Goal: Task Accomplishment & Management: Manage account settings

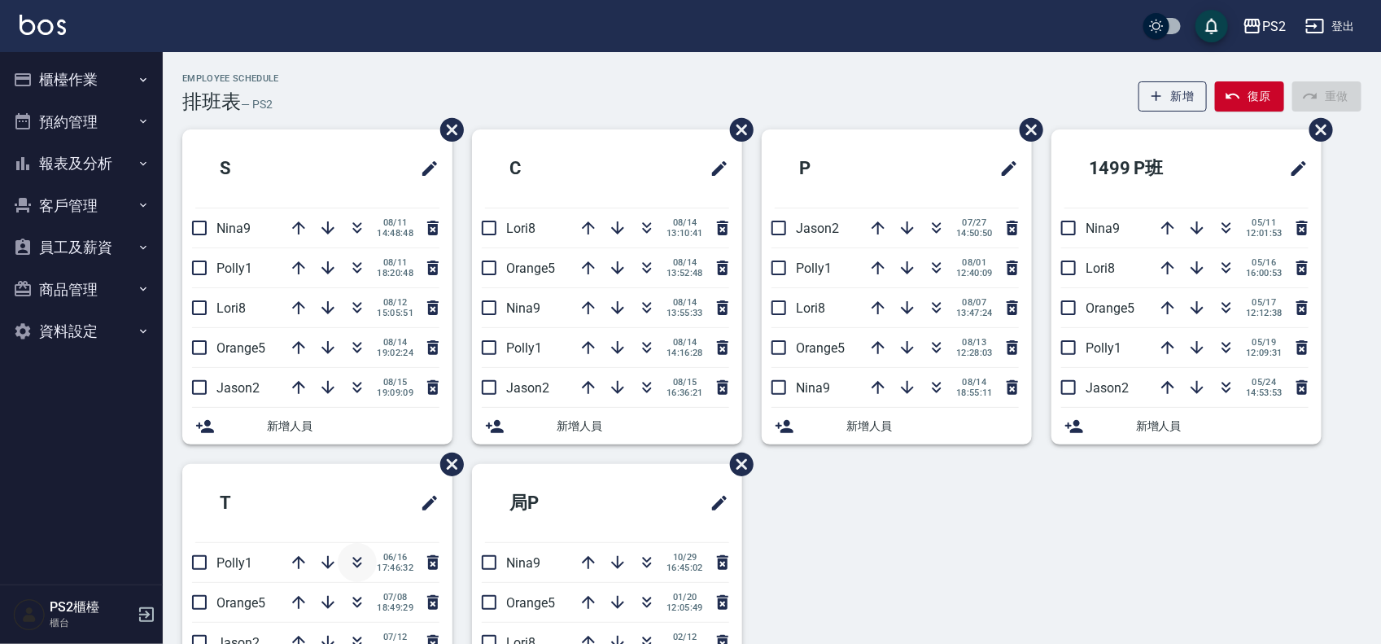
click at [343, 560] on button "button" at bounding box center [357, 562] width 39 height 39
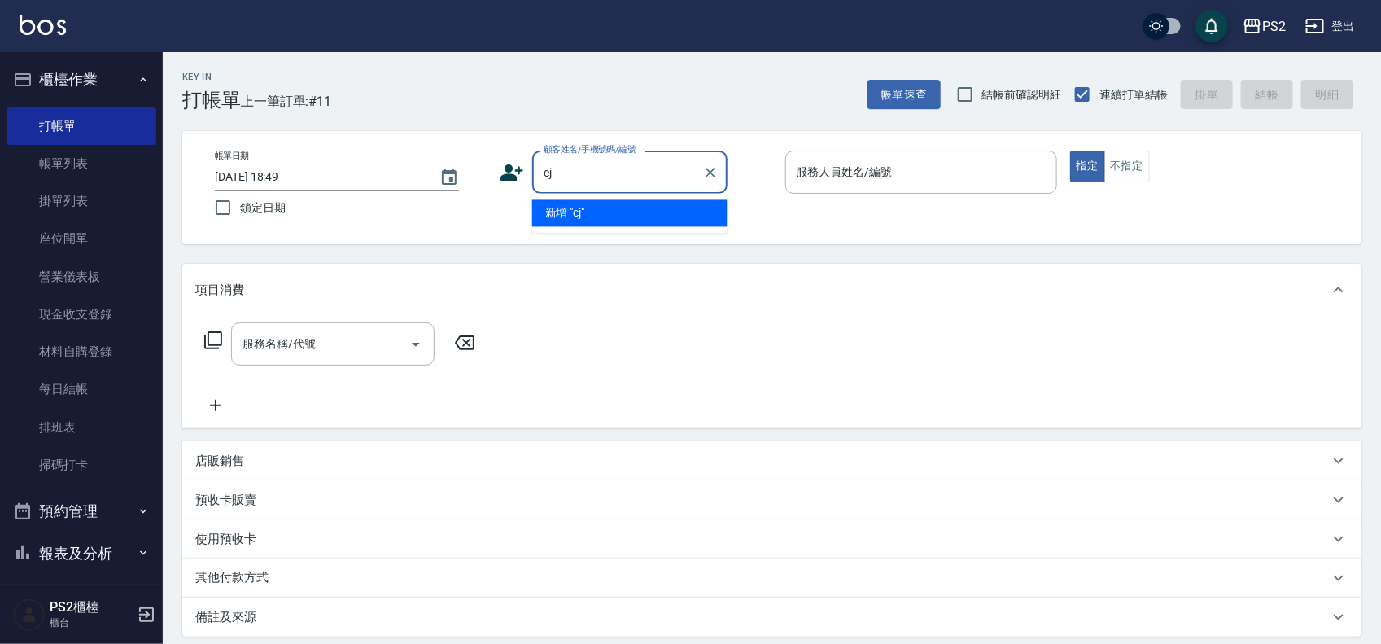
type input "c"
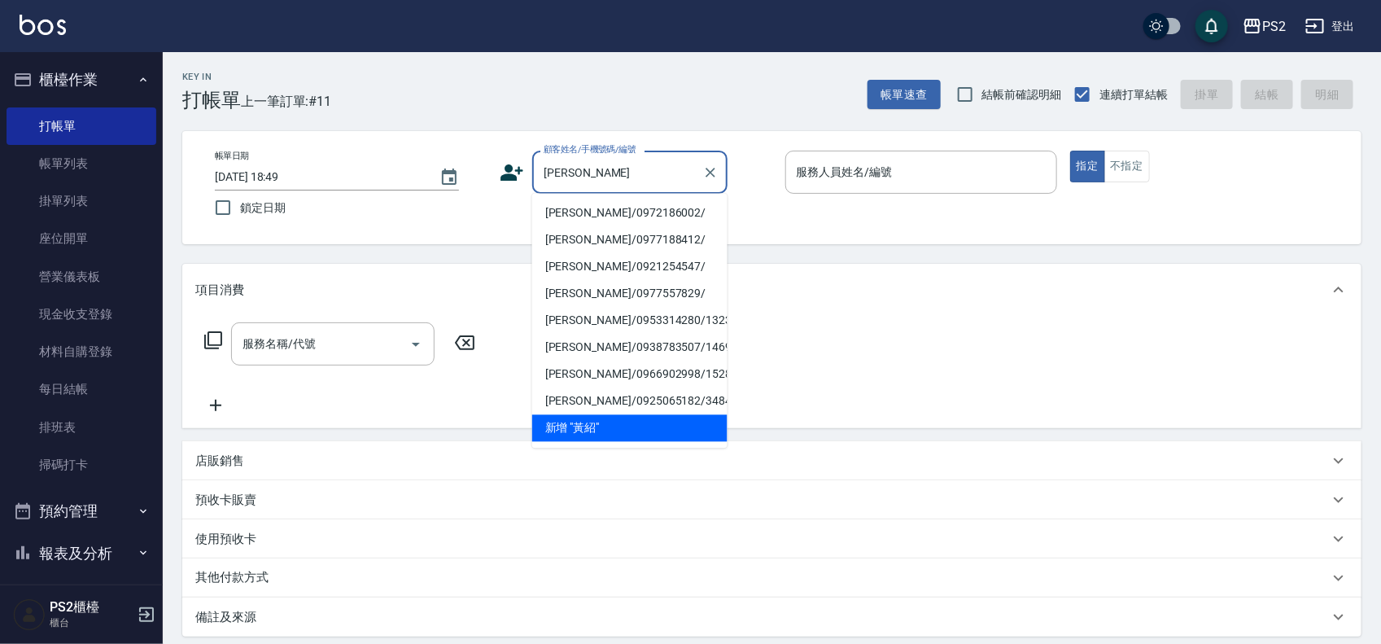
click at [639, 208] on li "[PERSON_NAME]/0972186002/" at bounding box center [629, 213] width 195 height 27
type input "[PERSON_NAME]/0972186002/"
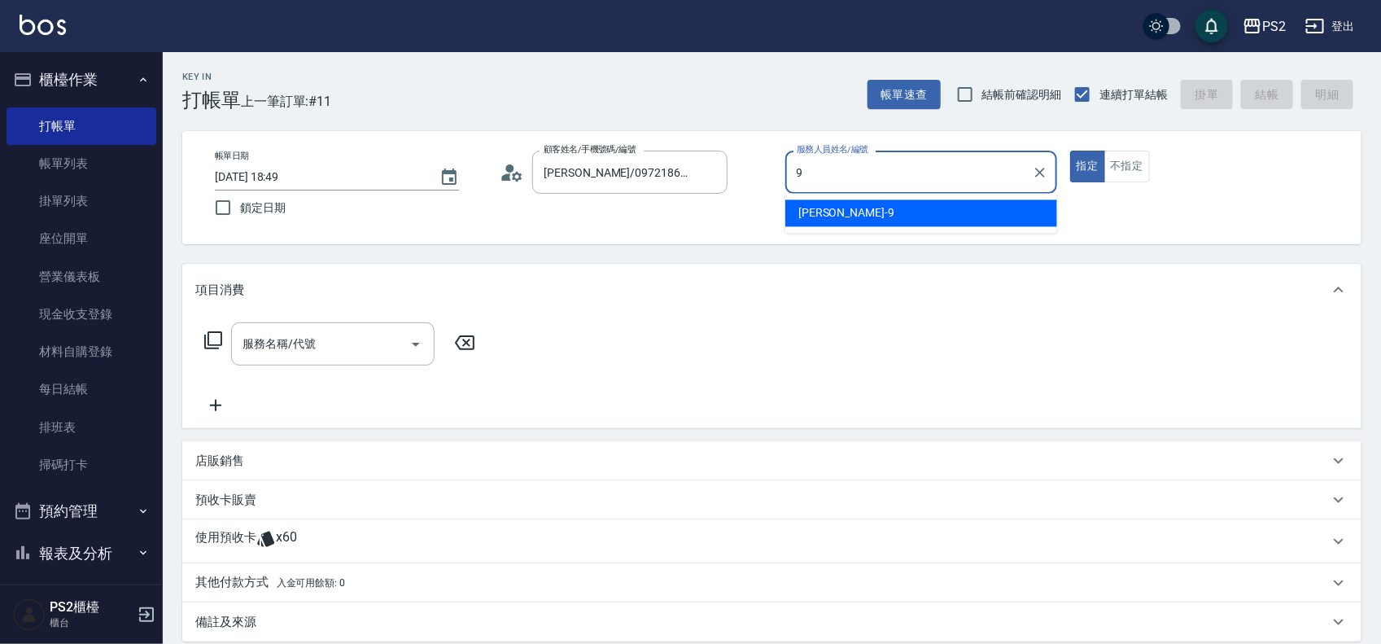
type input "[PERSON_NAME]-9"
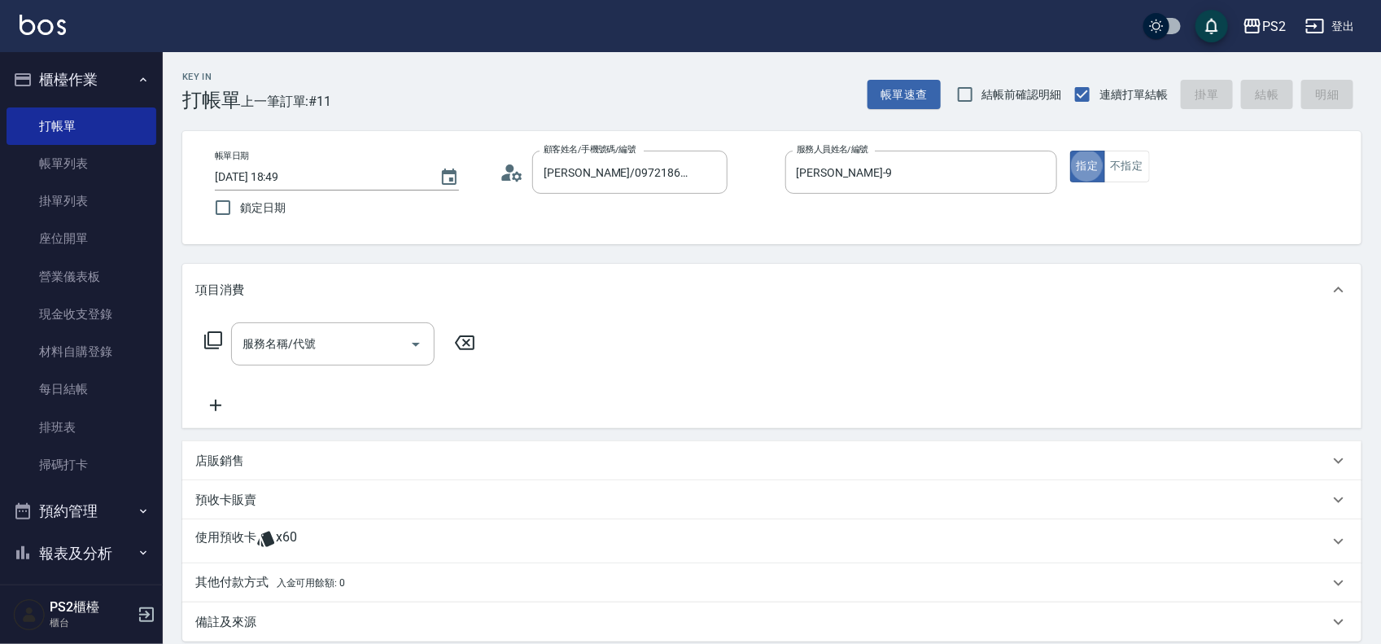
type button "true"
click at [860, 173] on input "[PERSON_NAME]-9" at bounding box center [909, 172] width 233 height 28
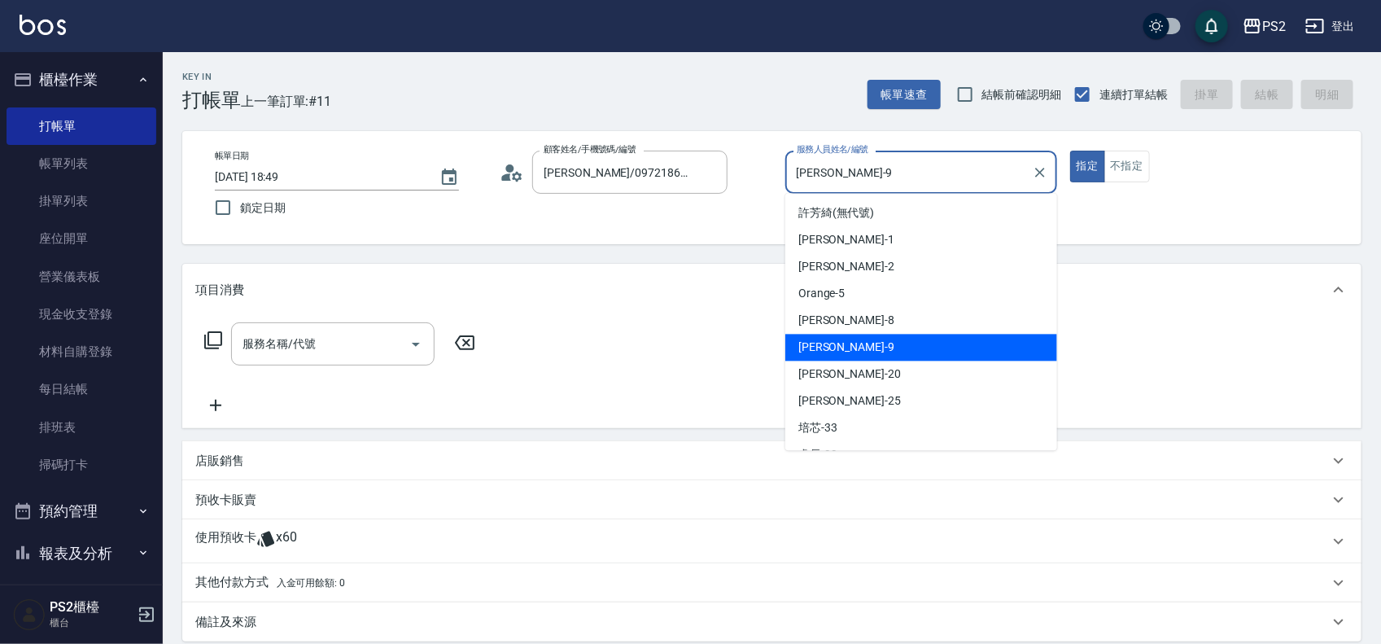
click at [860, 173] on input "[PERSON_NAME]-9" at bounding box center [909, 172] width 233 height 28
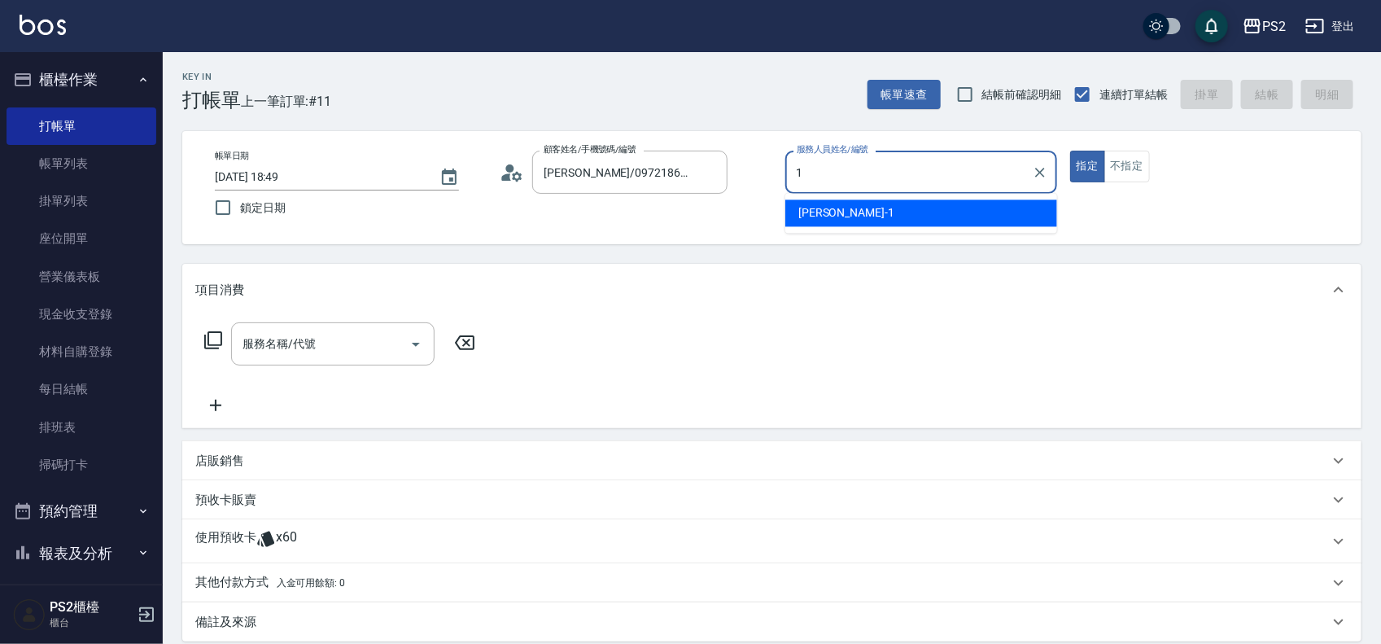
type input "Polly-1"
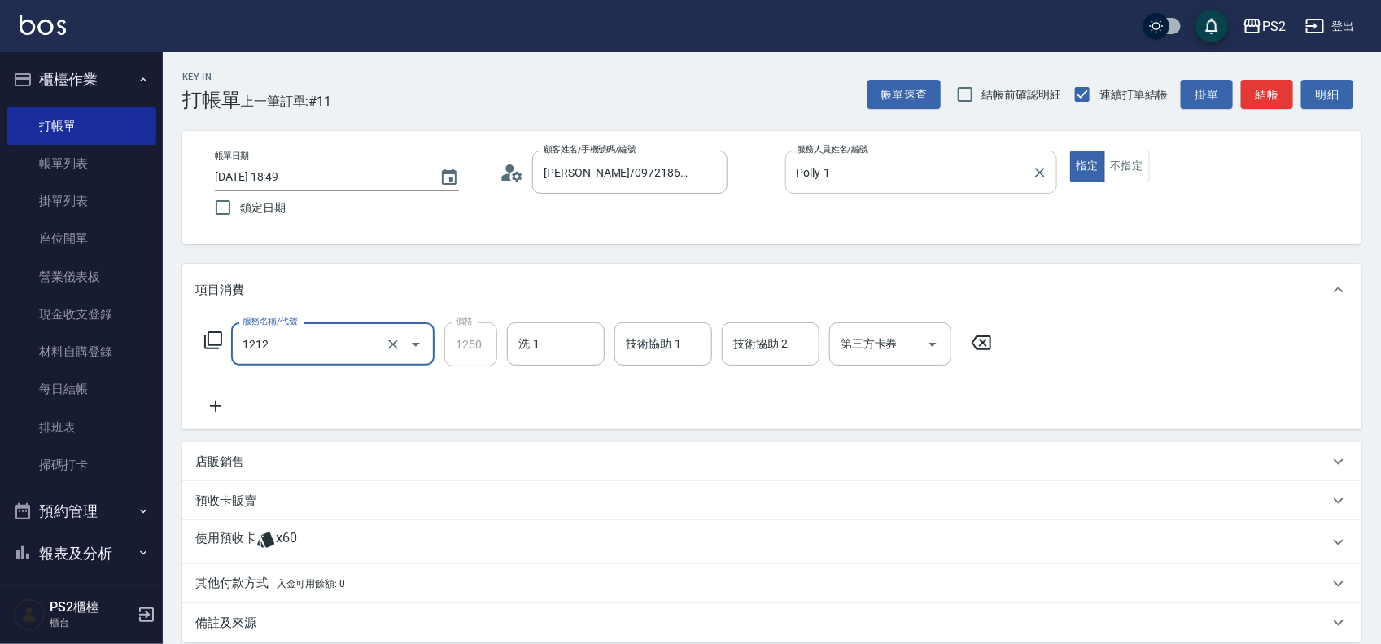
type input "頭皮卡使用(2024)(1212)"
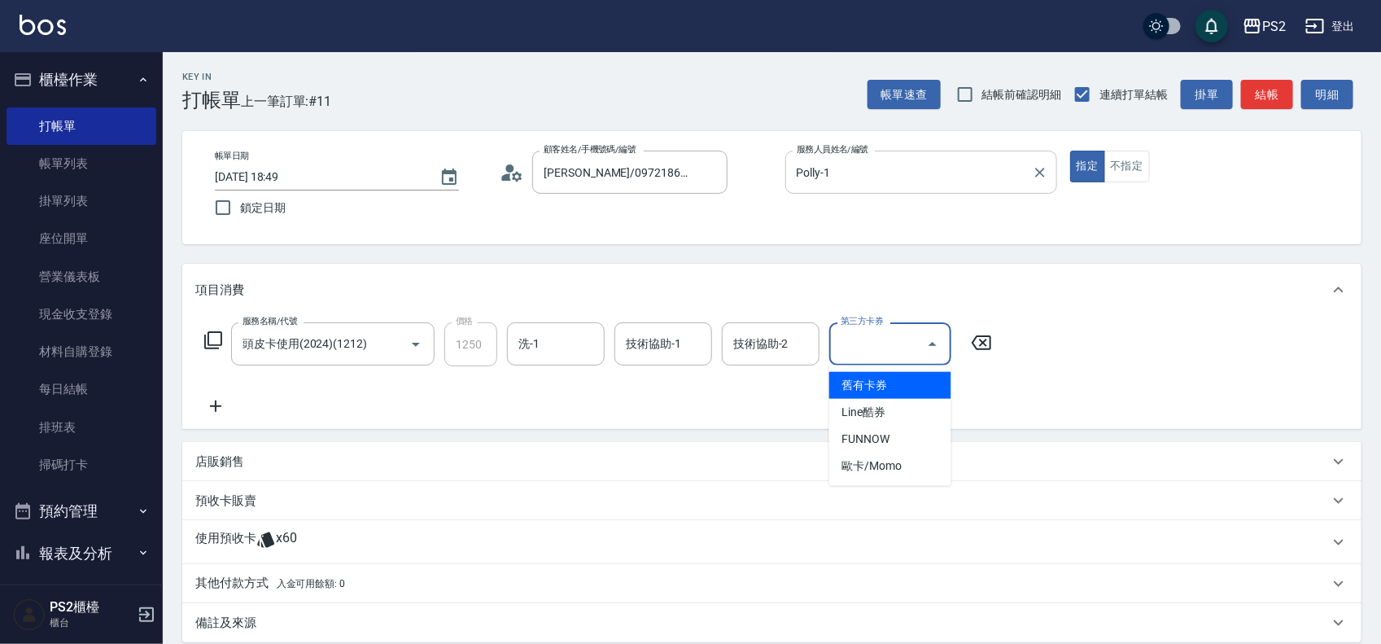
type input "舊有卡券"
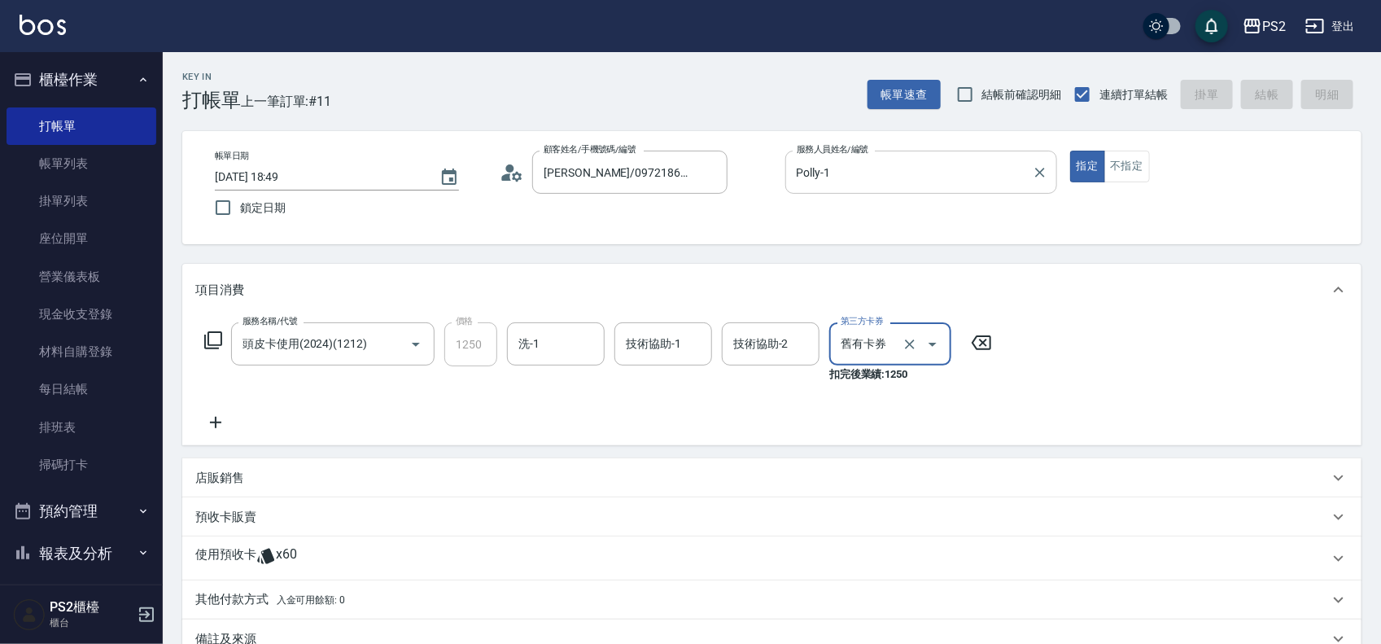
type input "2025/08/15 19:47"
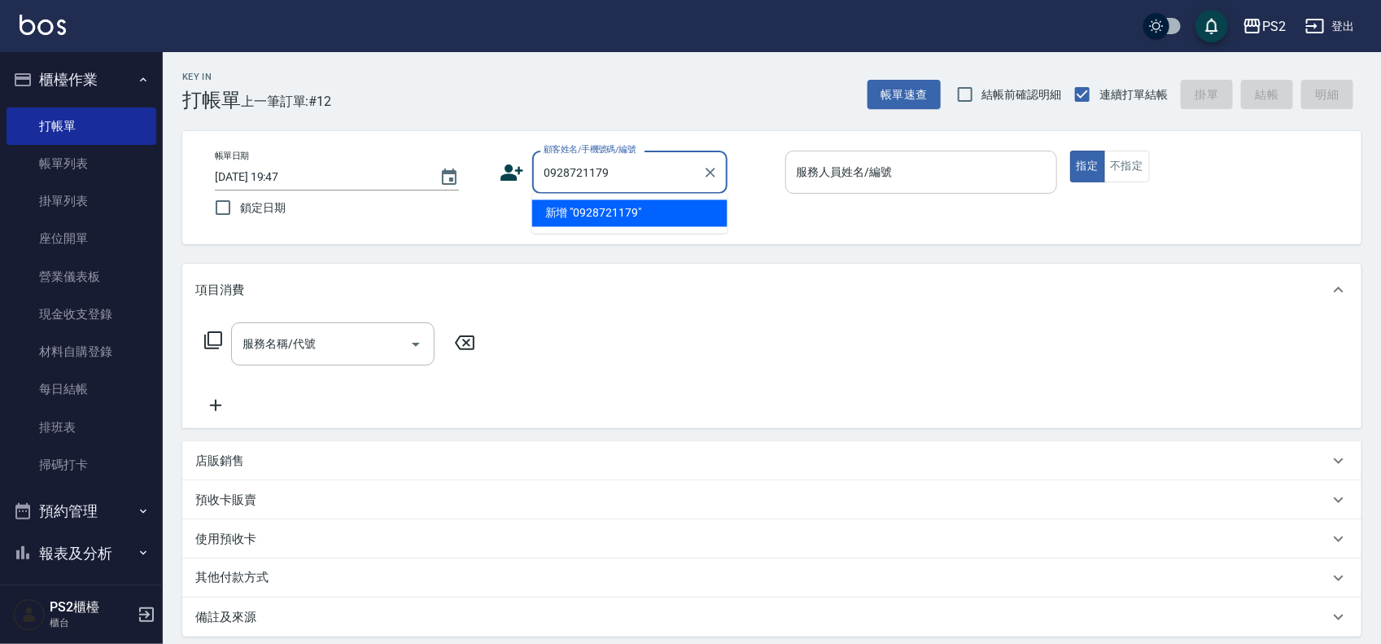
type input "0928721179"
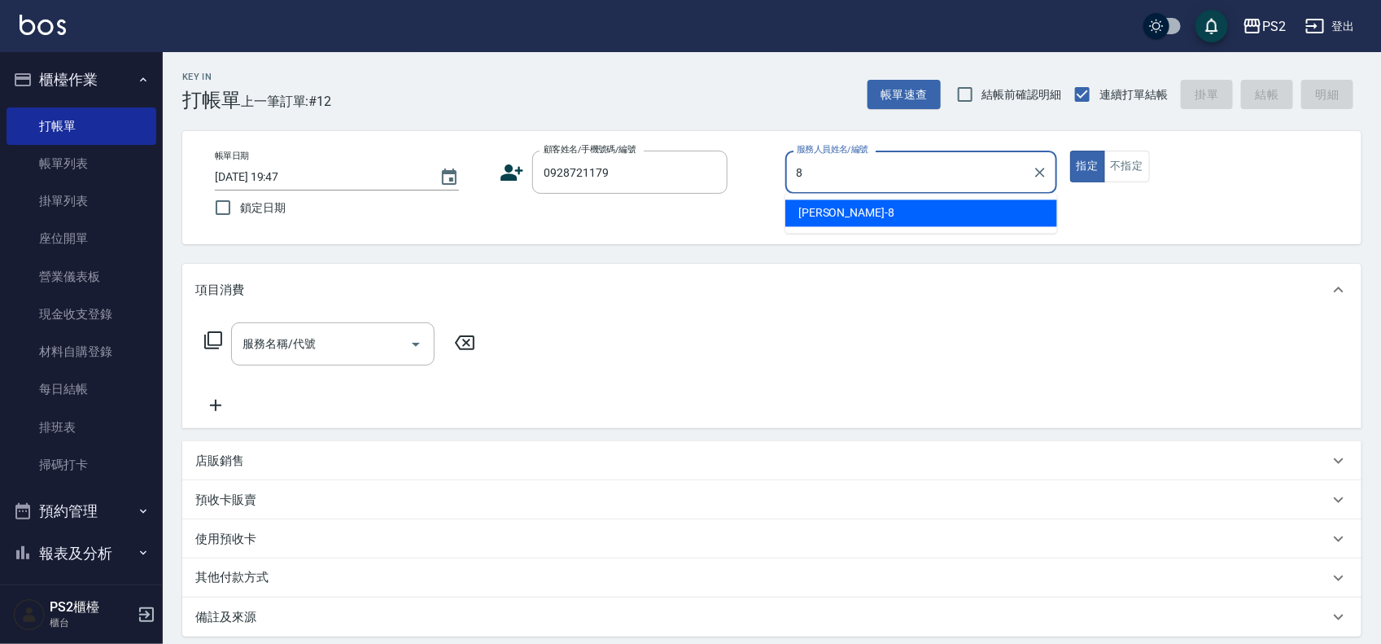
type input "Lori-8"
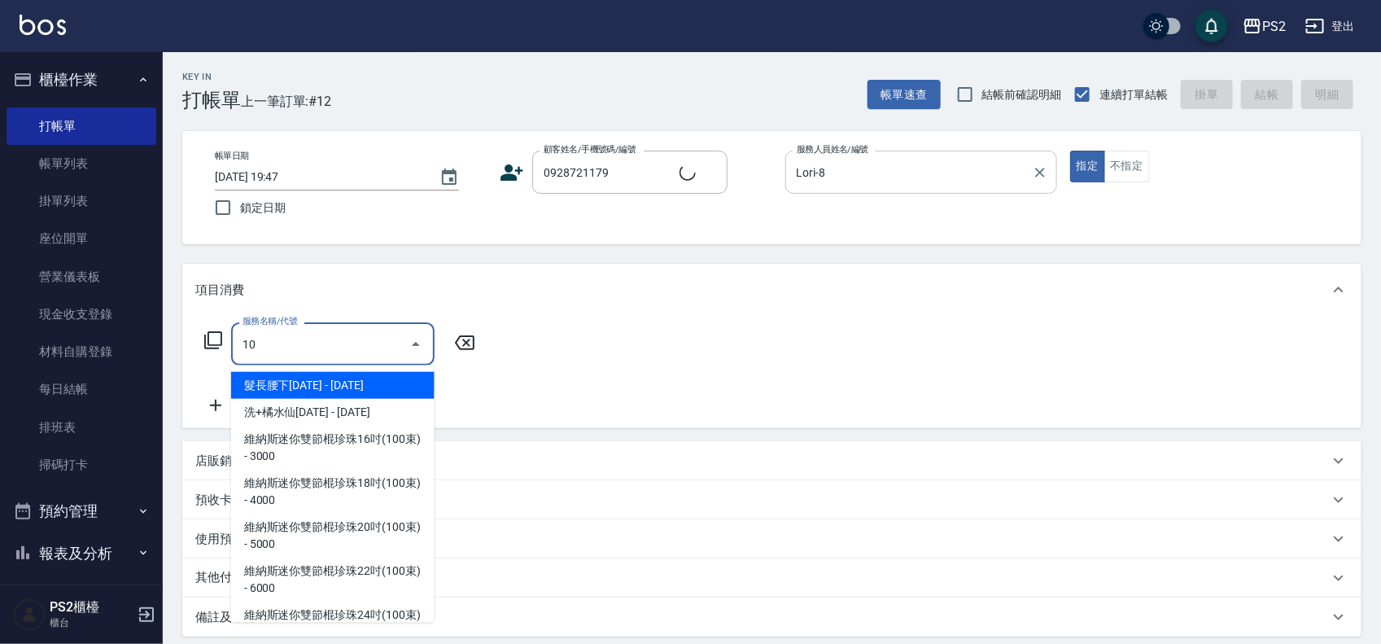
type input "105"
type input "張洋齊/0928721179/"
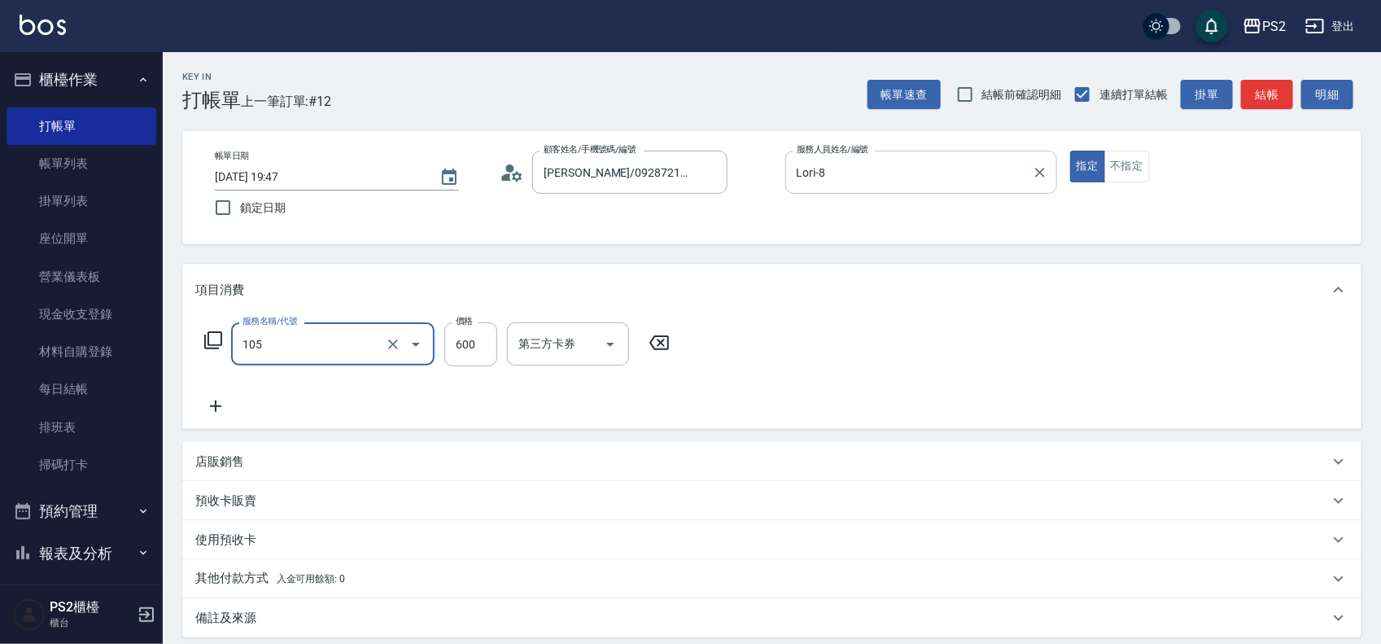
type input "A級洗剪600(105)"
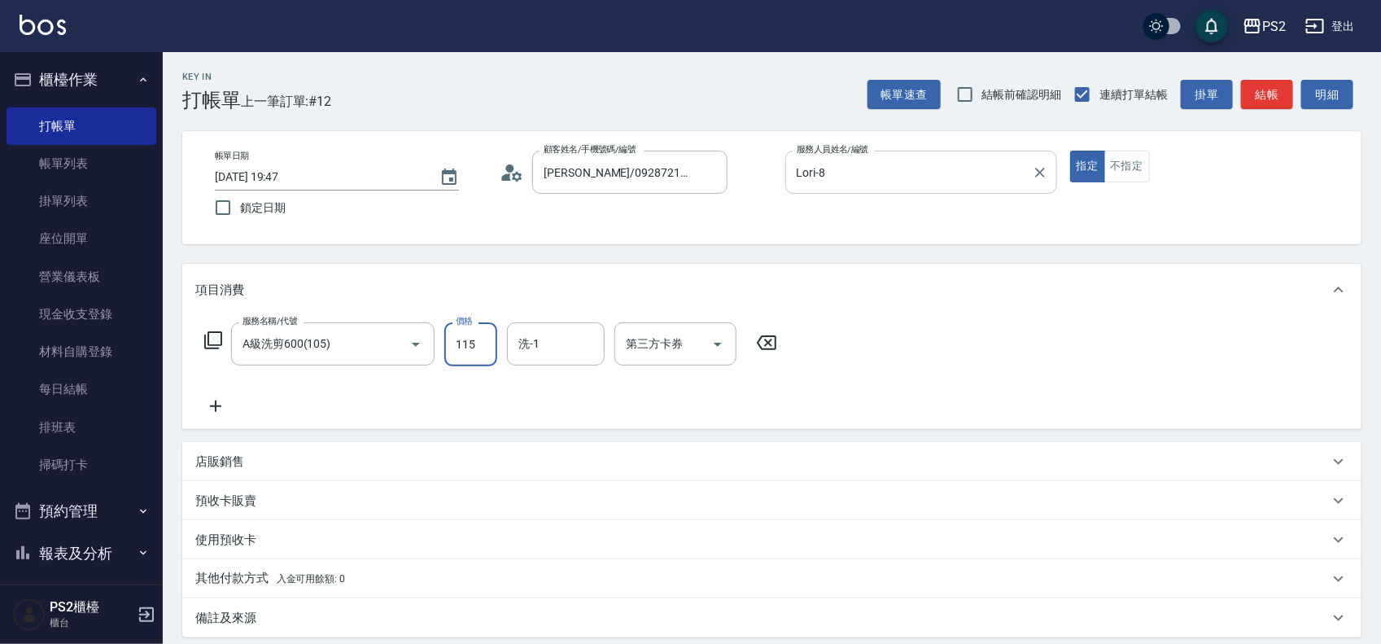
type input "1150"
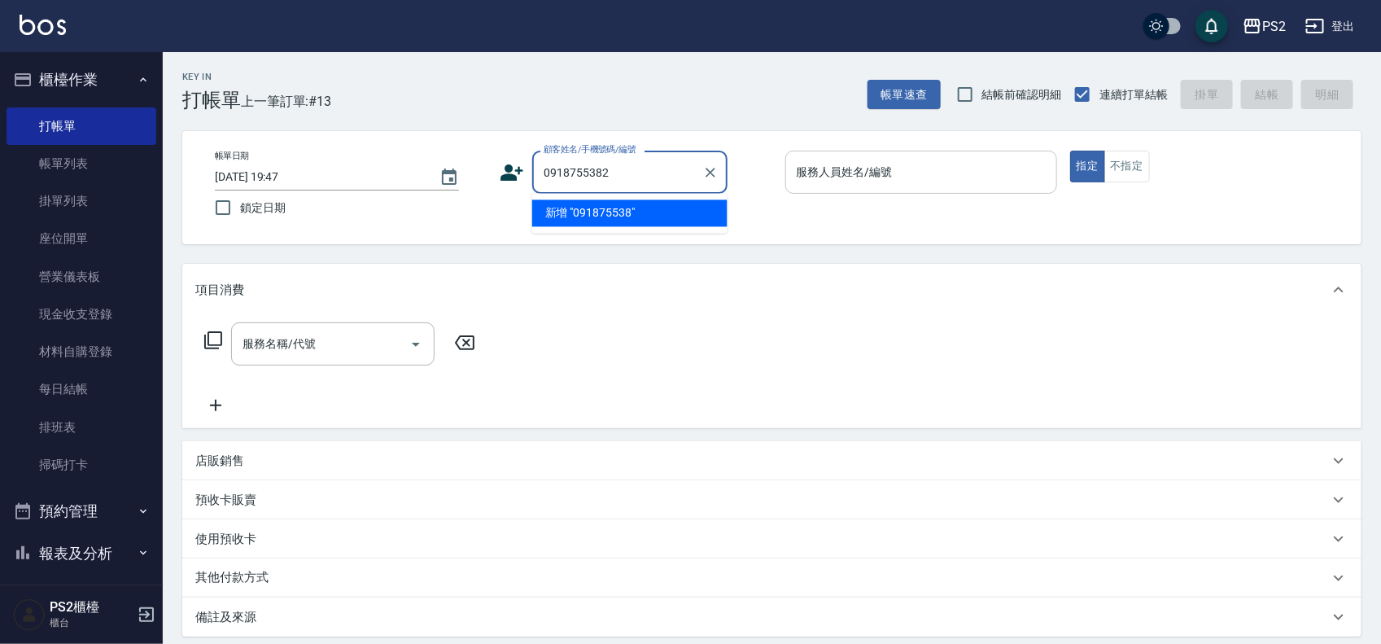
type input "0918755382"
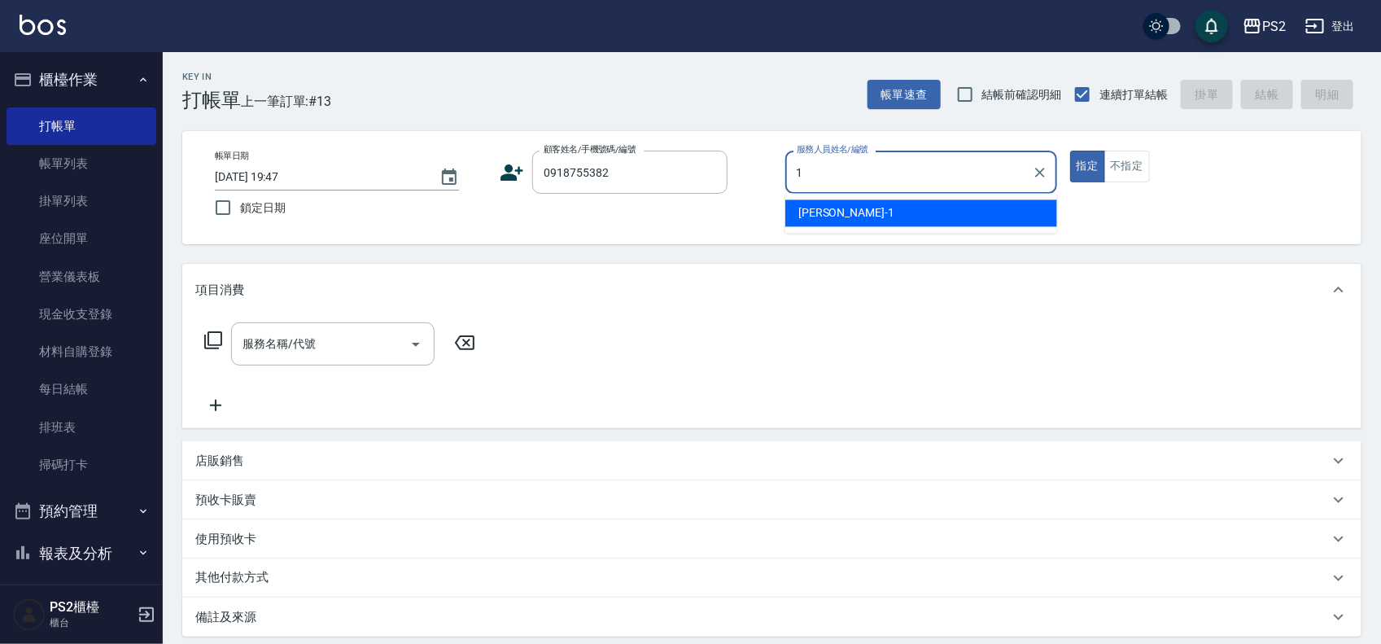
type input "[PERSON_NAME]-1"
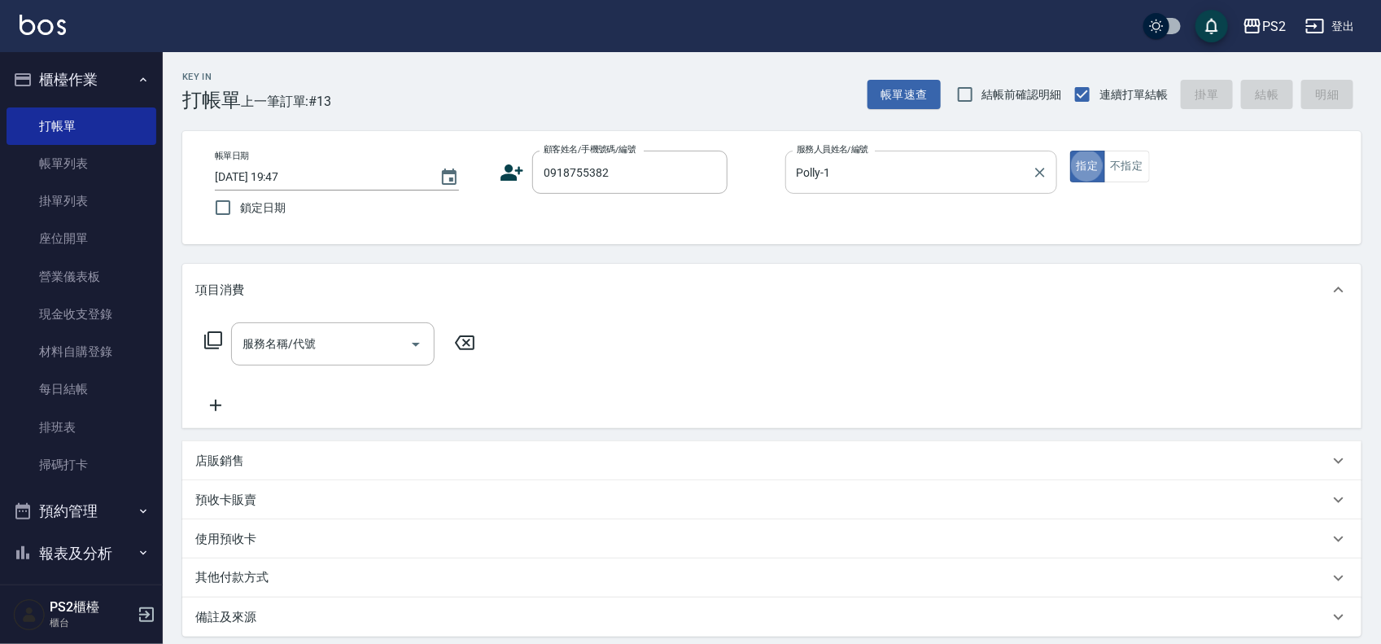
type input "王思雨/0918755382/"
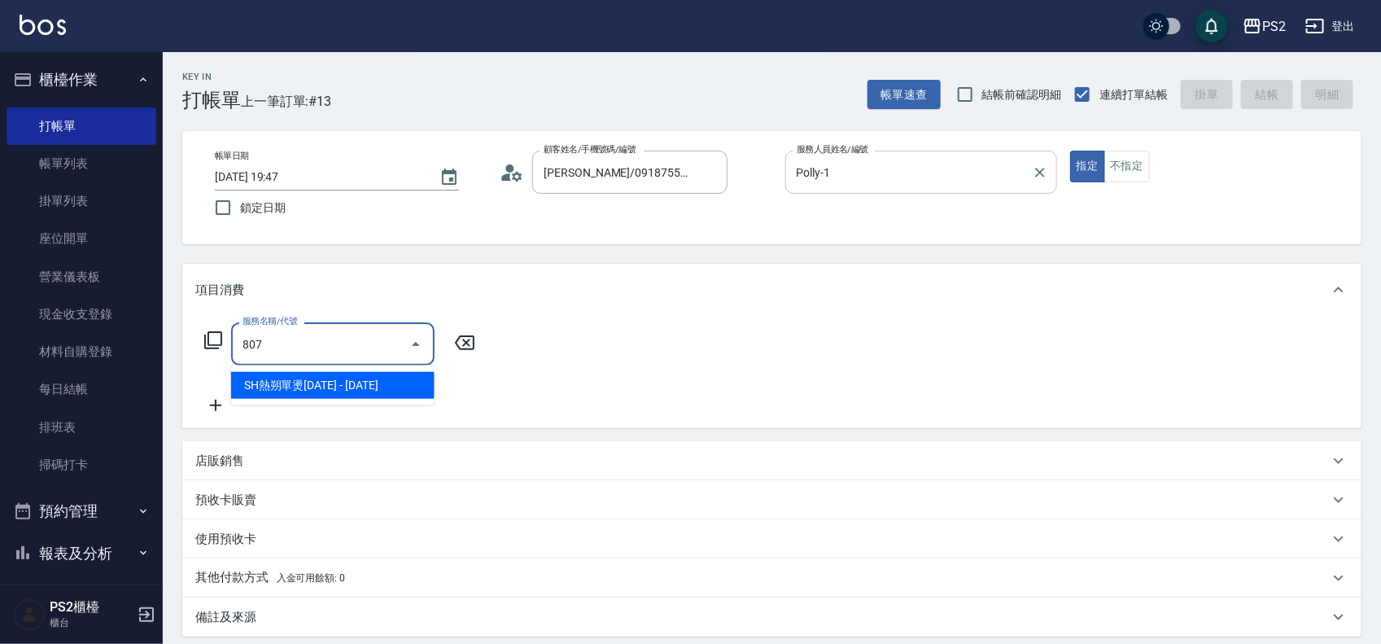
type input "SH熱朔單燙2000(807)"
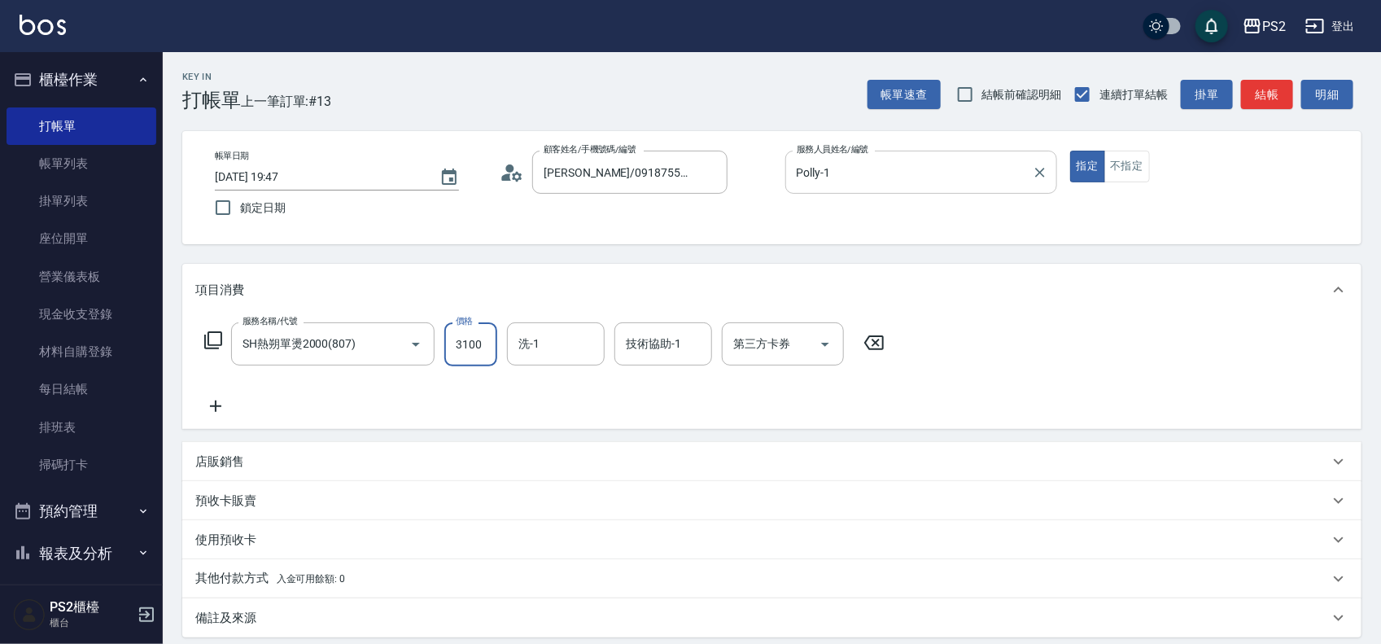
type input "3100"
type input "培芯-33"
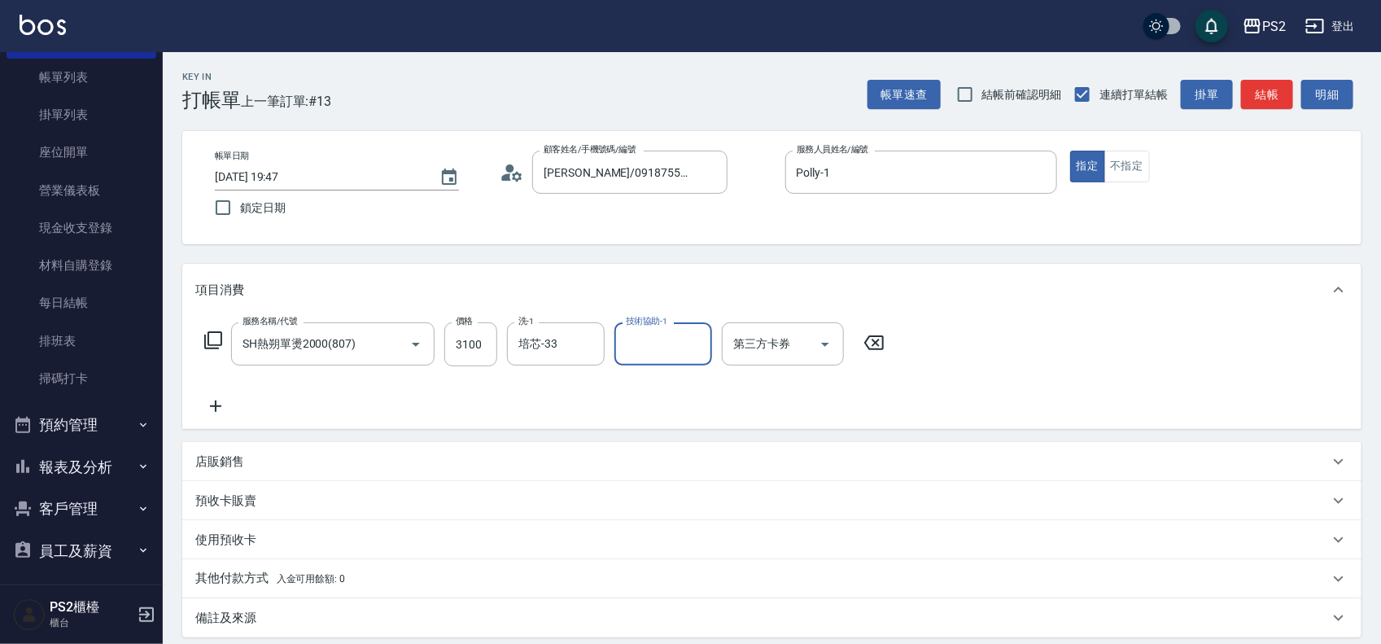
scroll to position [204, 0]
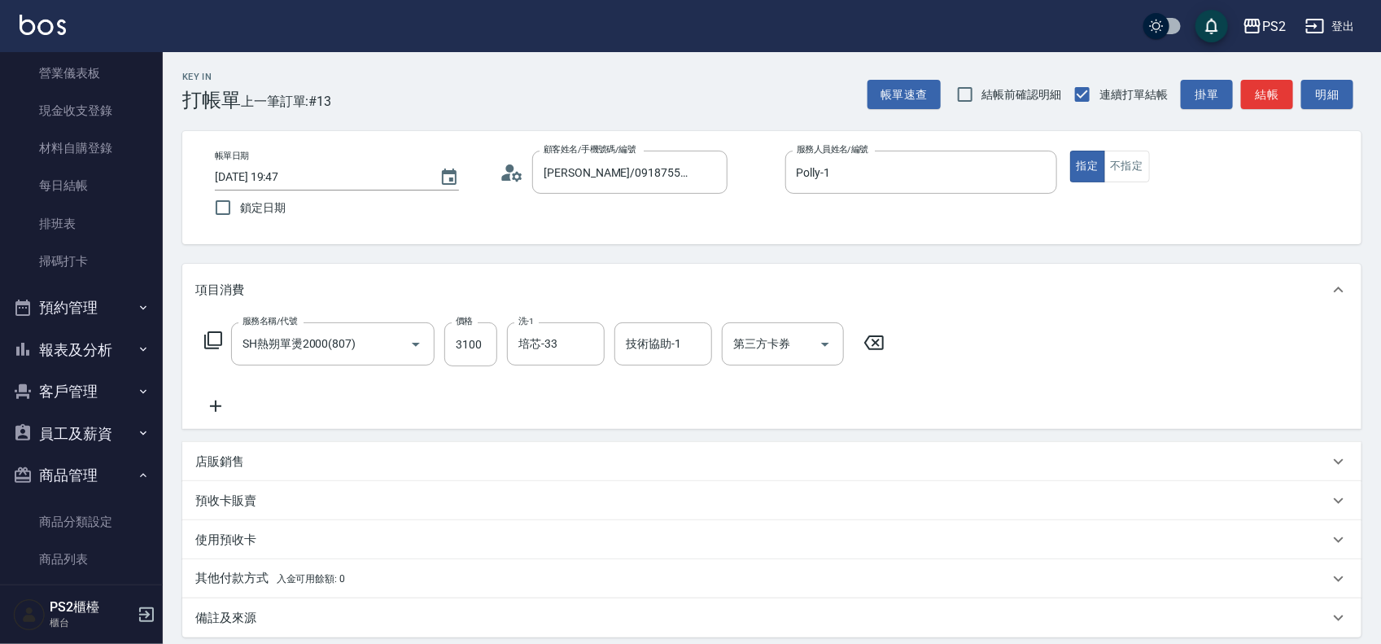
click at [251, 583] on p "其他付款方式 入金可用餘額: 0" at bounding box center [270, 579] width 150 height 18
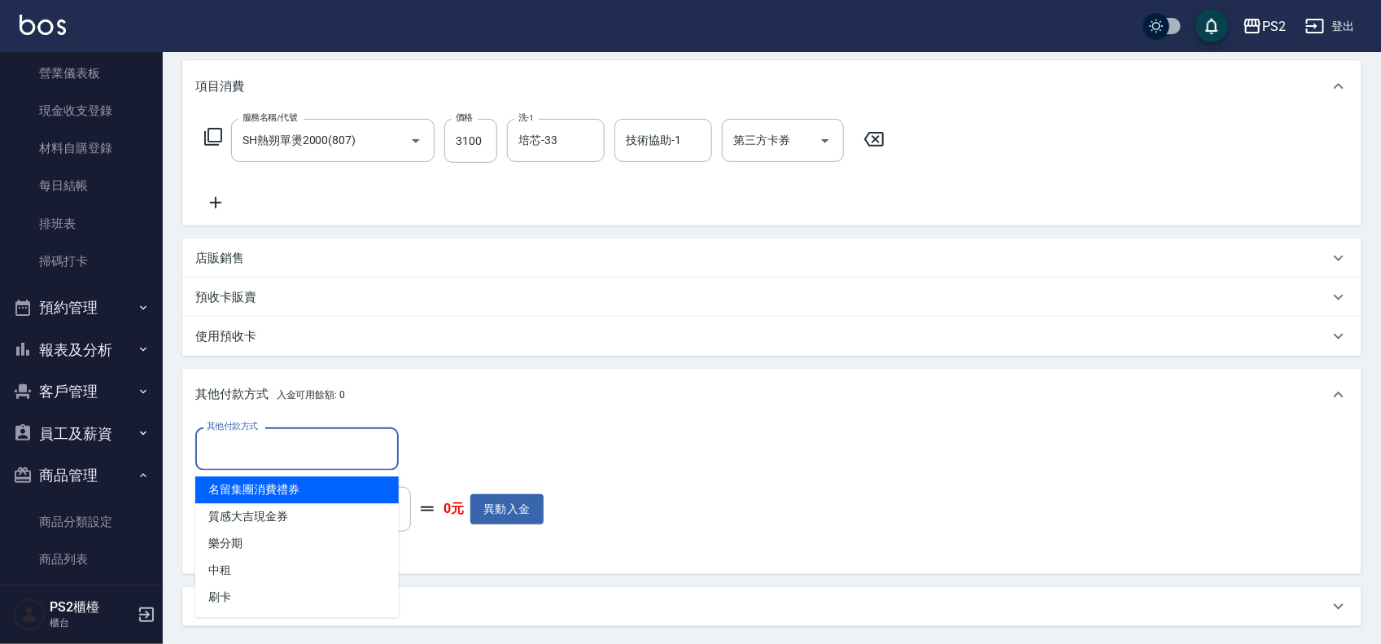
click at [274, 437] on input "其他付款方式" at bounding box center [297, 449] width 189 height 28
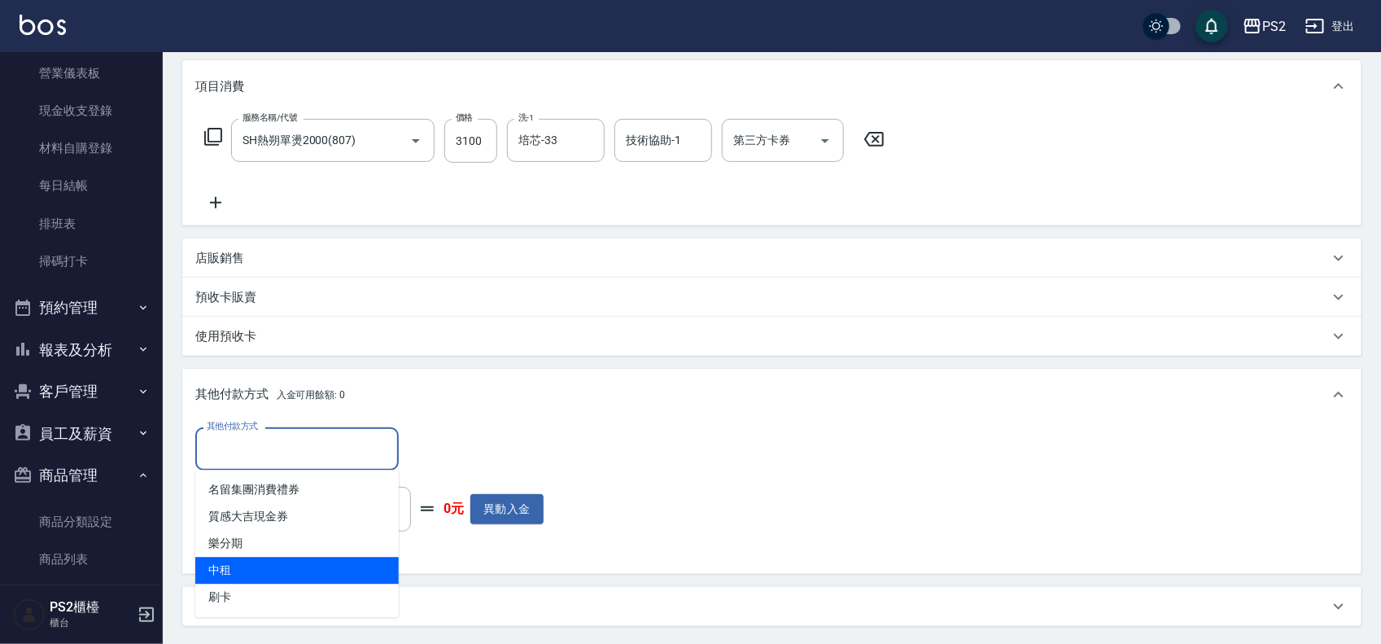
click at [251, 584] on span "刷卡" at bounding box center [297, 597] width 204 height 27
type input "刷卡"
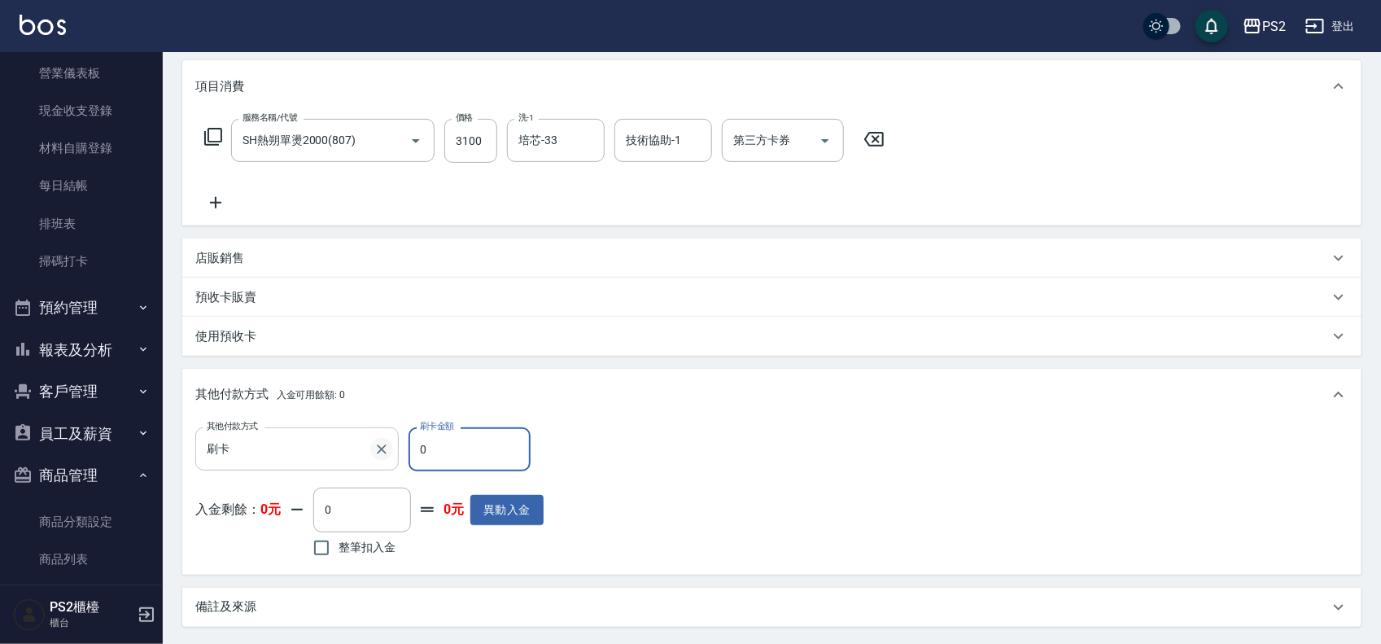
drag, startPoint x: 445, startPoint y: 449, endPoint x: 376, endPoint y: 449, distance: 69.2
click at [376, 449] on div "其他付款方式 刷卡 其他付款方式 刷卡金額 0 刷卡金額" at bounding box center [369, 449] width 348 height 44
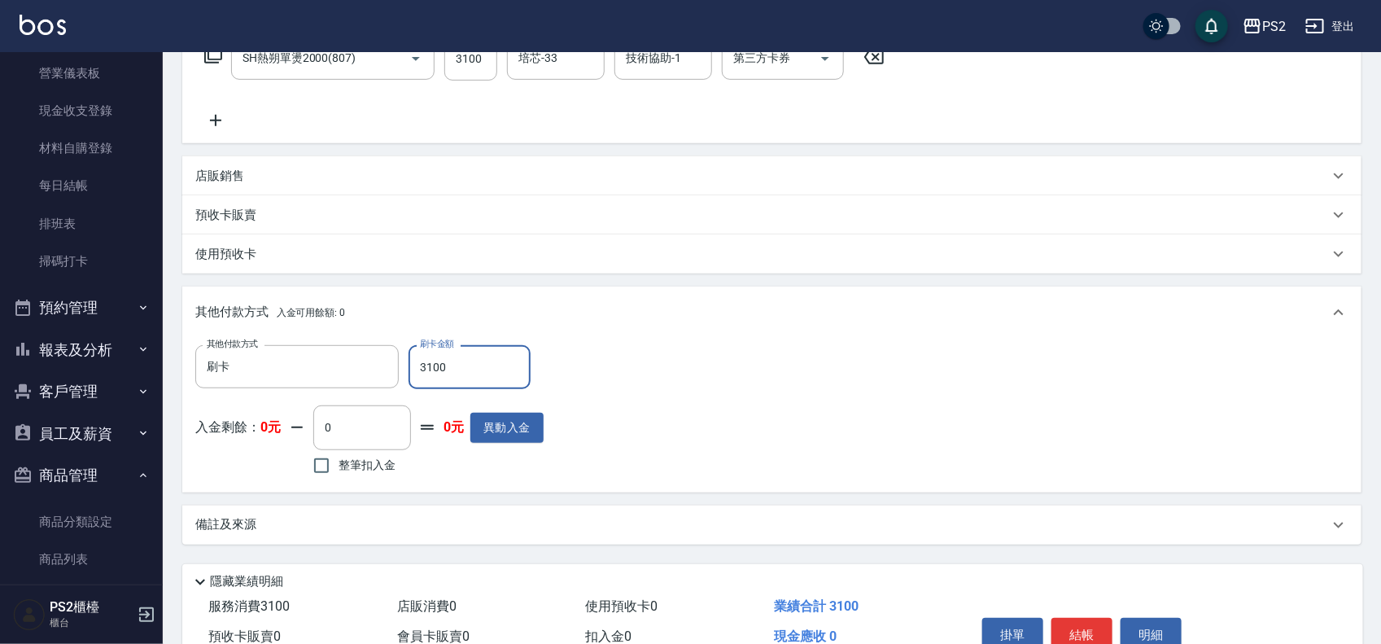
scroll to position [368, 0]
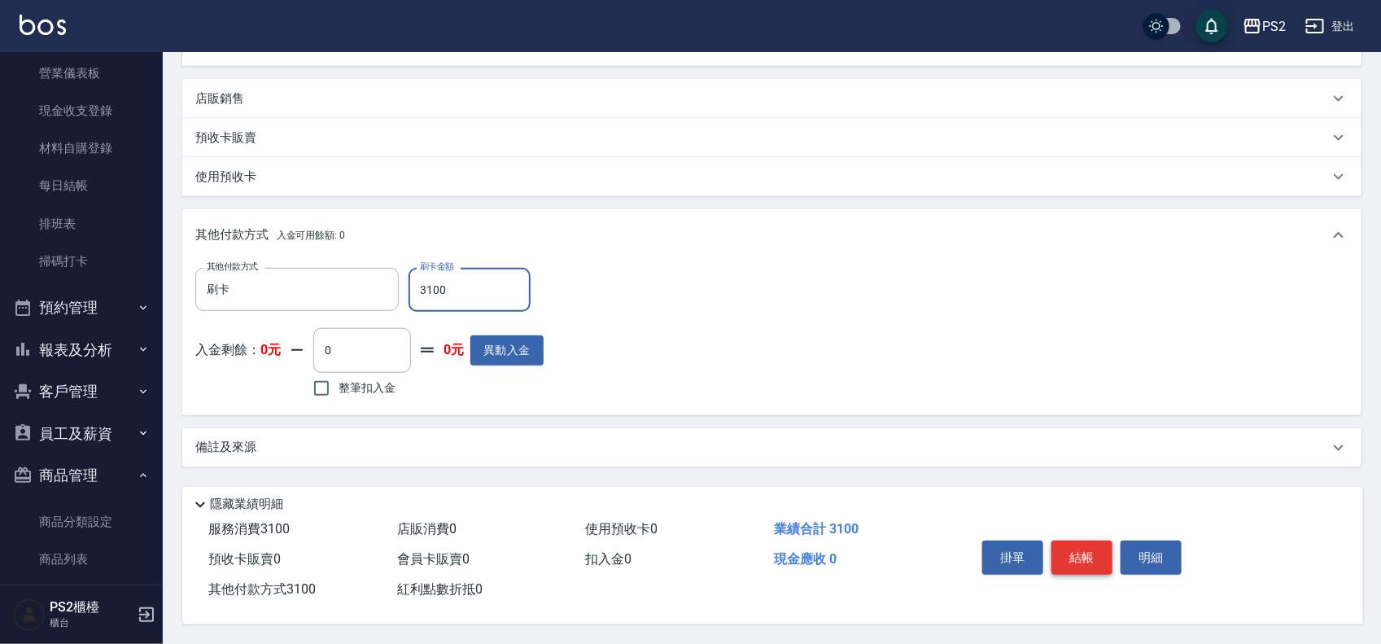
type input "3100"
click at [1079, 554] on button "結帳" at bounding box center [1082, 558] width 61 height 34
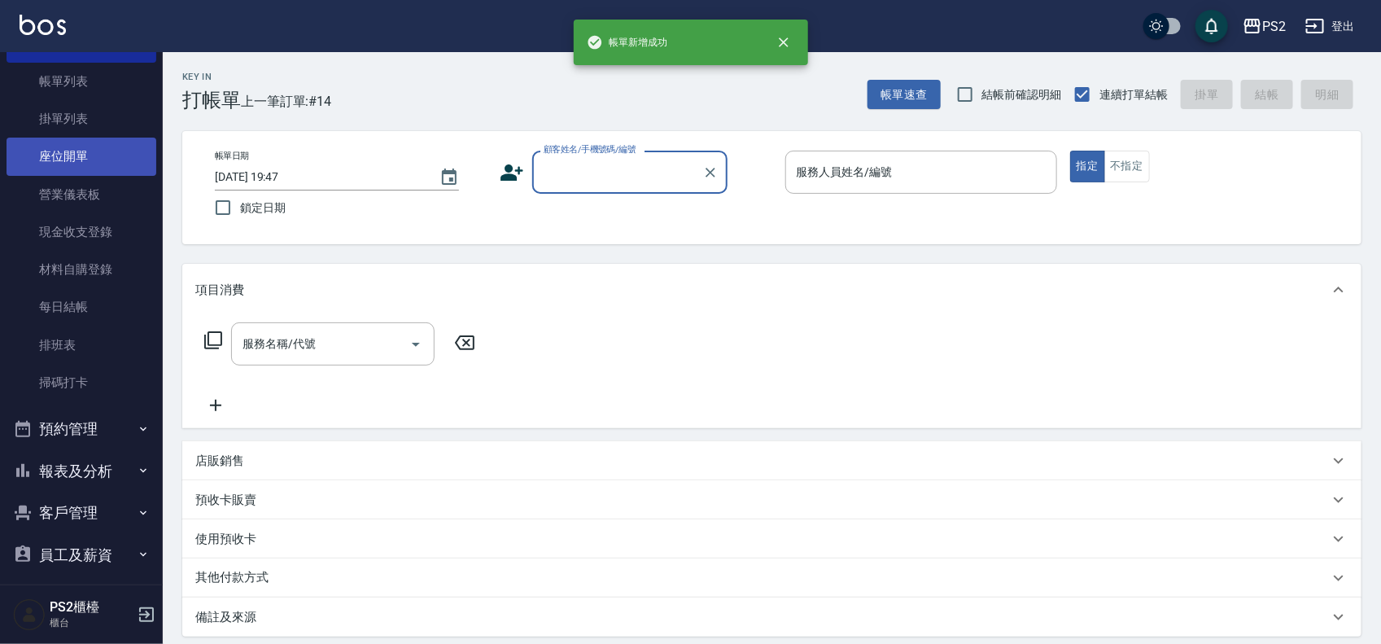
scroll to position [0, 0]
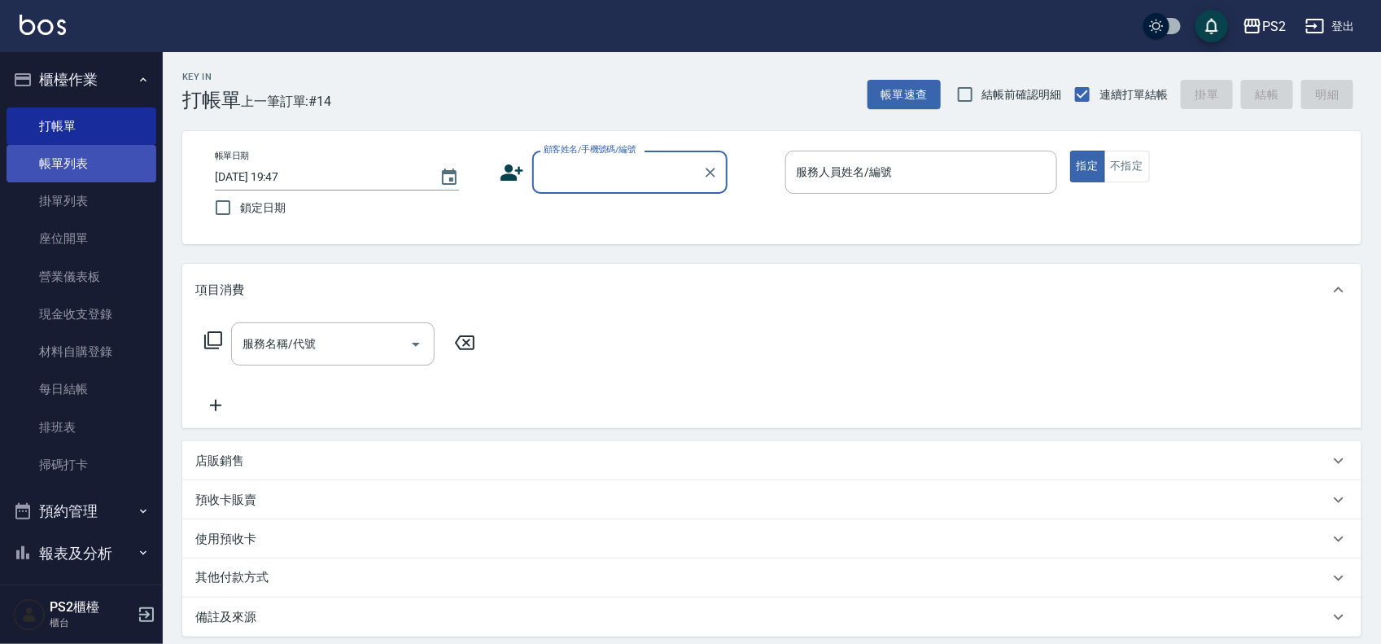
click at [66, 175] on link "帳單列表" at bounding box center [82, 163] width 150 height 37
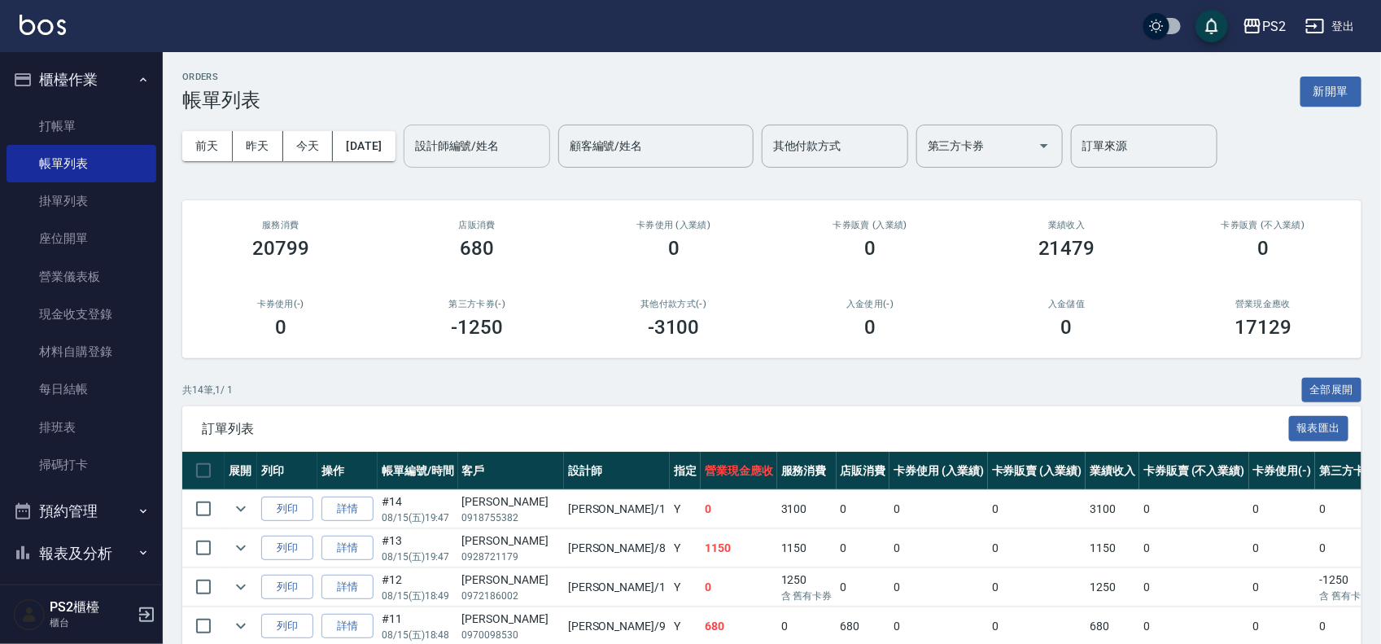
click at [489, 141] on div "設計師編號/姓名 設計師編號/姓名" at bounding box center [477, 146] width 147 height 43
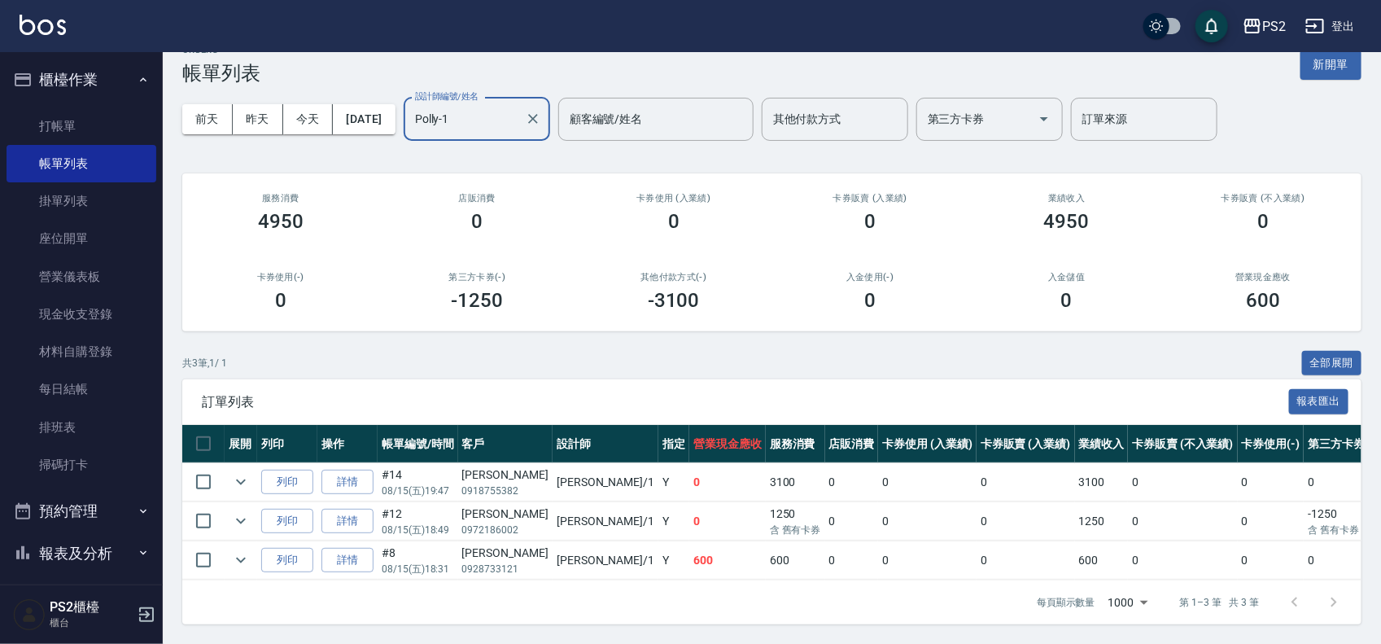
scroll to position [43, 0]
type input "[PERSON_NAME]-1"
click at [357, 509] on link "詳情" at bounding box center [348, 521] width 52 height 25
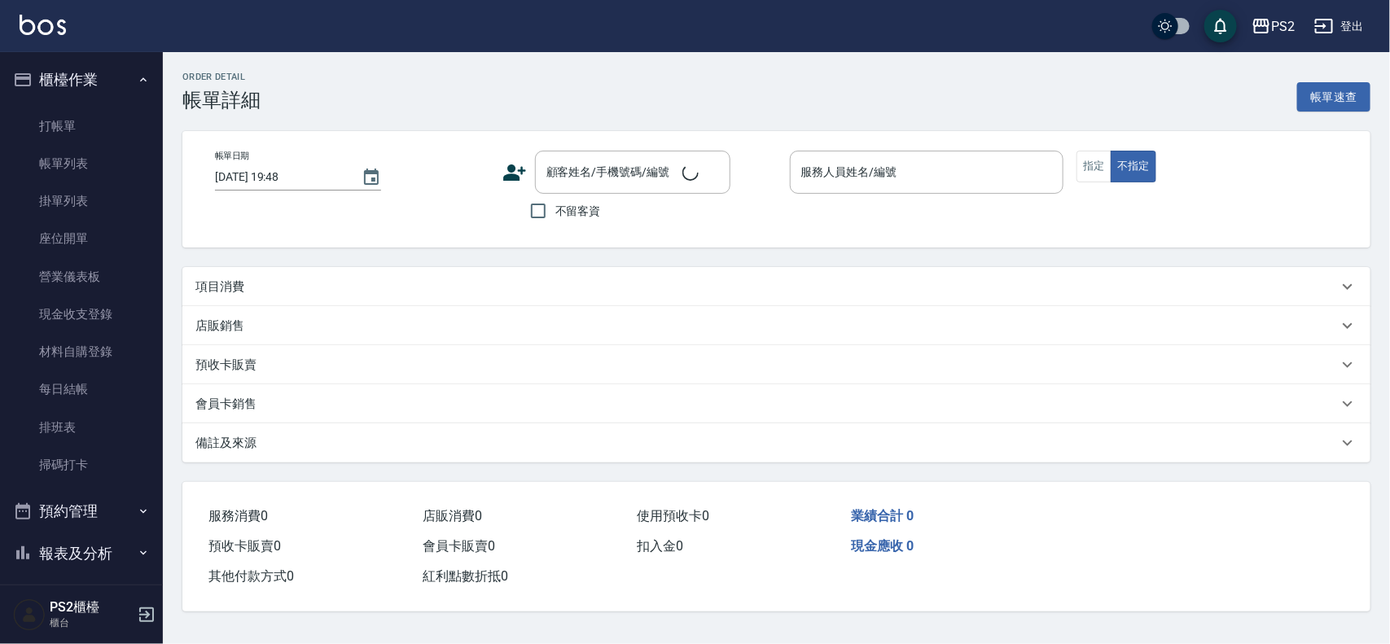
type input "2025/08/15 18:49"
type input "[PERSON_NAME]-1"
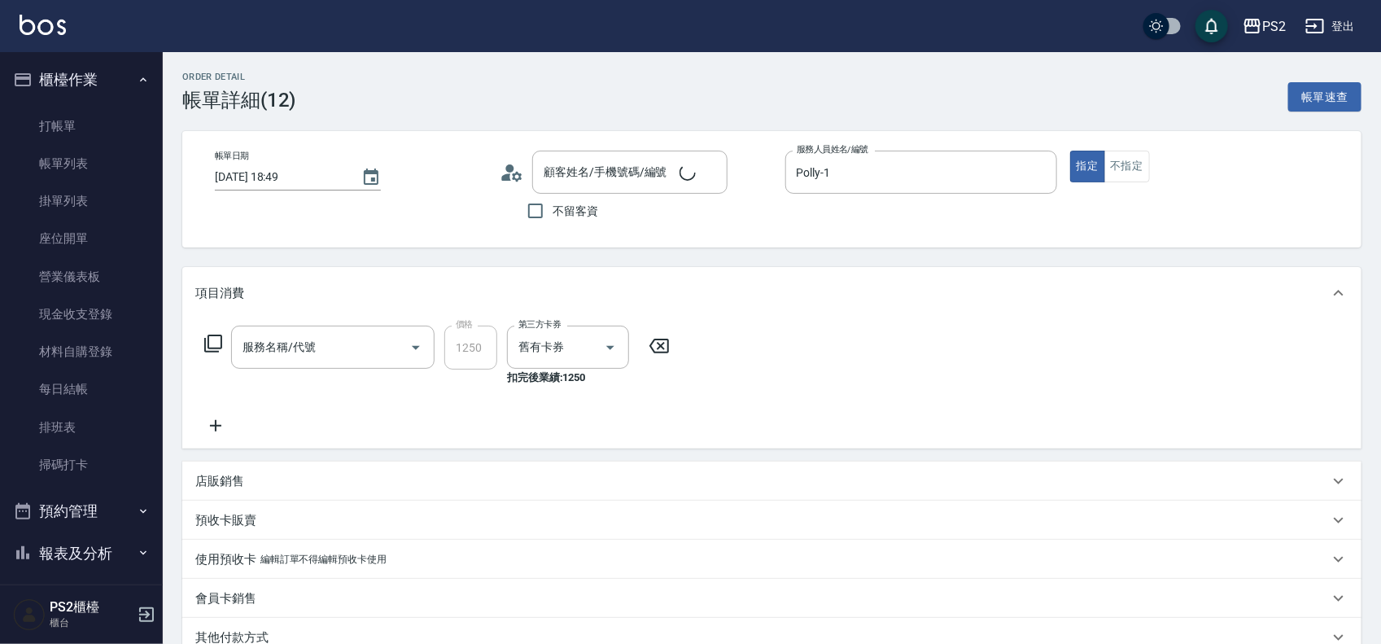
type input "頭皮卡使用(2024)(1212)"
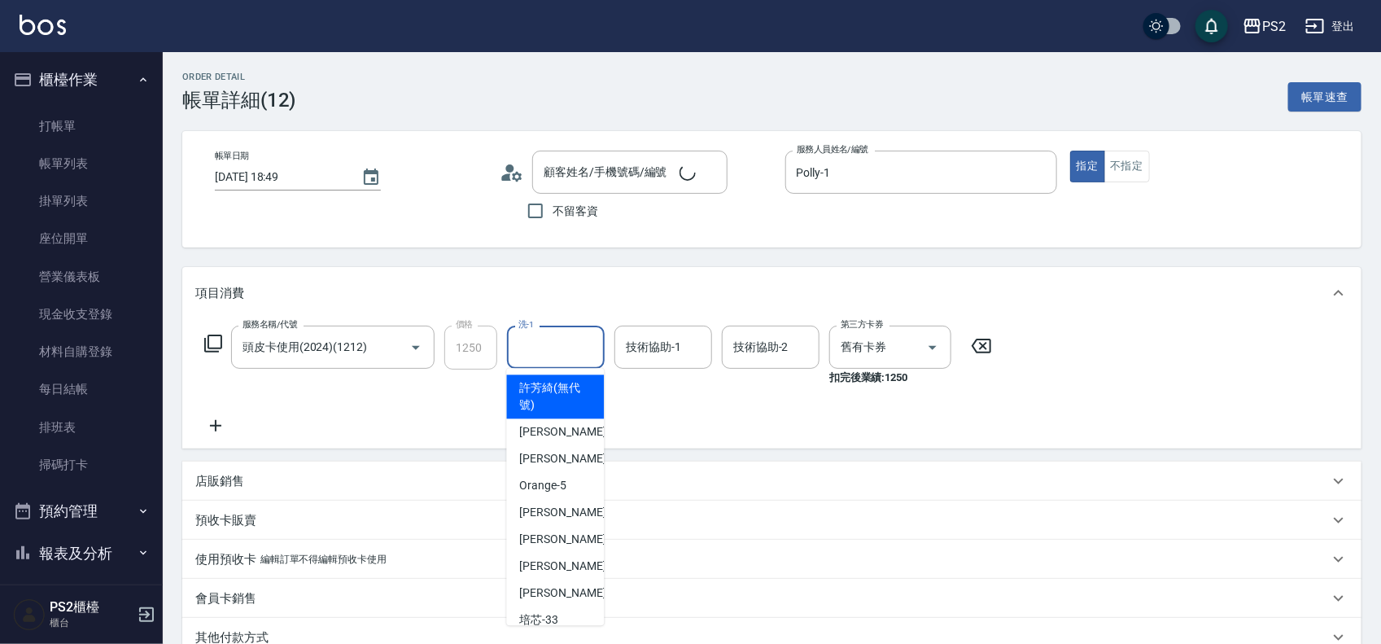
click at [551, 355] on input "洗-1" at bounding box center [555, 347] width 83 height 28
type input "黃紹岡/0972186002/"
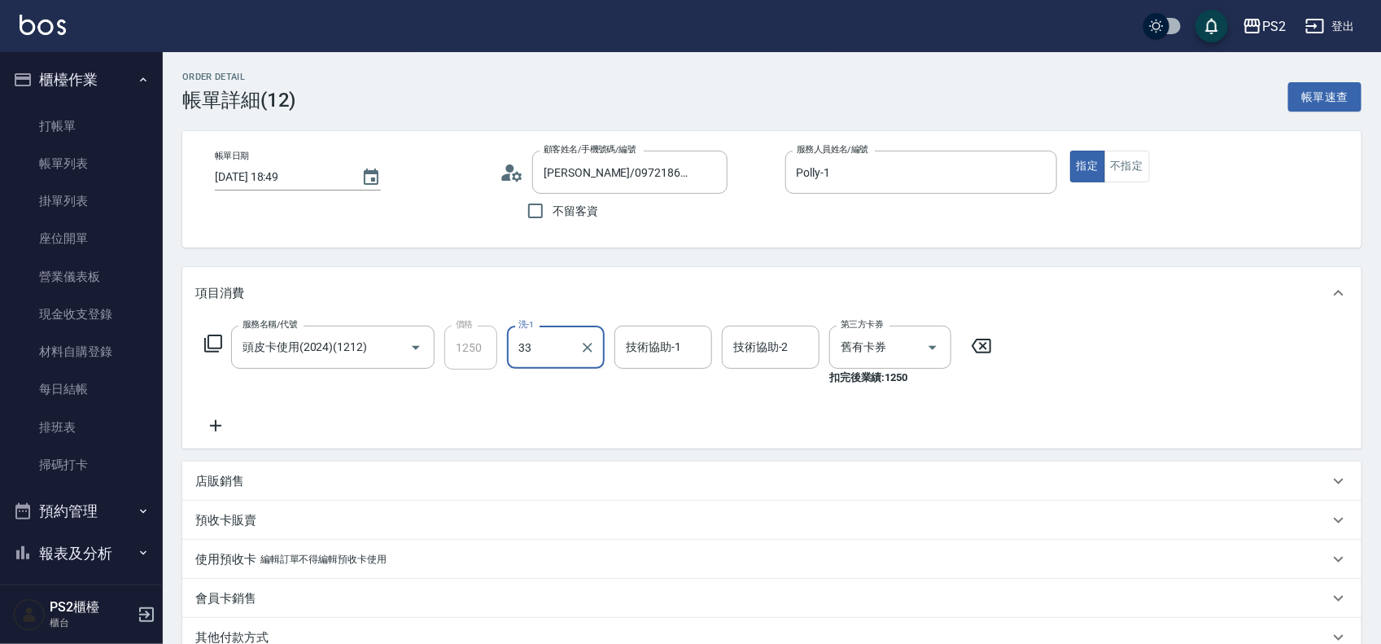
type input "培芯-33"
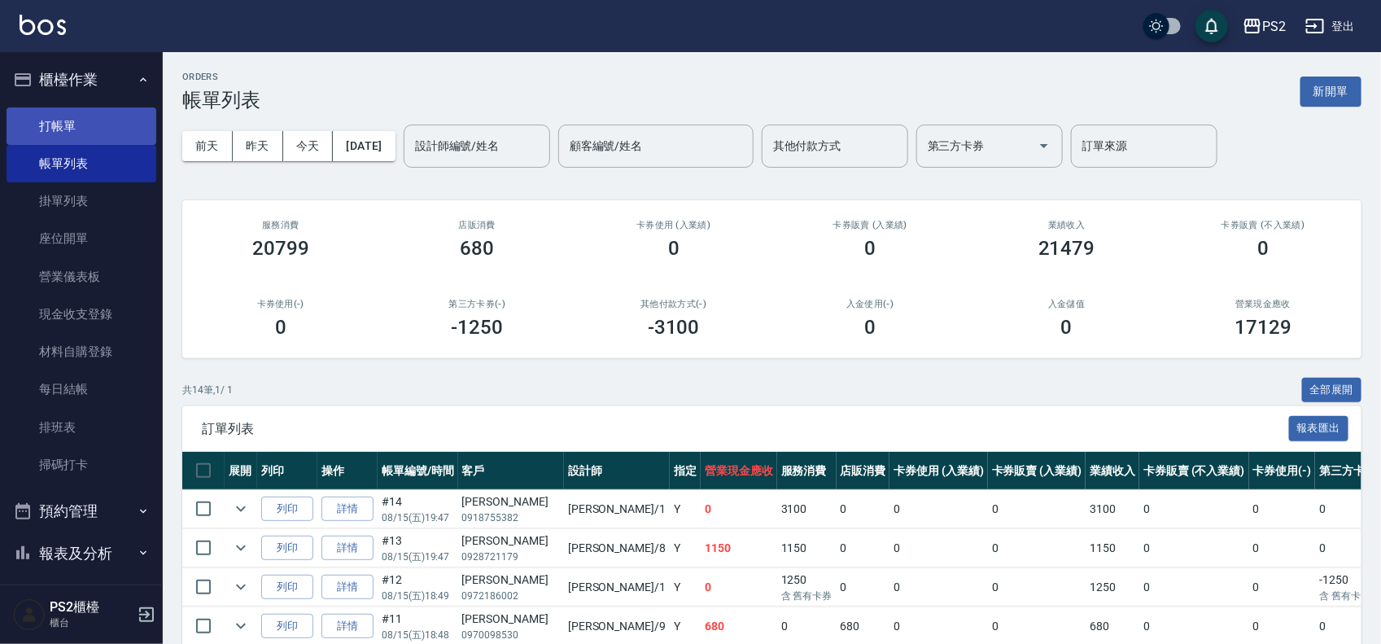
click at [119, 125] on link "打帳單" at bounding box center [82, 125] width 150 height 37
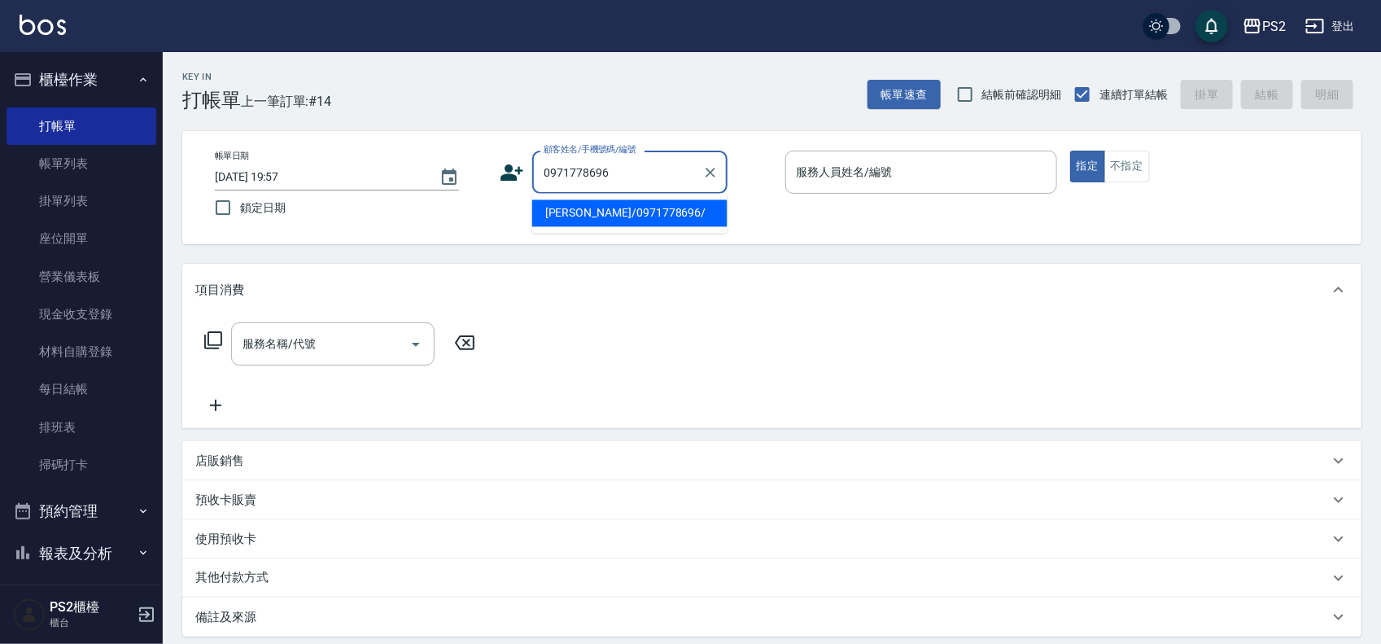
type input "廖辰維/0971778696/"
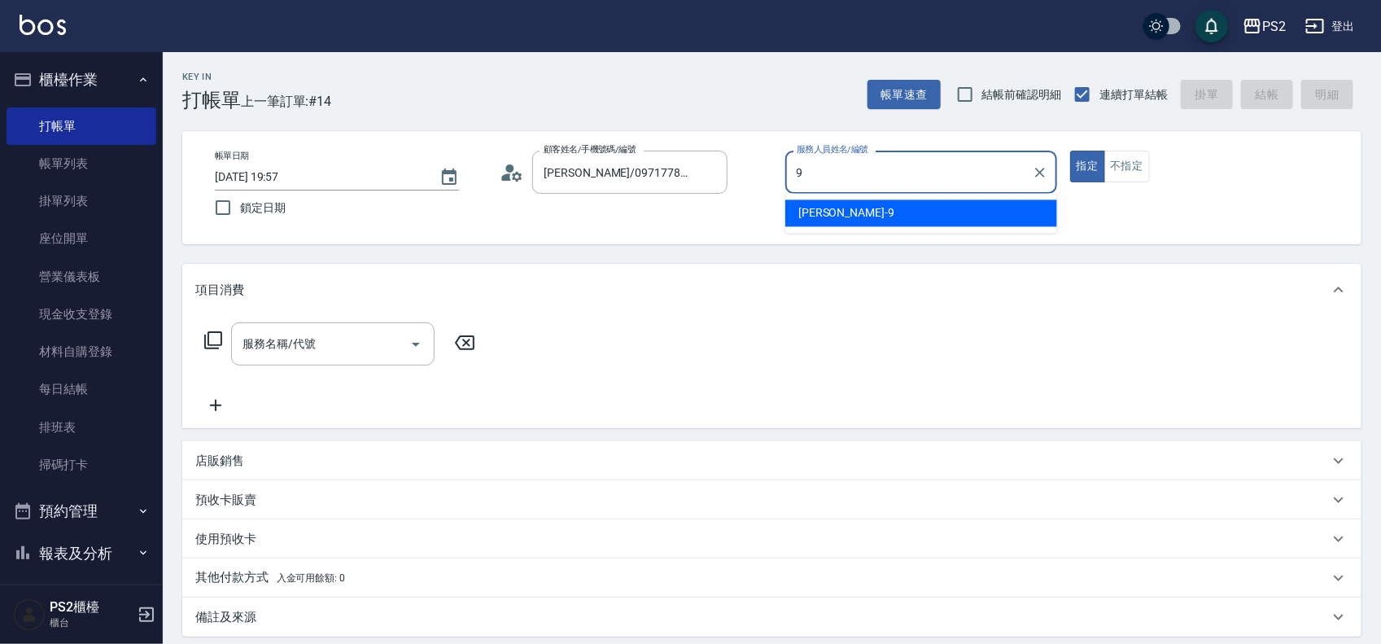
type input "Nina-9"
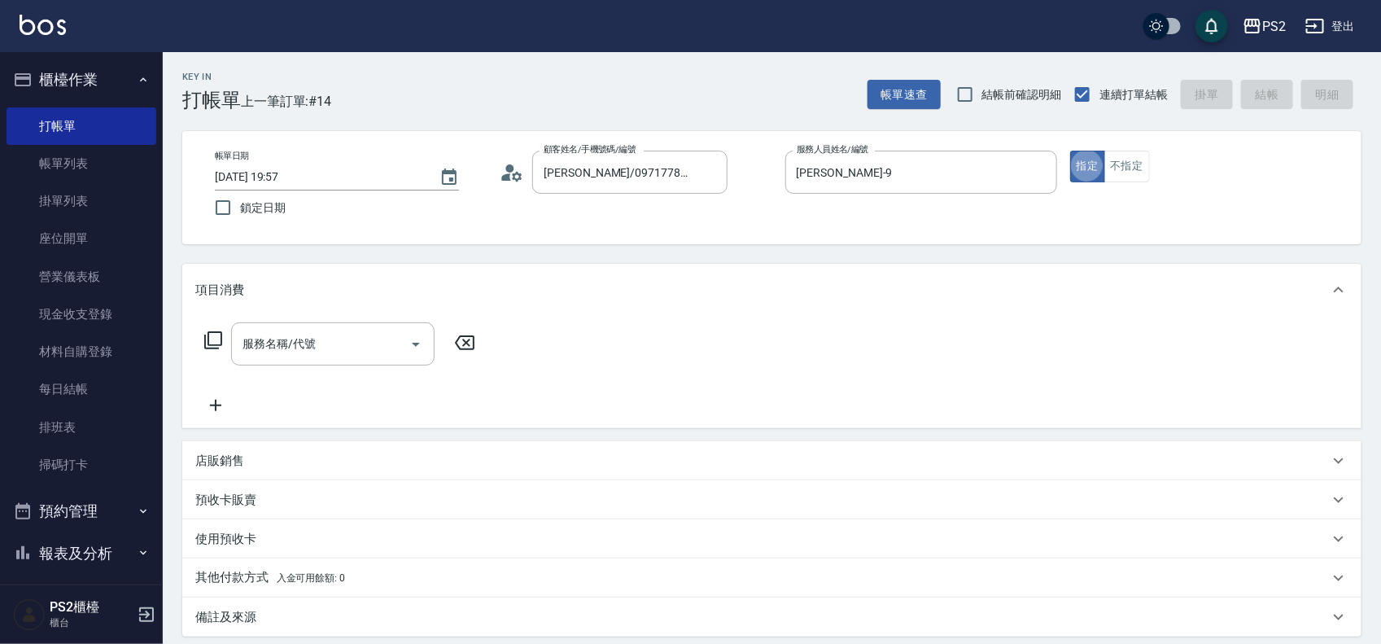
type button "true"
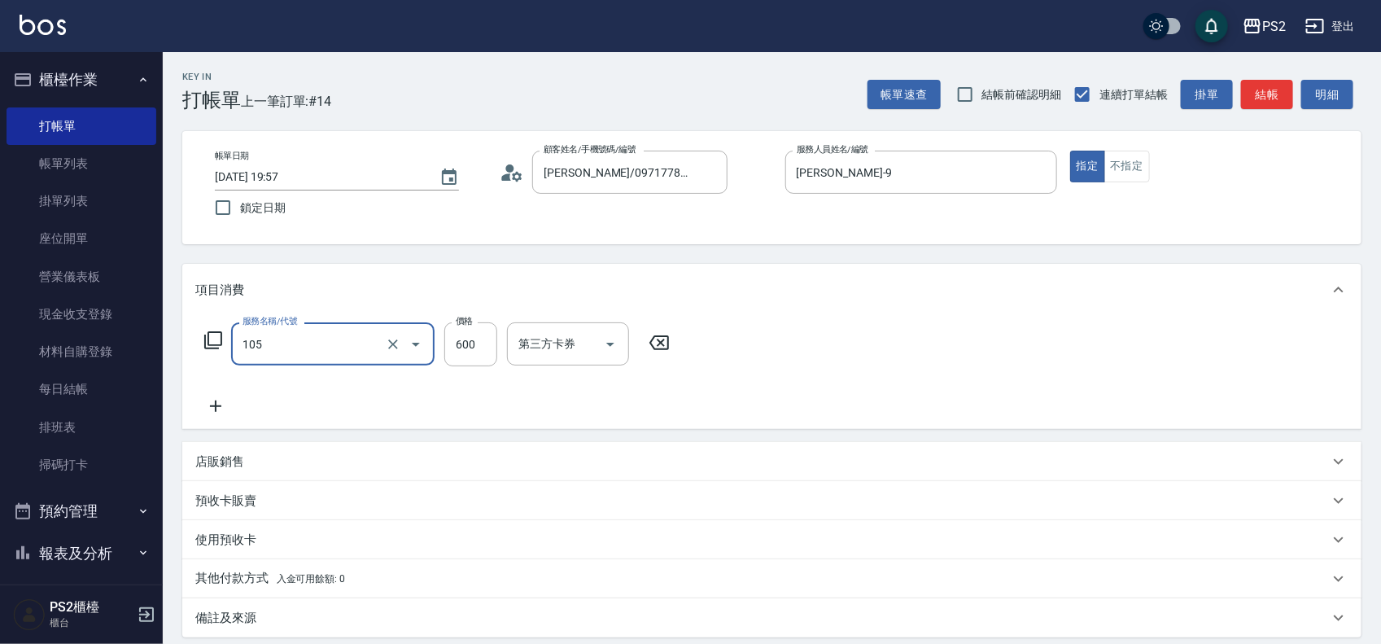
type input "A級洗剪600(105)"
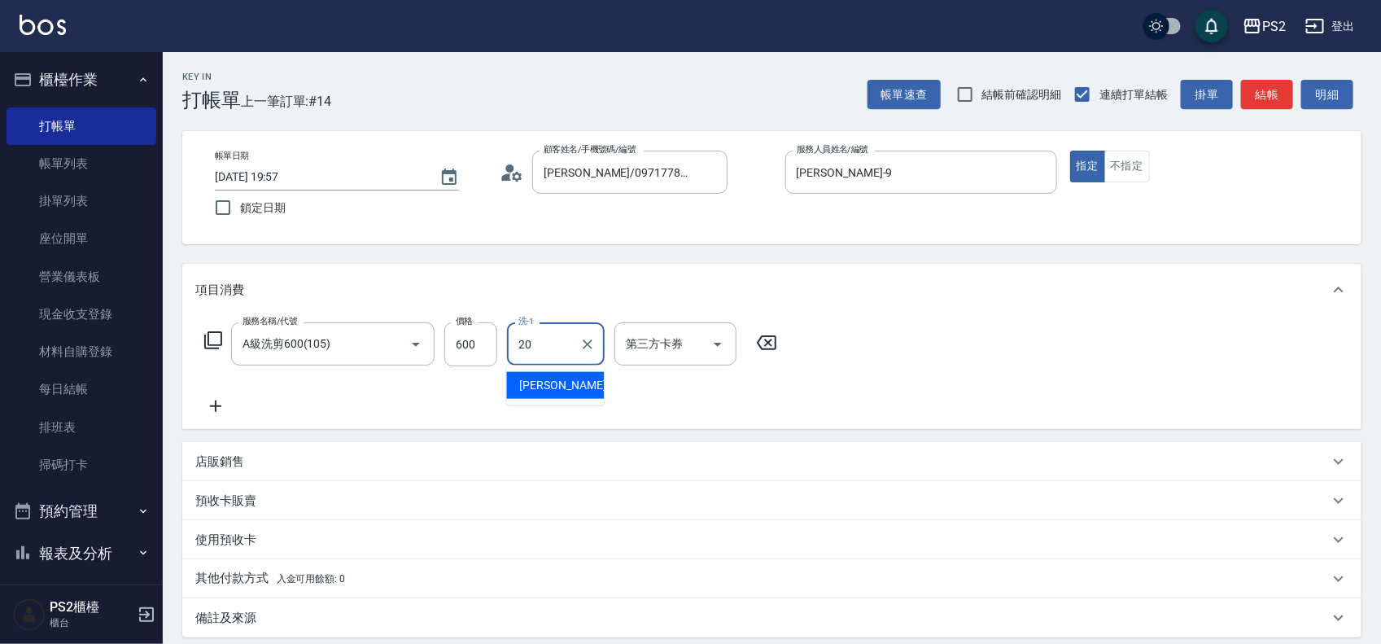
type input "冠霖-20"
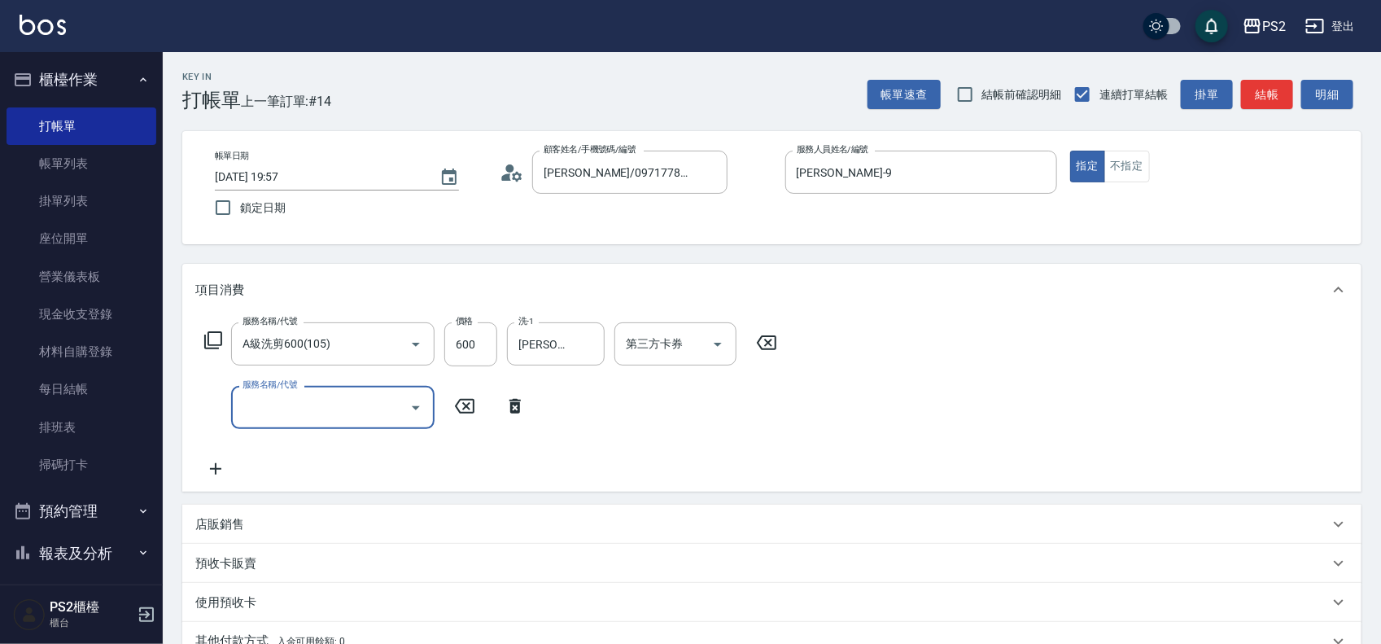
click at [510, 404] on icon at bounding box center [515, 406] width 11 height 15
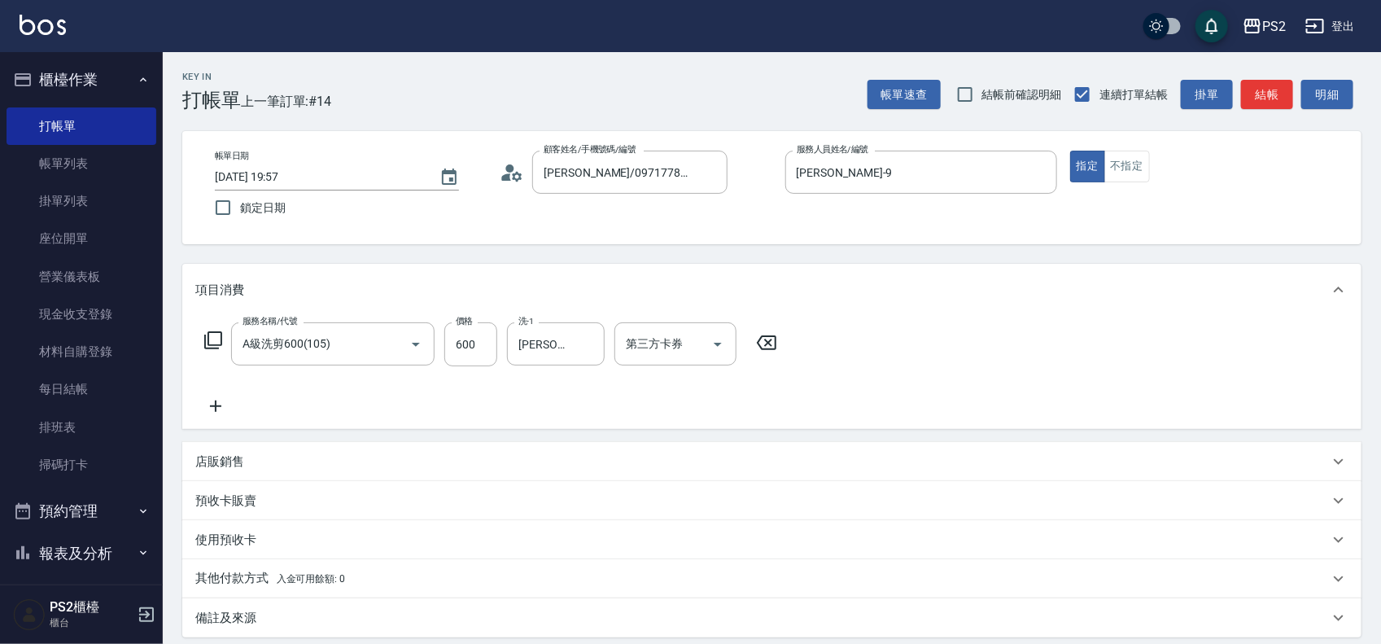
click at [249, 460] on div "店販銷售" at bounding box center [762, 461] width 1134 height 17
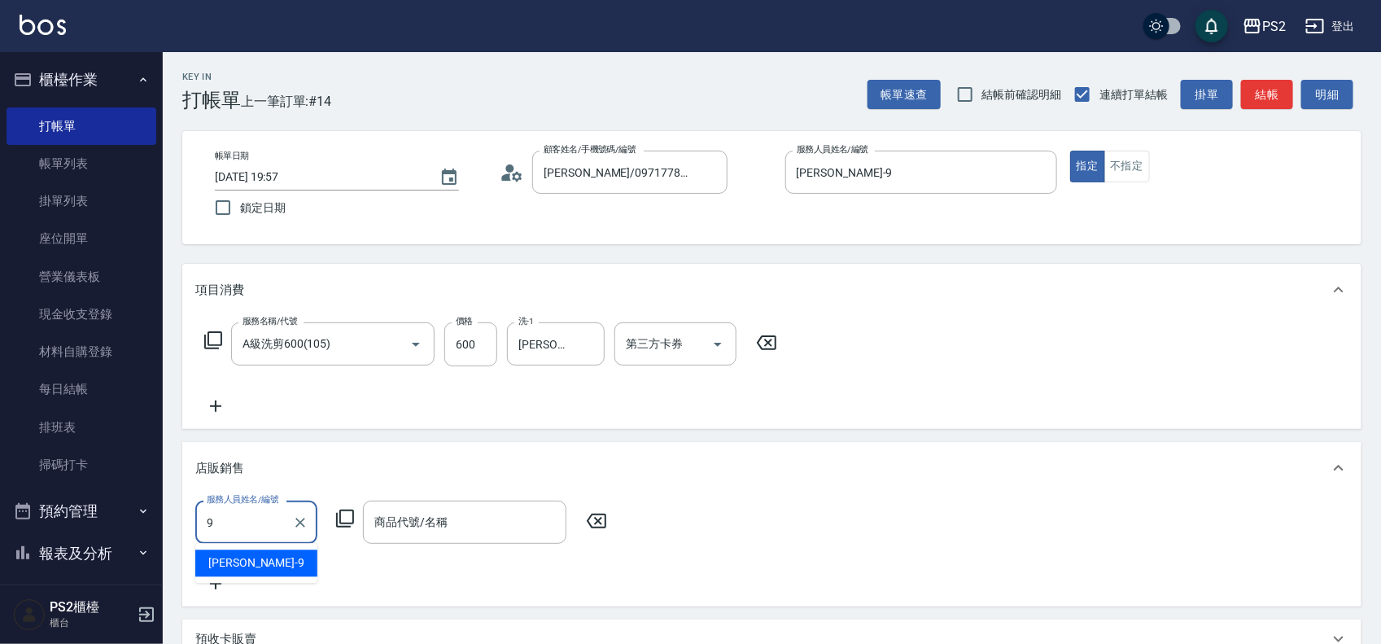
type input "Nina-9"
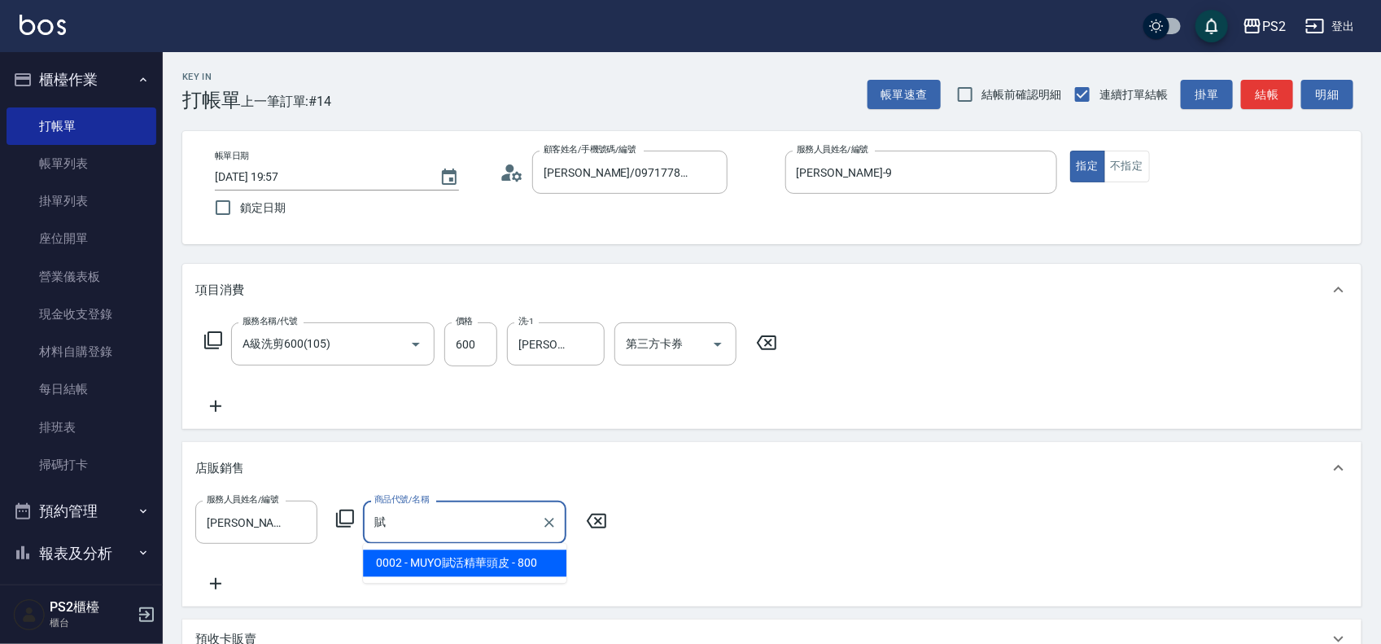
type input "MUYO賦活精華頭皮"
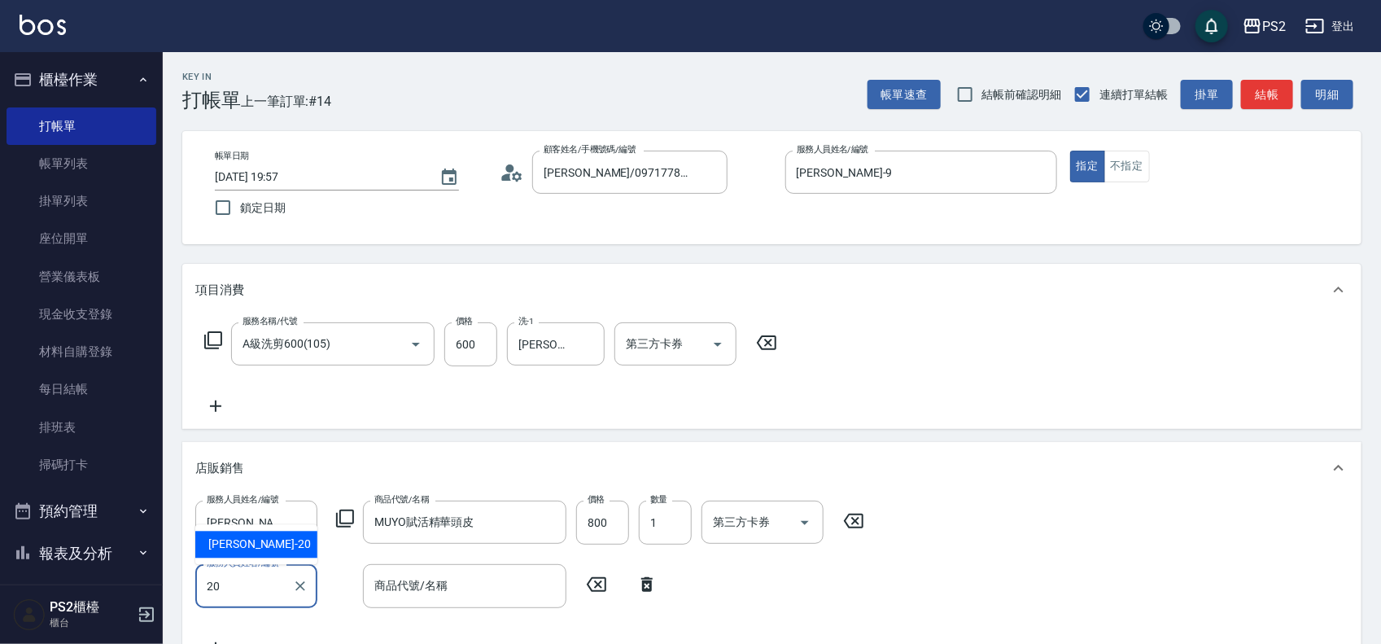
type input "冠霖-20"
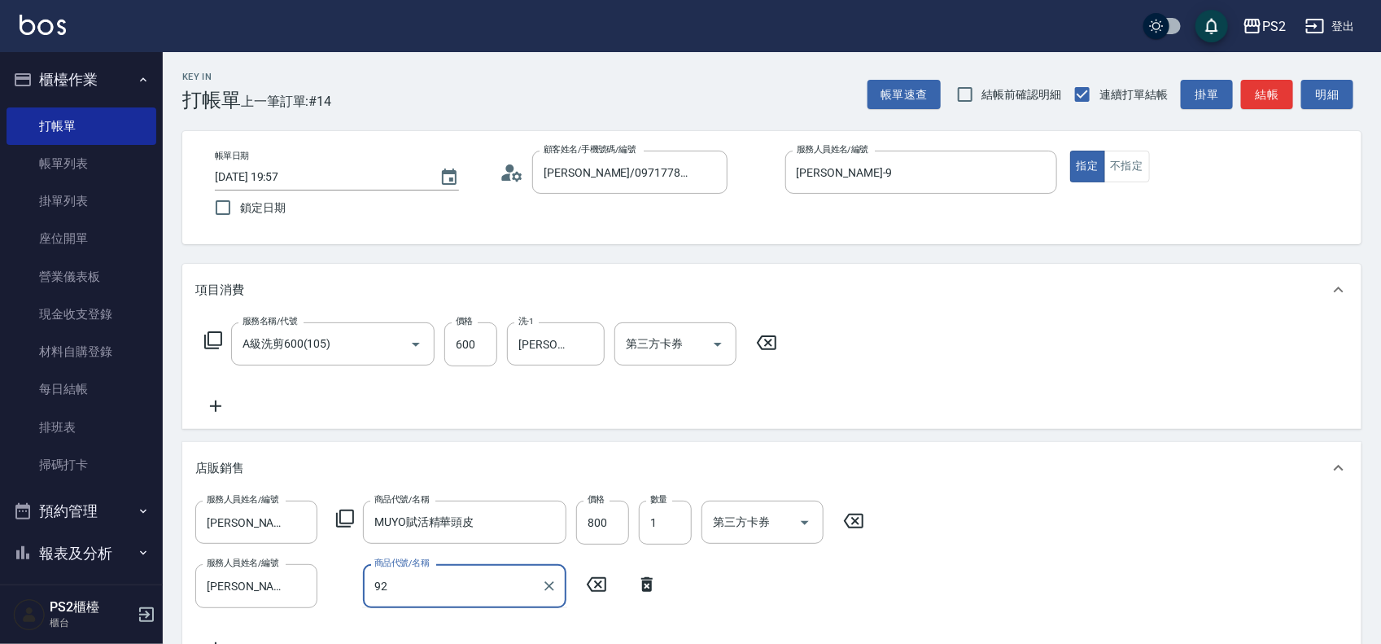
type input "9"
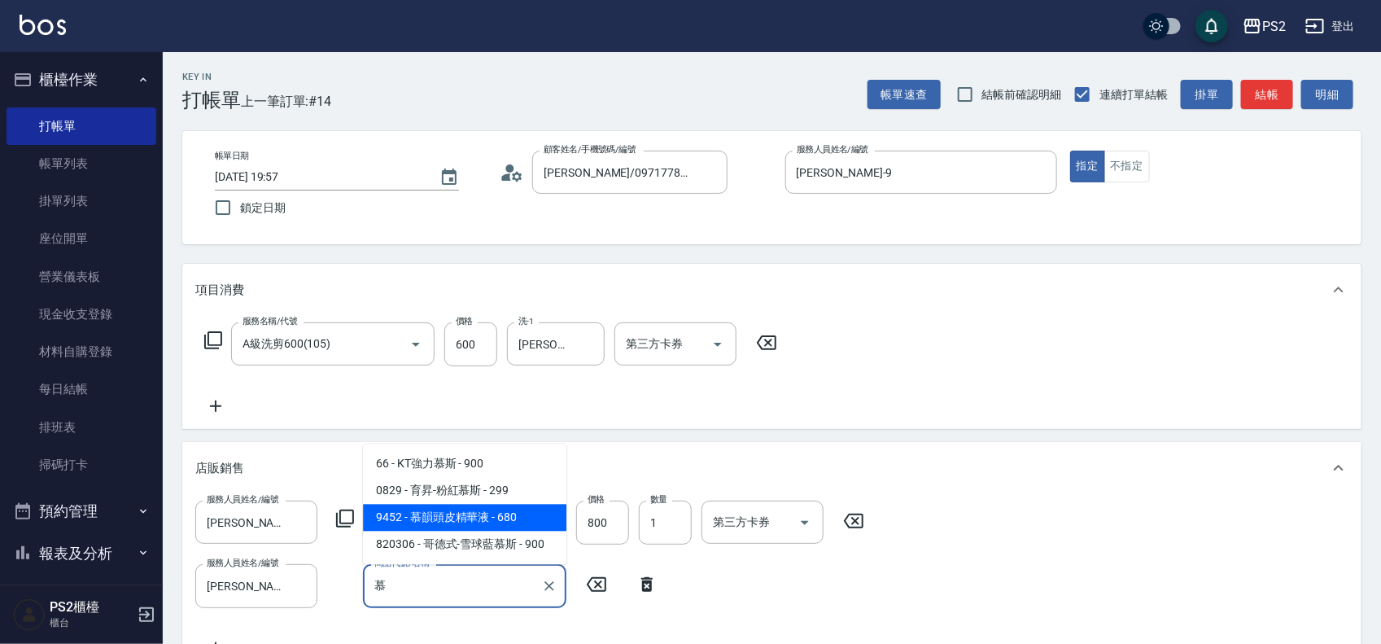
click at [423, 521] on span "9452 - 慕韻頭皮精華液 - 680" at bounding box center [465, 518] width 204 height 27
type input "慕韻頭皮精華液"
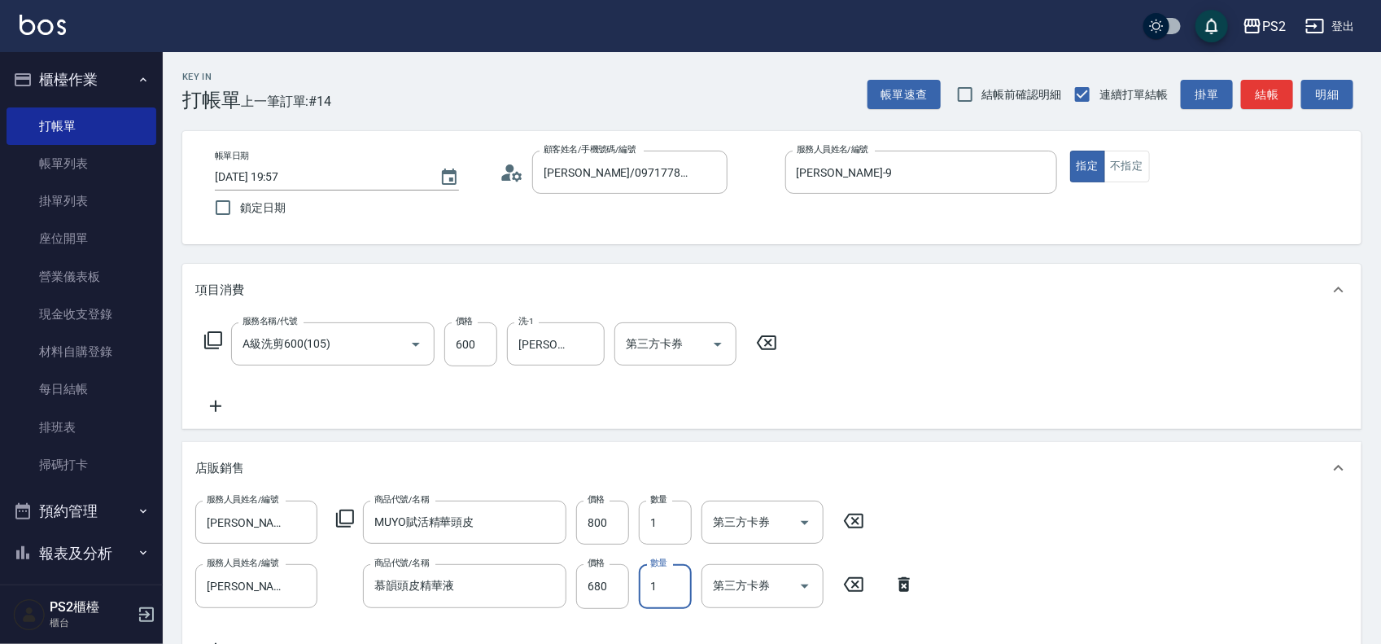
click at [669, 588] on input "1" at bounding box center [665, 586] width 53 height 44
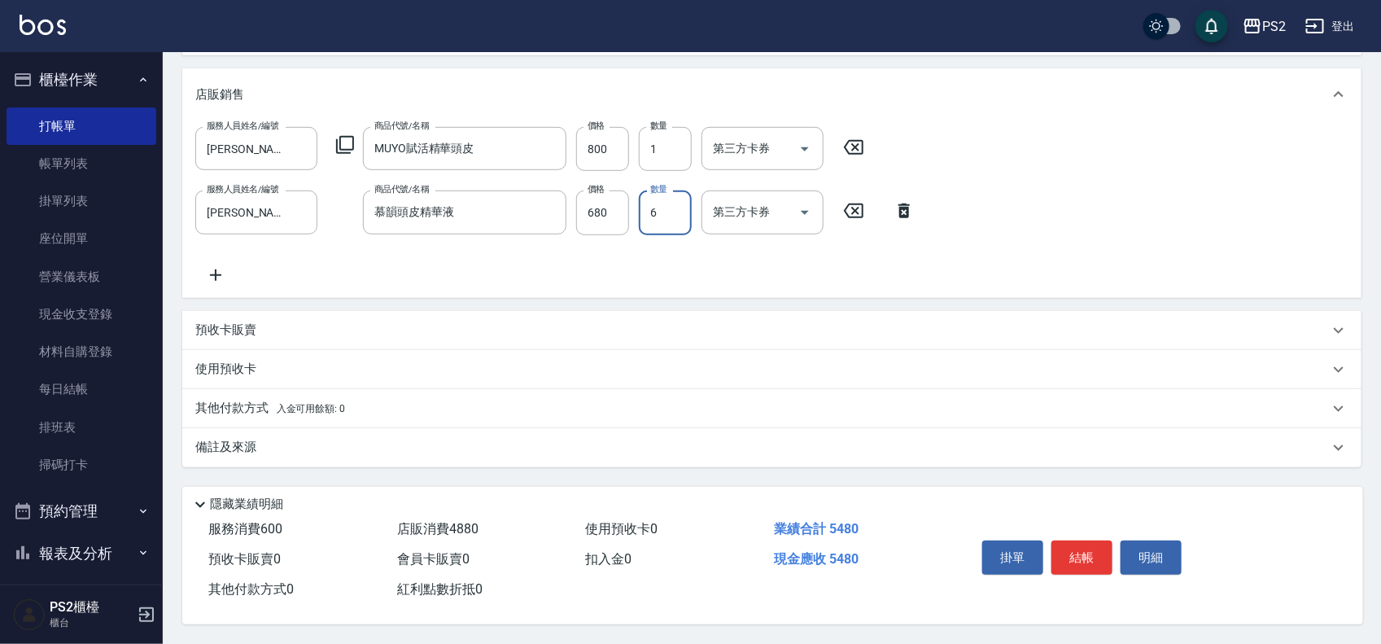
scroll to position [379, 0]
click at [657, 217] on input "6" at bounding box center [665, 212] width 53 height 44
type input "6"
click at [1080, 548] on button "結帳" at bounding box center [1082, 558] width 61 height 34
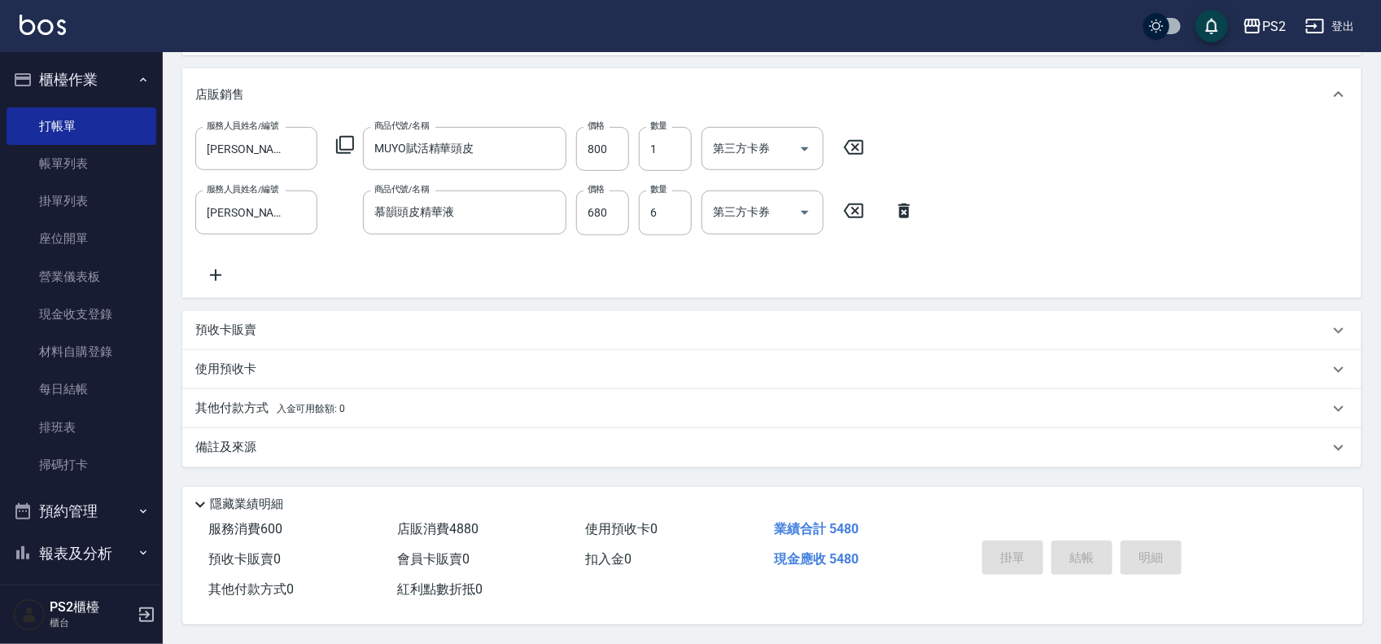
type input "2025/08/15 19:58"
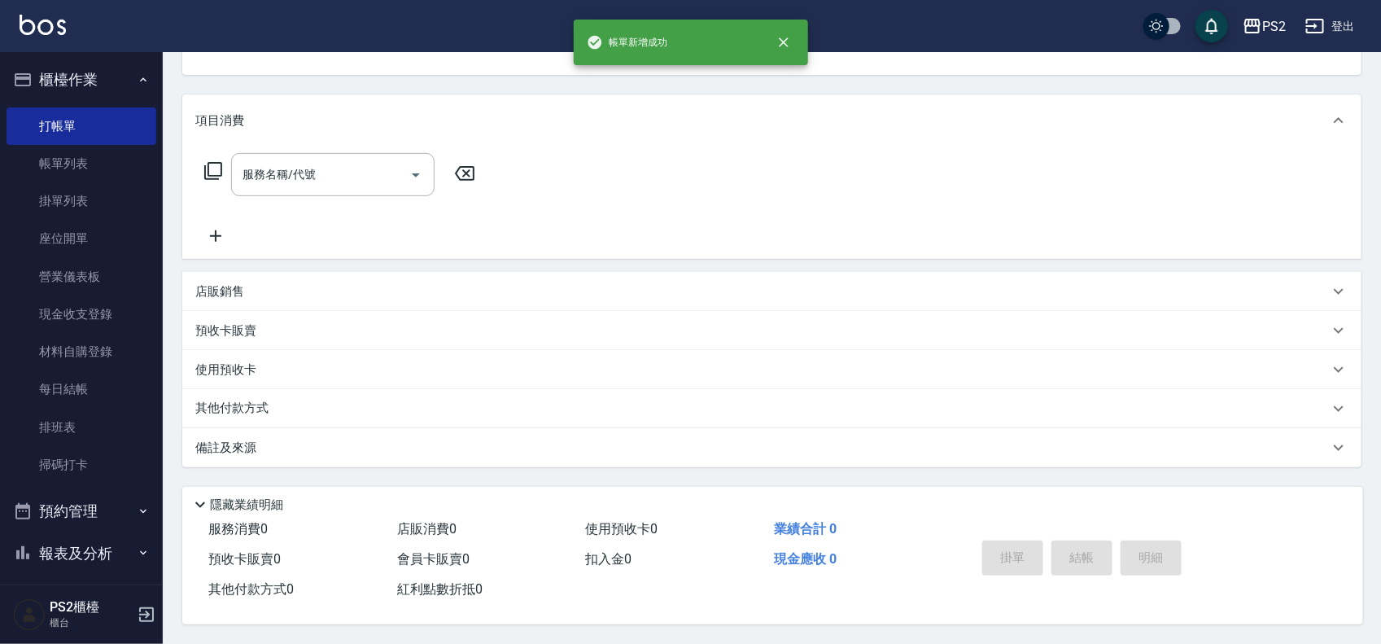
scroll to position [0, 0]
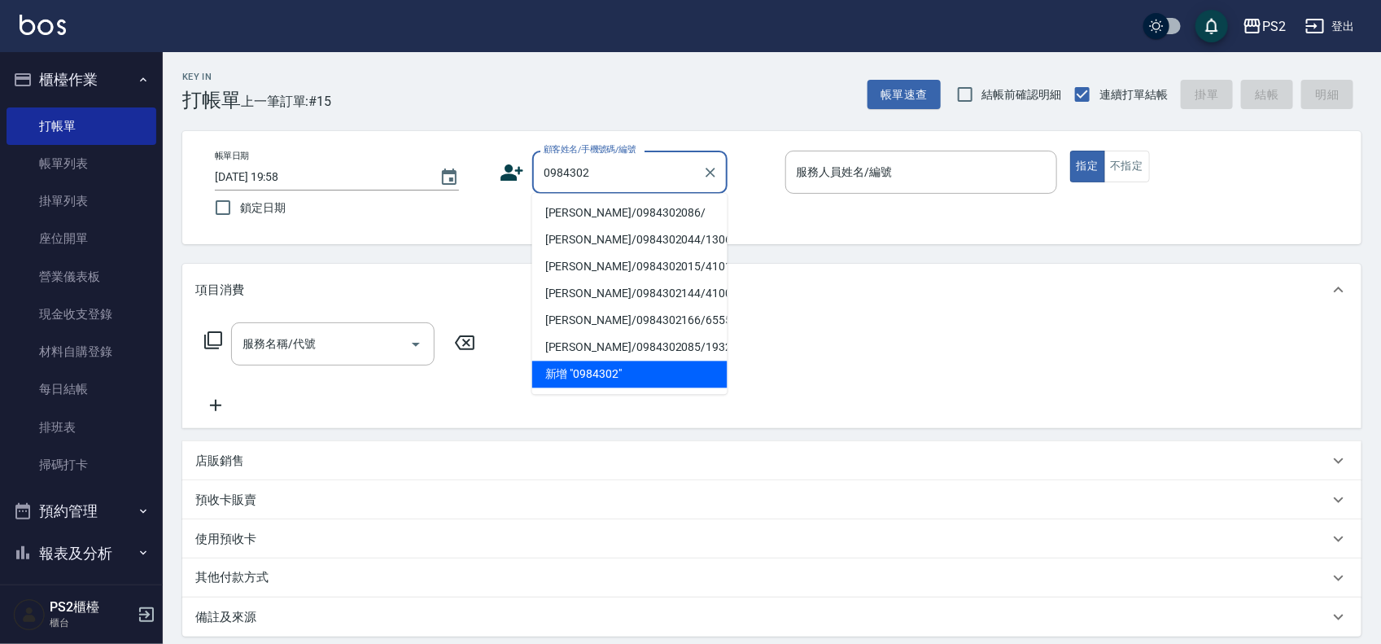
click at [672, 208] on li "陳榆庭/0984302086/" at bounding box center [629, 213] width 195 height 27
type input "陳榆庭/0984302086/"
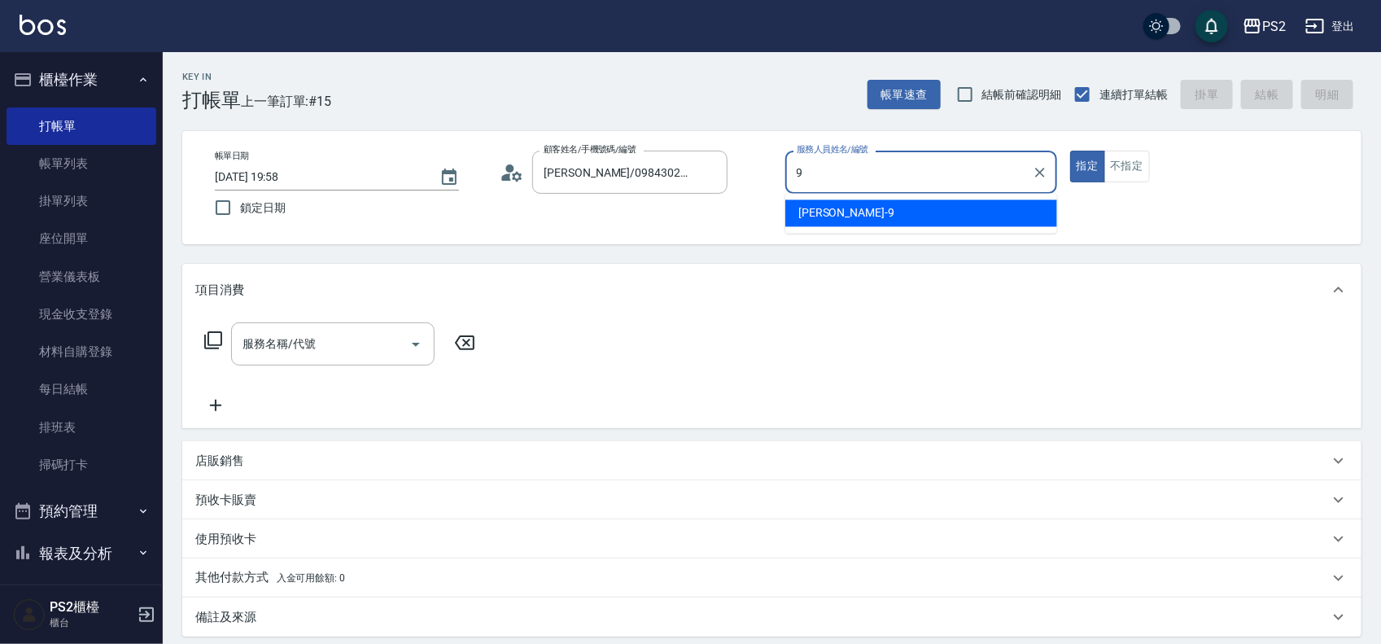
type input "Nina-9"
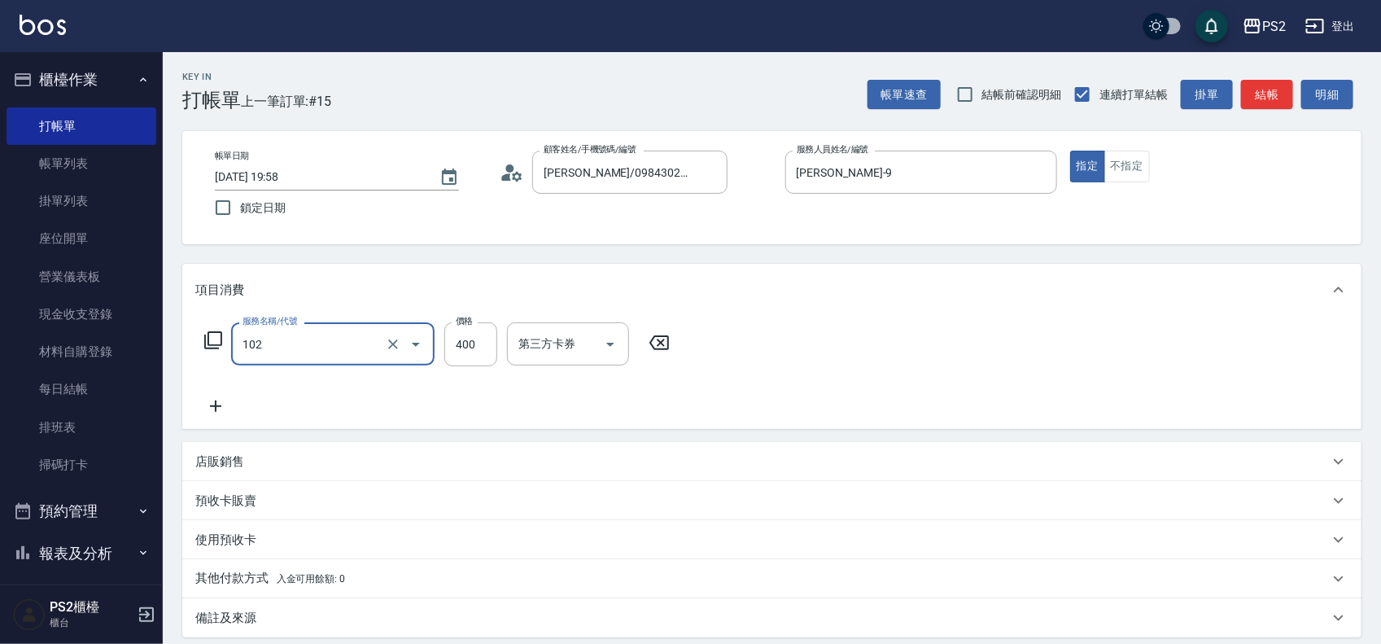
type input "精油洗髮(102)"
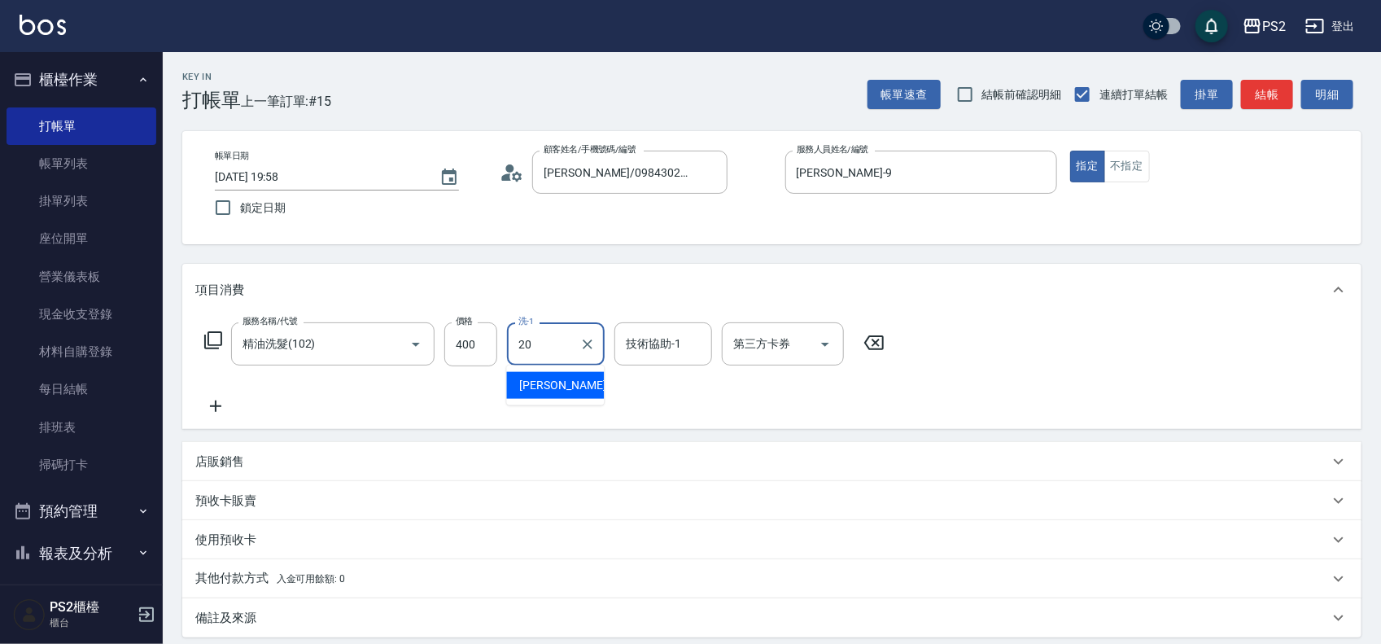
type input "冠霖-20"
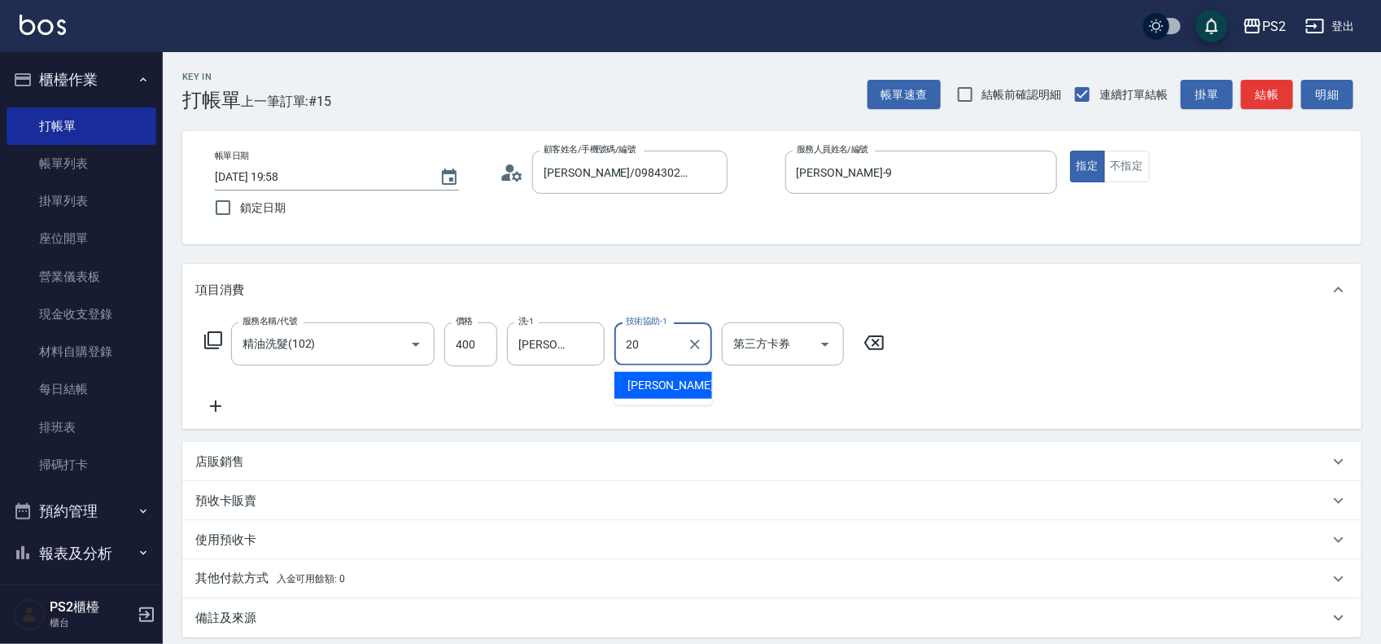
type input "冠霖-20"
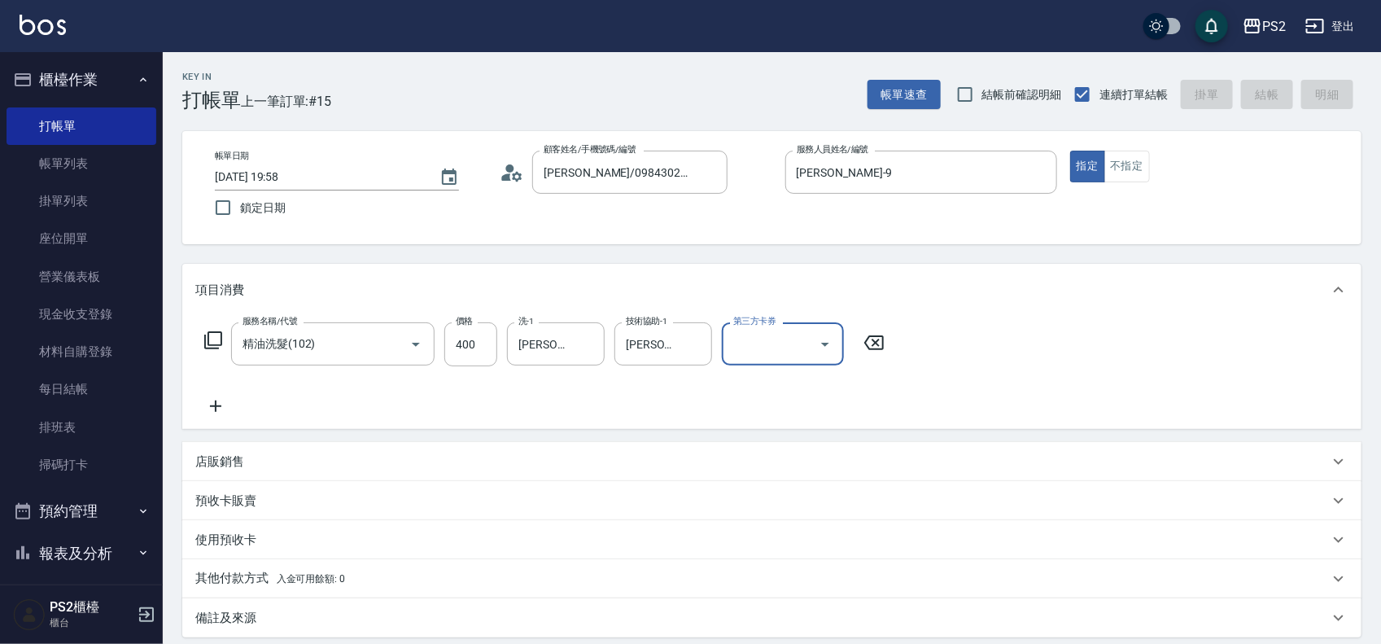
type input "[DATE] 20:04"
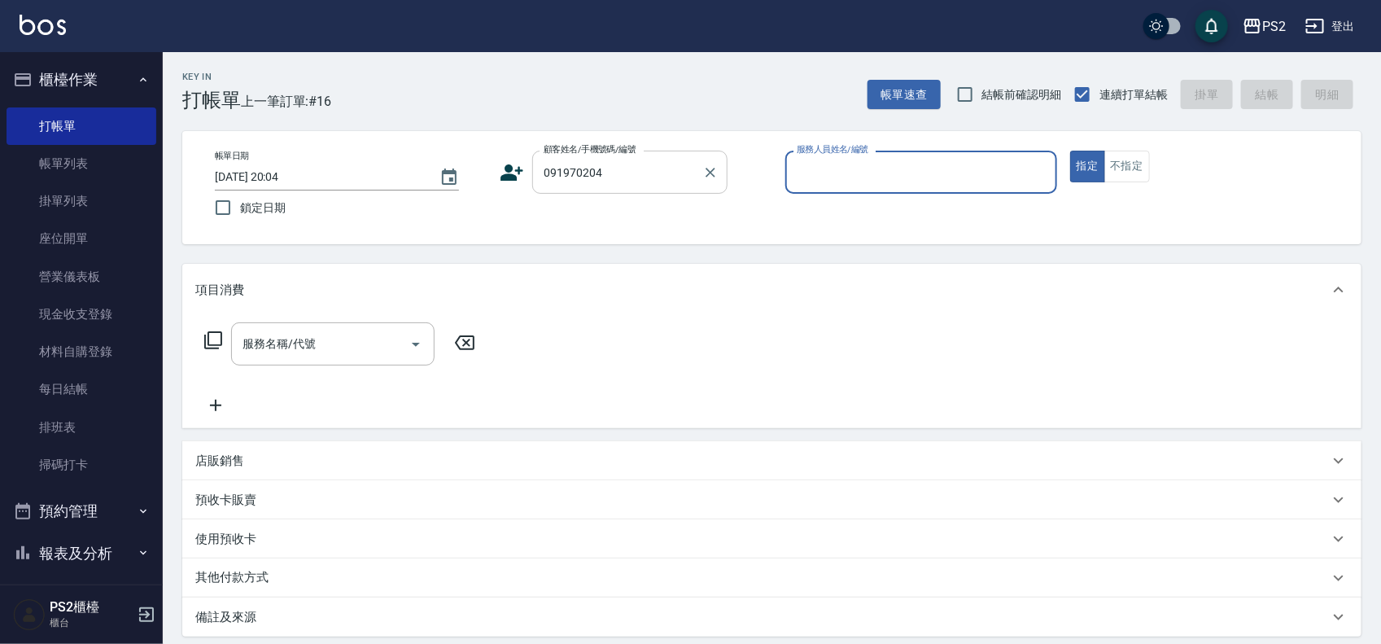
click at [665, 172] on input "091970204" at bounding box center [618, 172] width 156 height 28
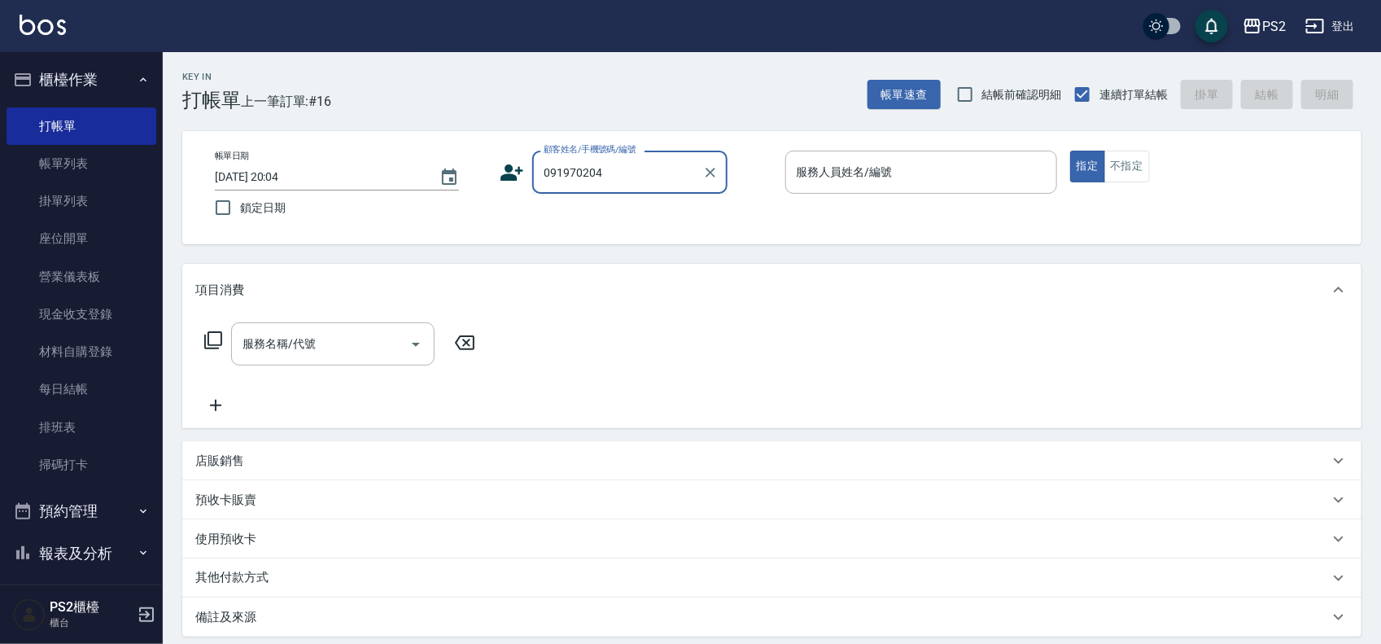
click at [665, 172] on input "091970204" at bounding box center [618, 172] width 156 height 28
type input "0919770204"
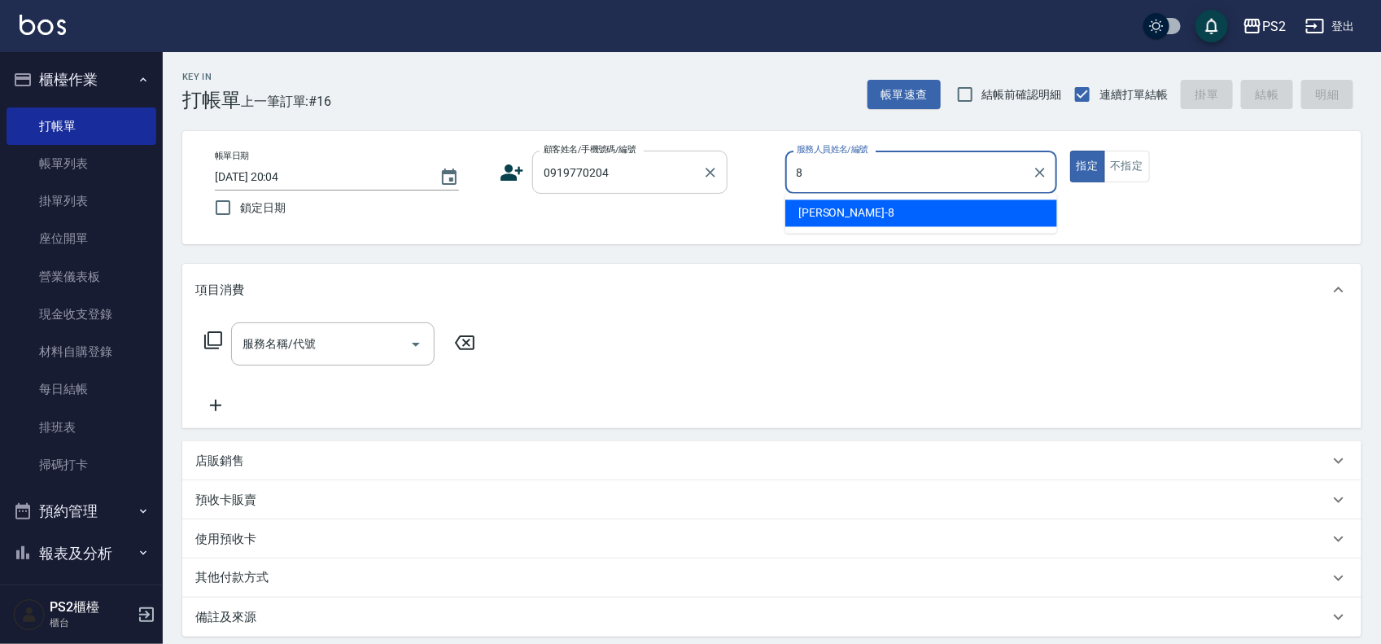
type input "Lori-8"
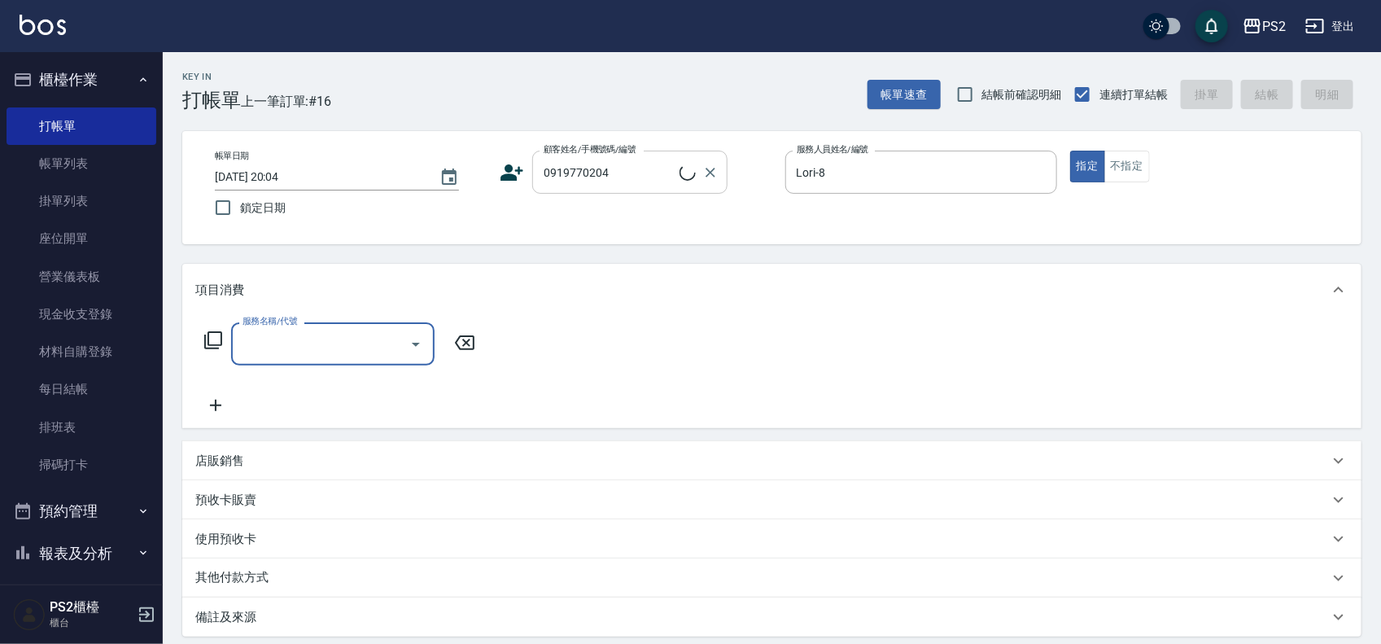
type input "曾微琇/0919770204/"
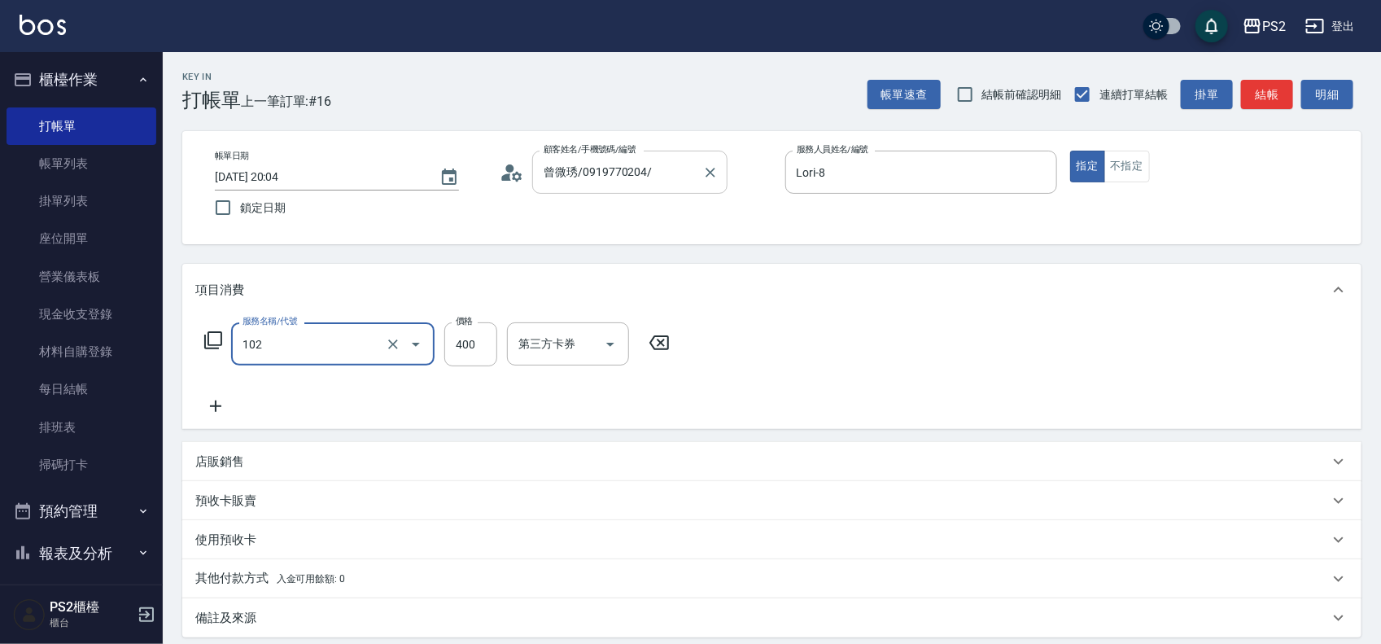
type input "精油洗髮(102)"
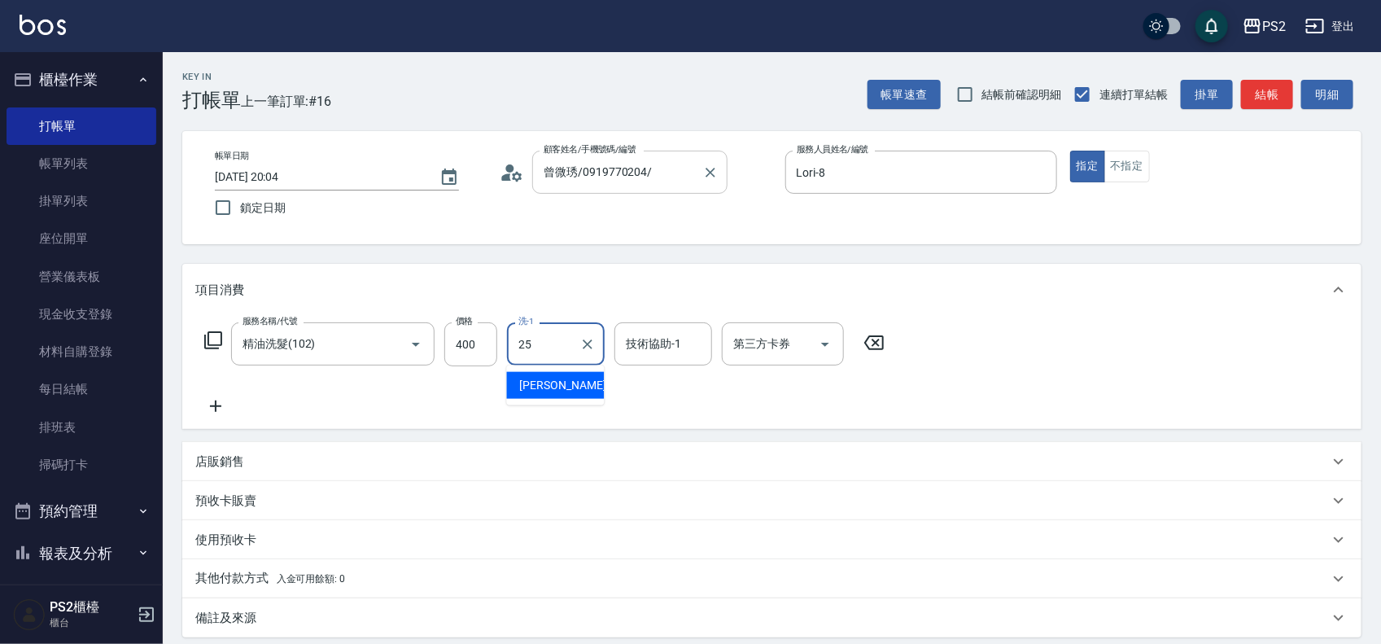
type input "[PERSON_NAME]-25"
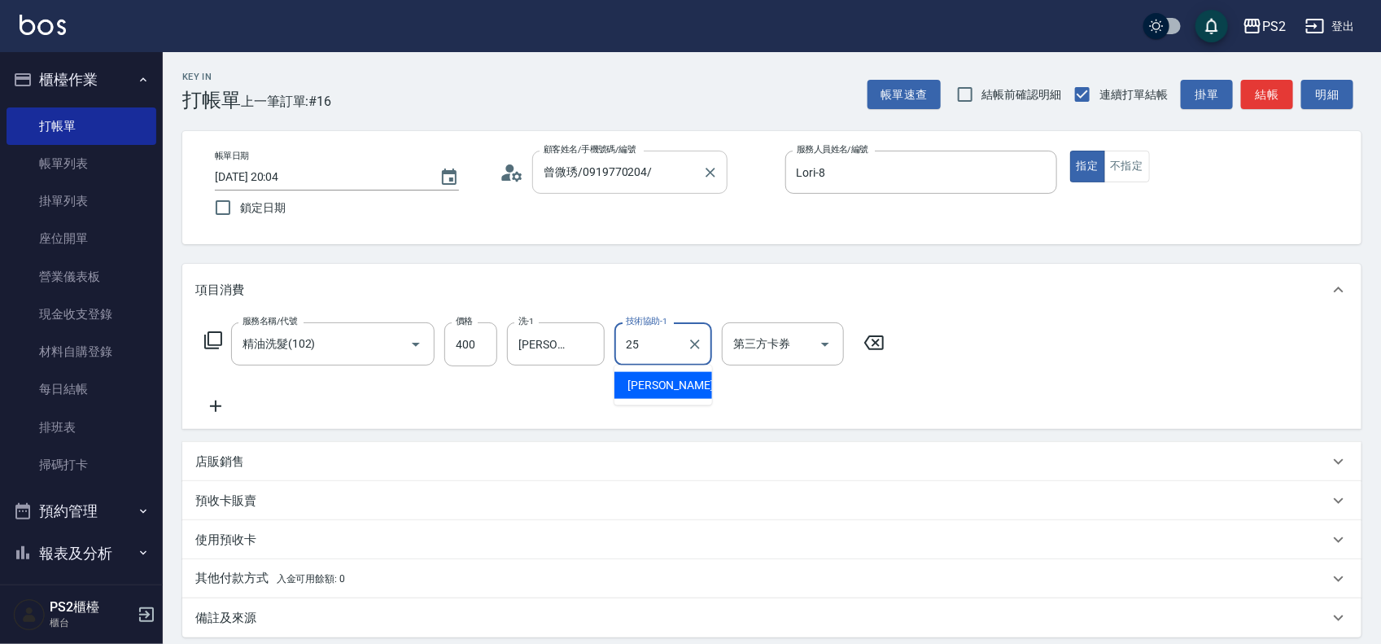
type input "[PERSON_NAME]-25"
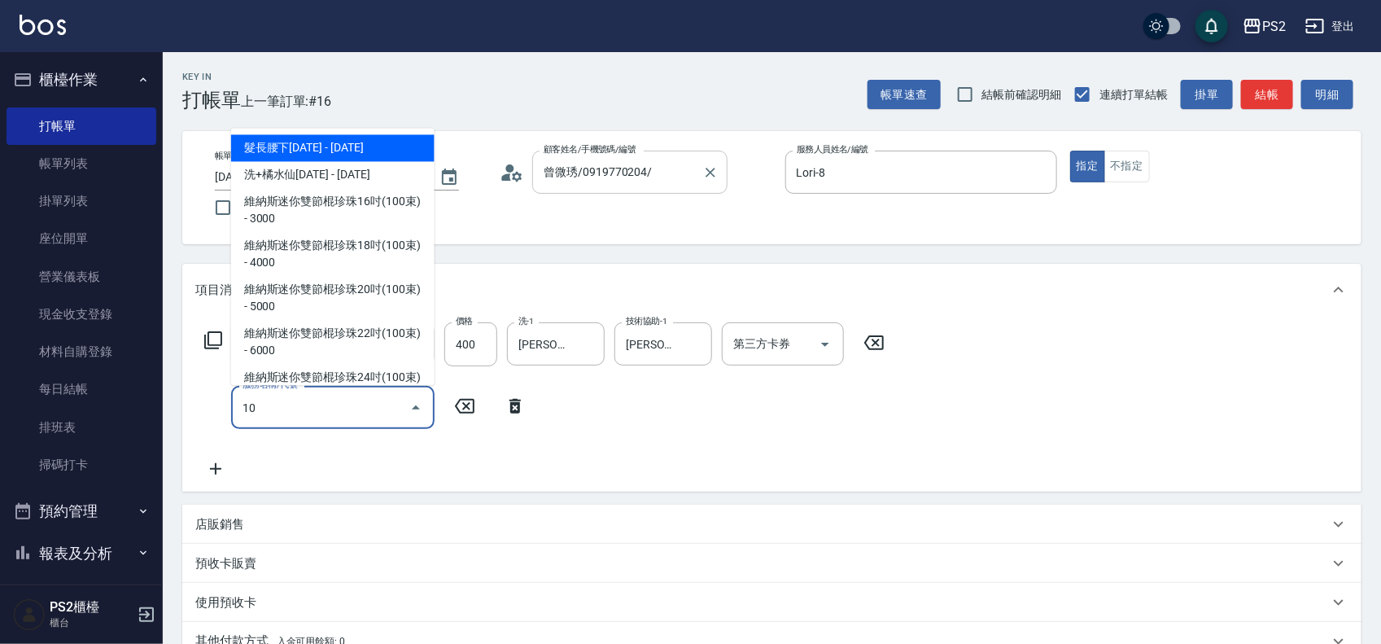
type input "106"
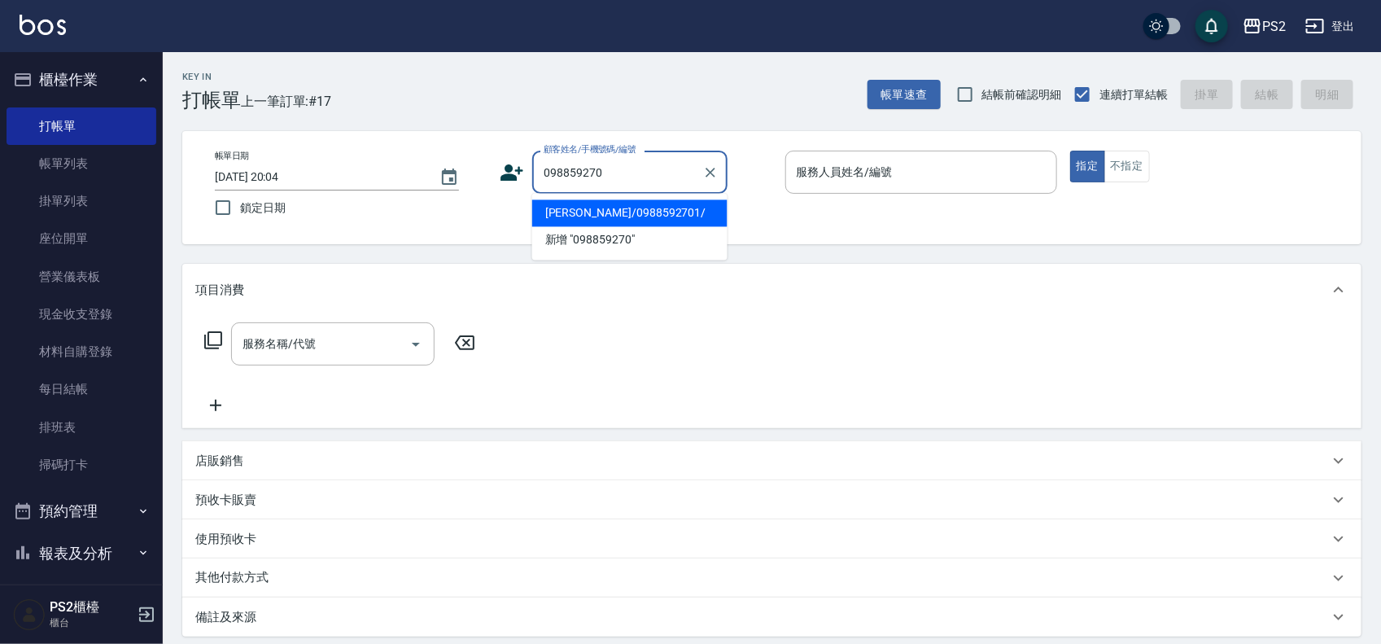
type input "黃羿筑/0988592701/"
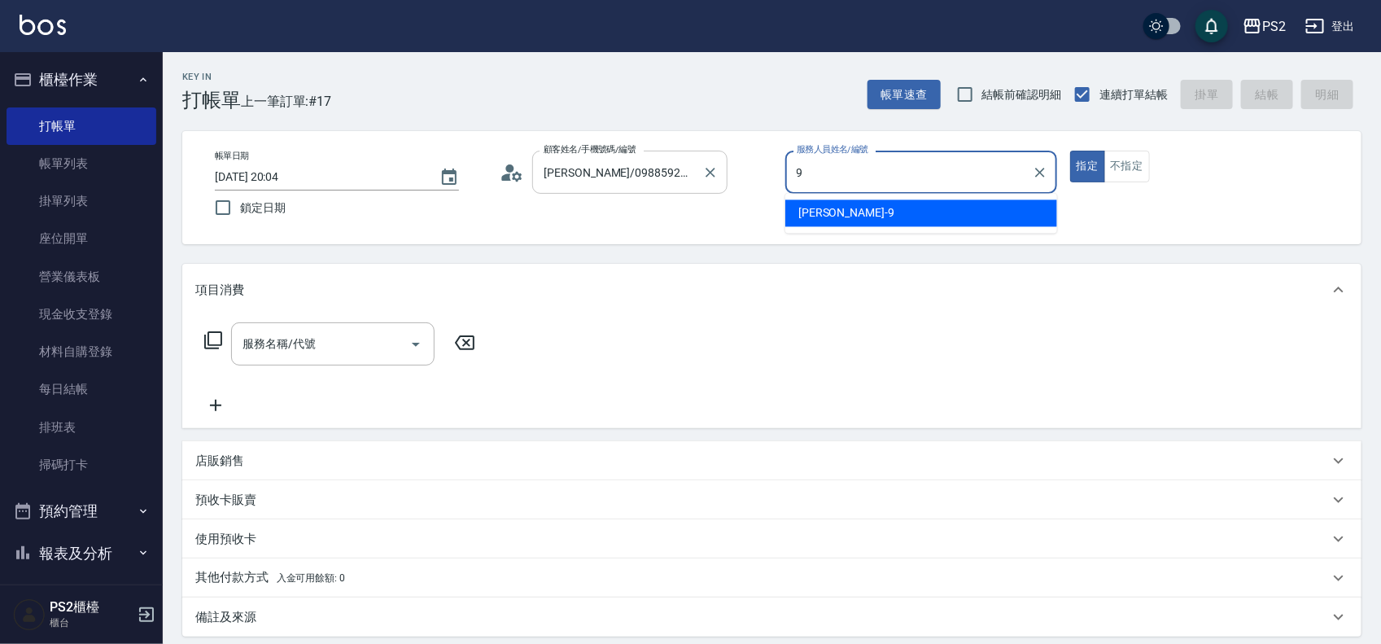
type input "Nina-9"
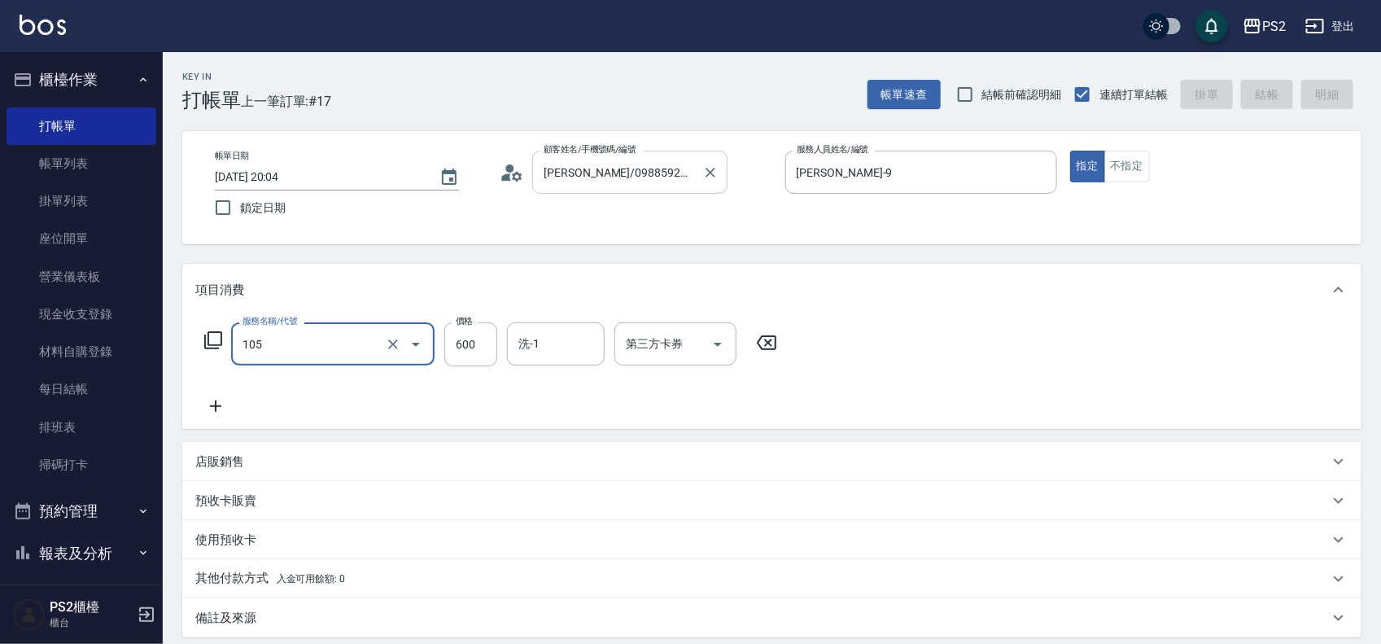
type input "105"
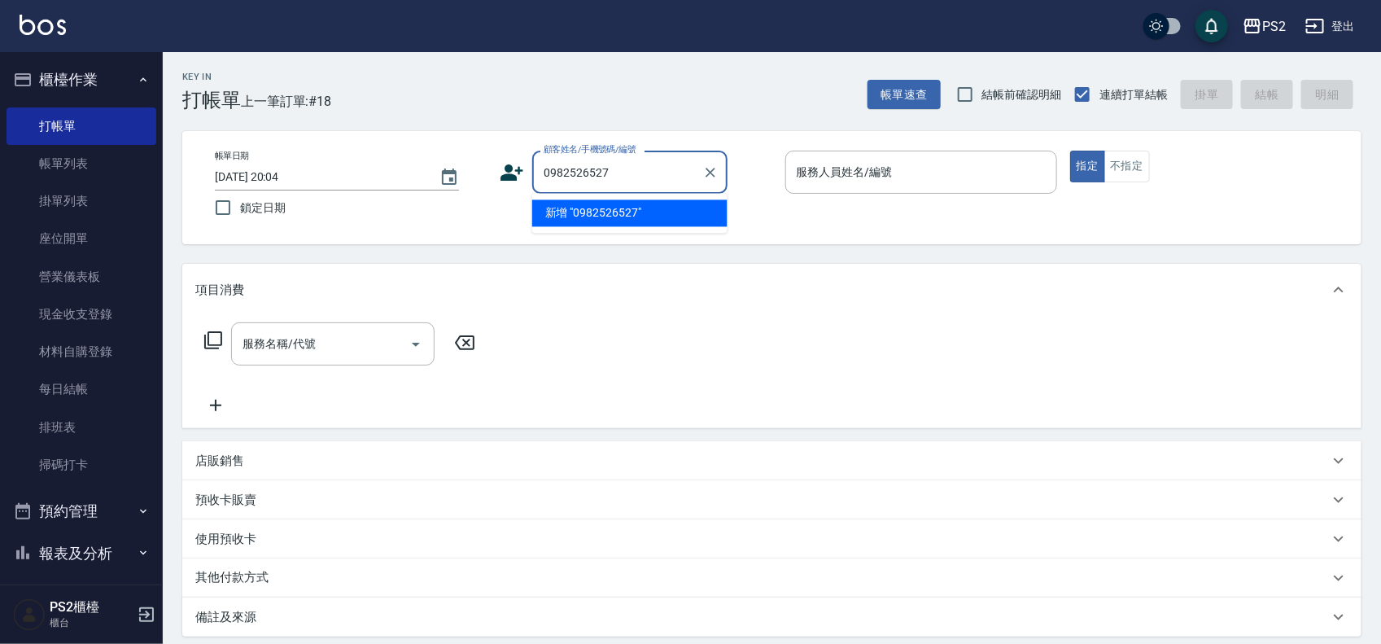
type input "0982526527"
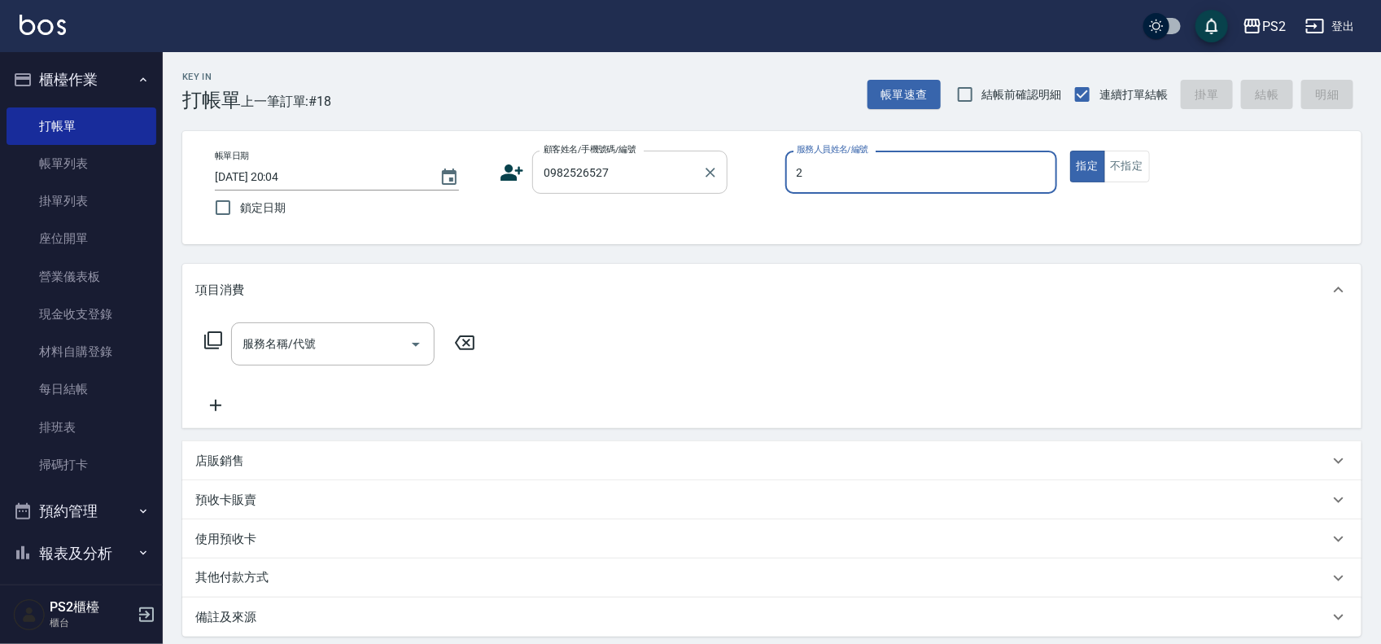
type input "Jason-2"
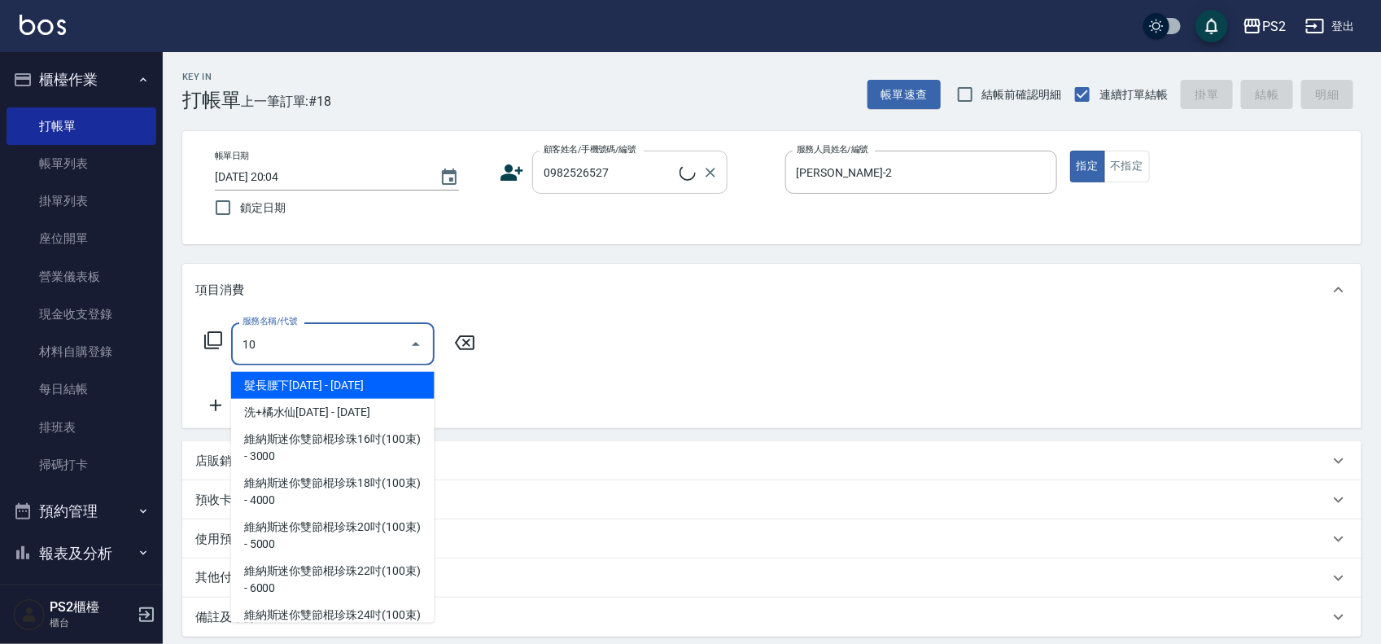
type input "105"
type input "王彥婷/0982526527/"
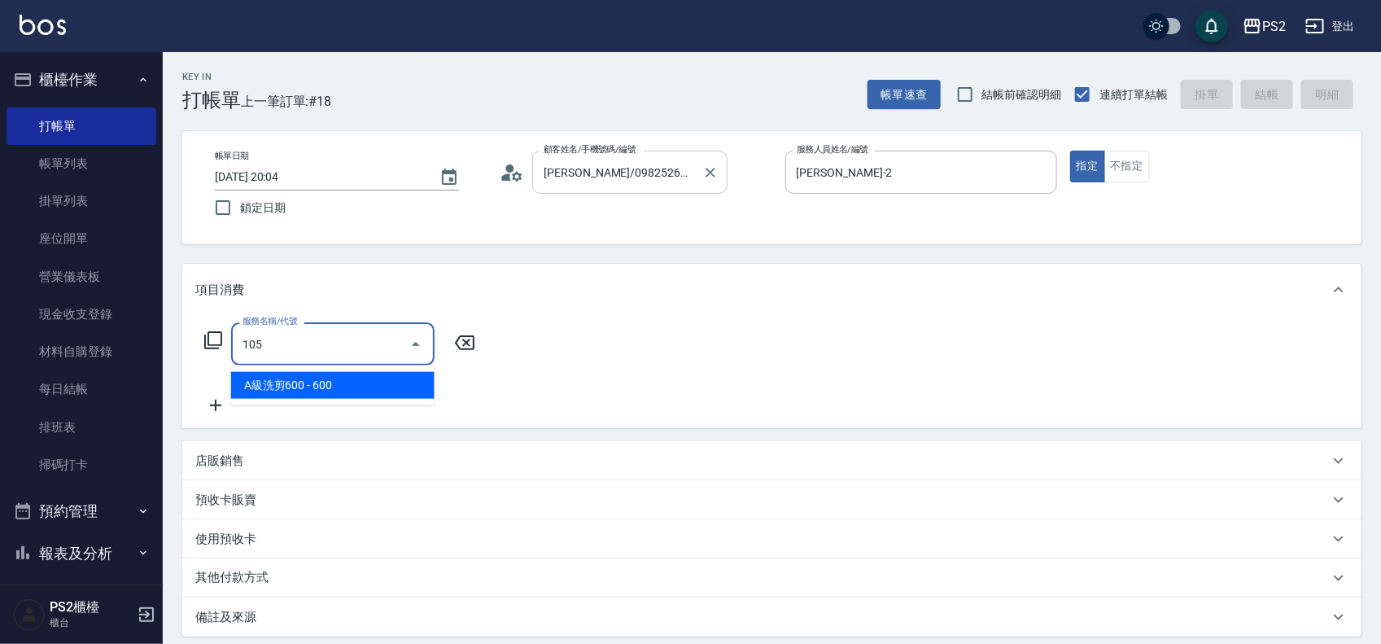
type input "A級洗剪600(105)"
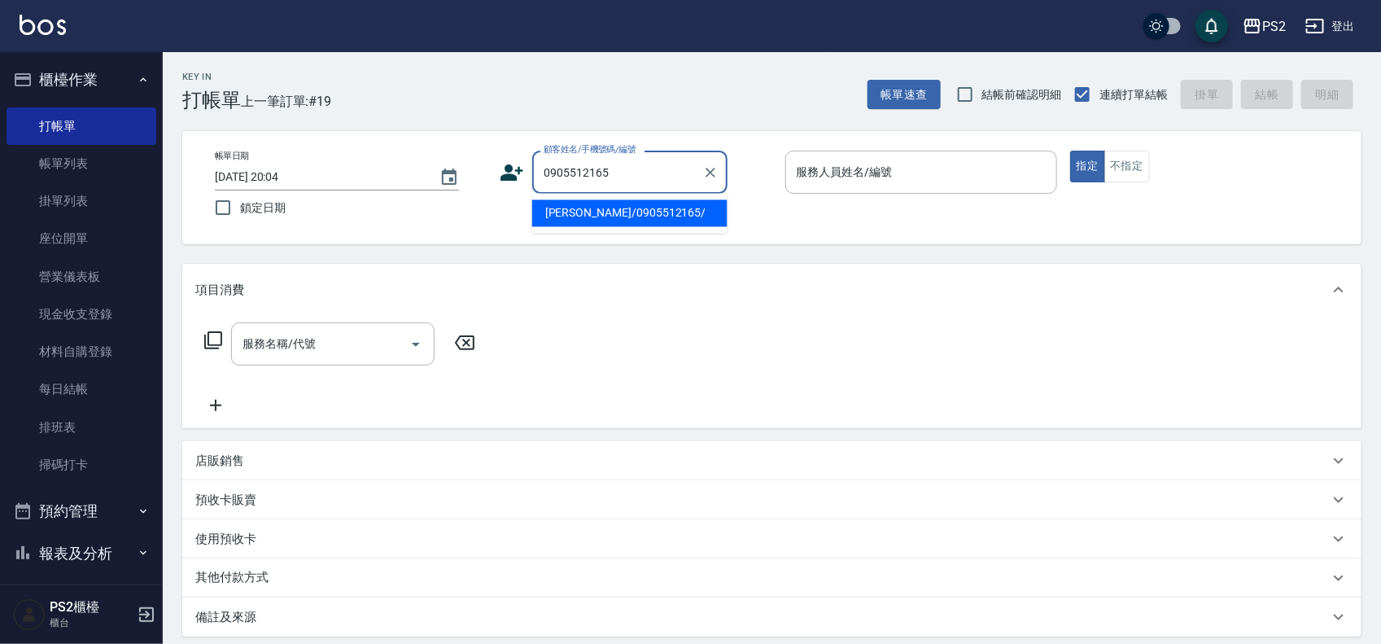
type input "[PERSON_NAME]/0905512165/"
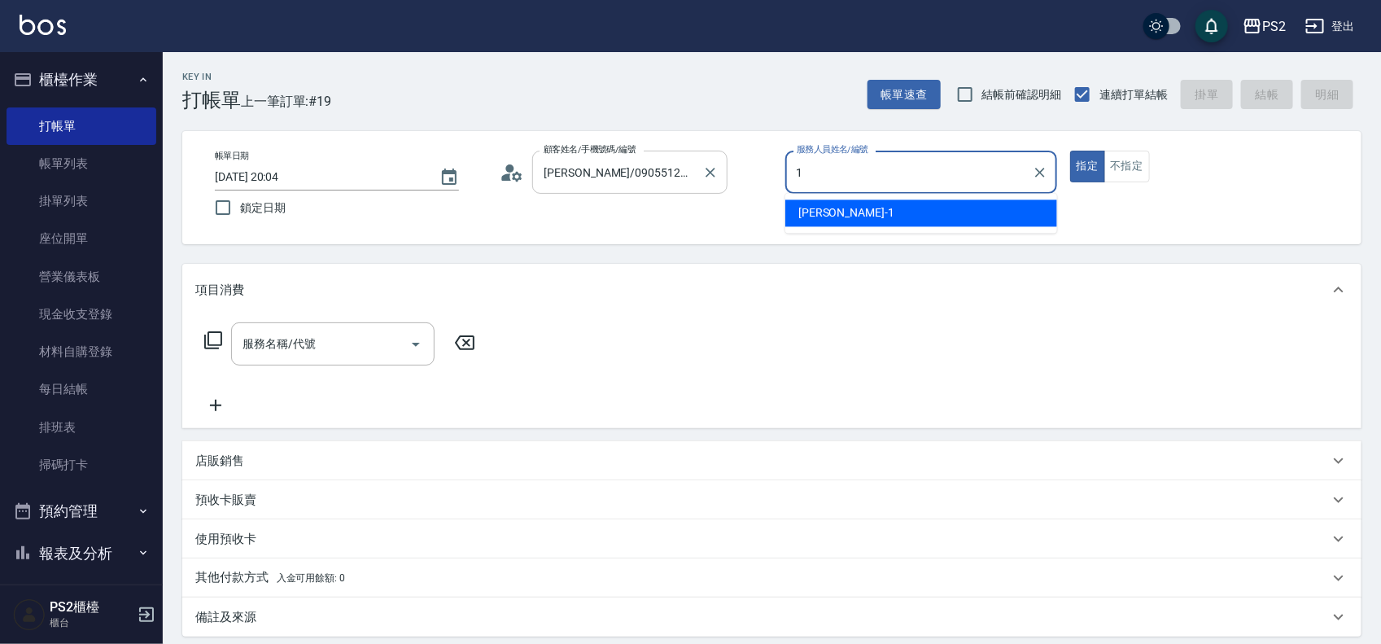
type input "[PERSON_NAME]-1"
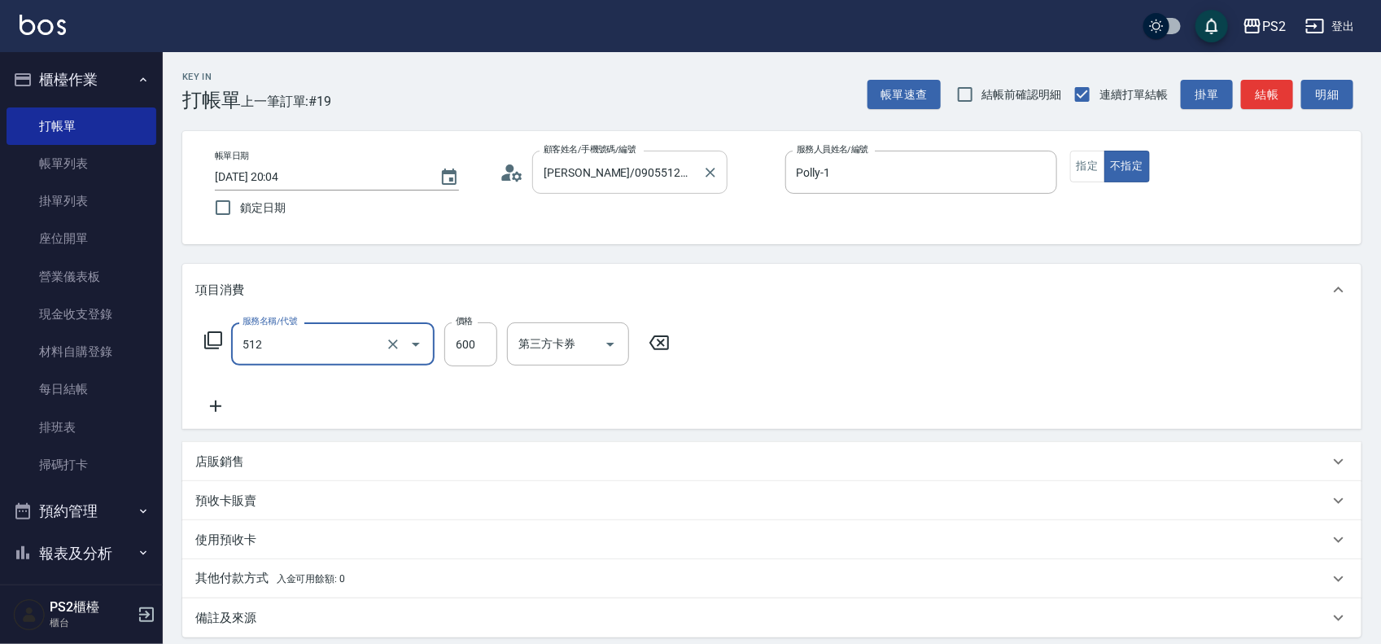
type input "洗+水解護髮600(512)"
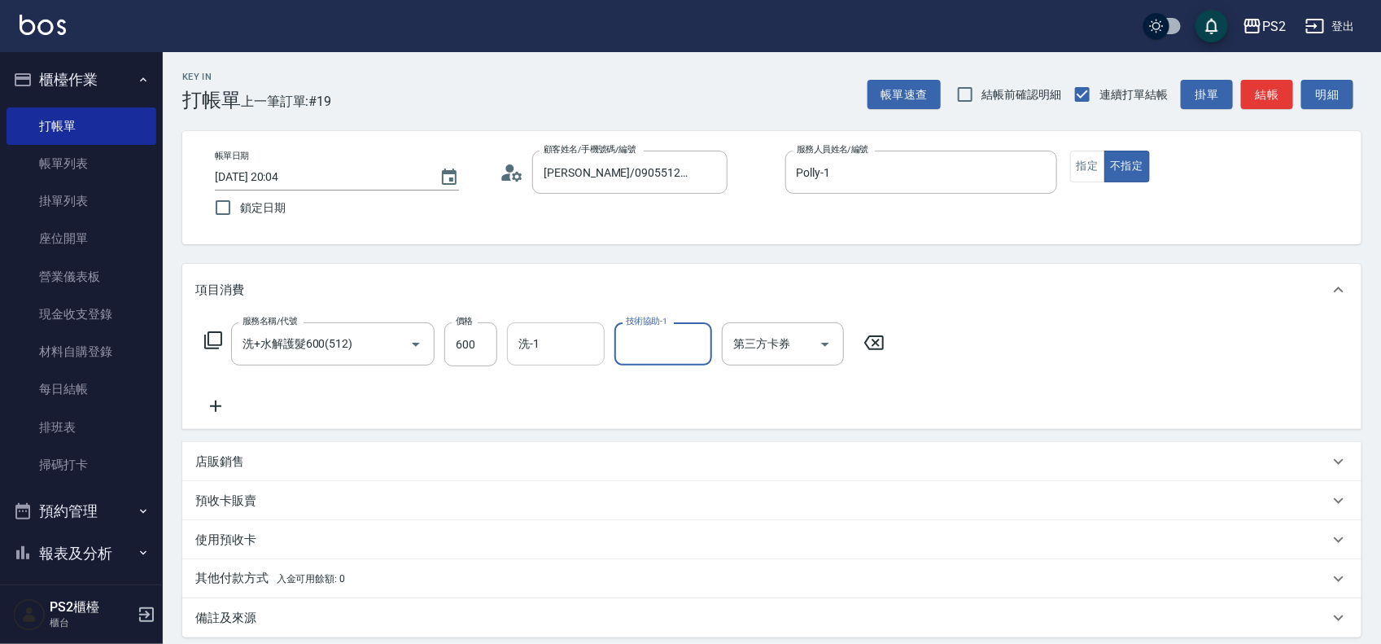
click at [575, 352] on input "洗-1" at bounding box center [555, 344] width 83 height 28
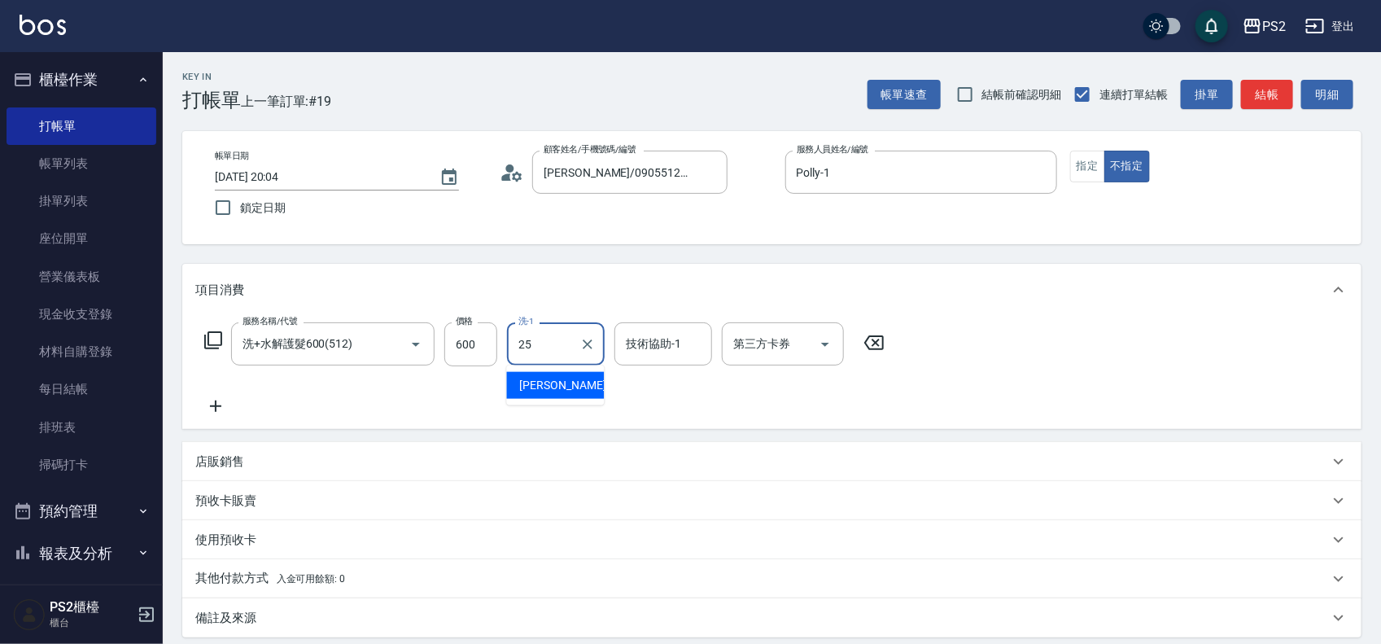
type input "[PERSON_NAME]-25"
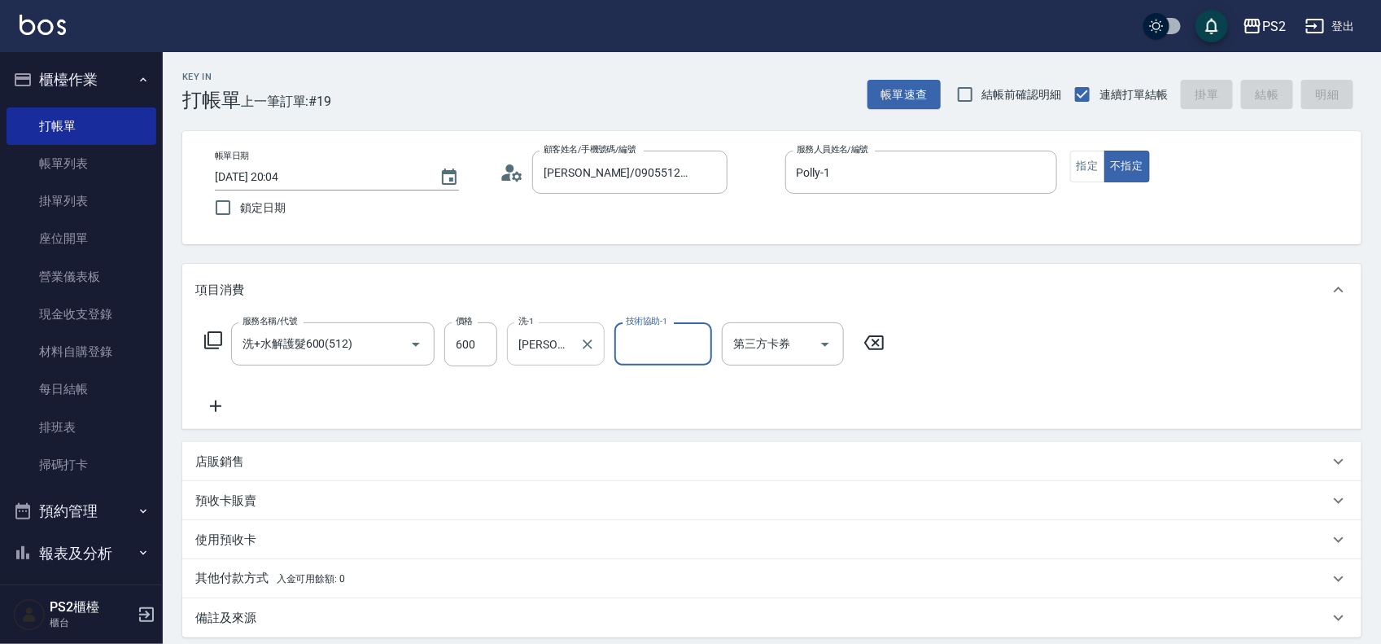
type input "2025/08/15 20:05"
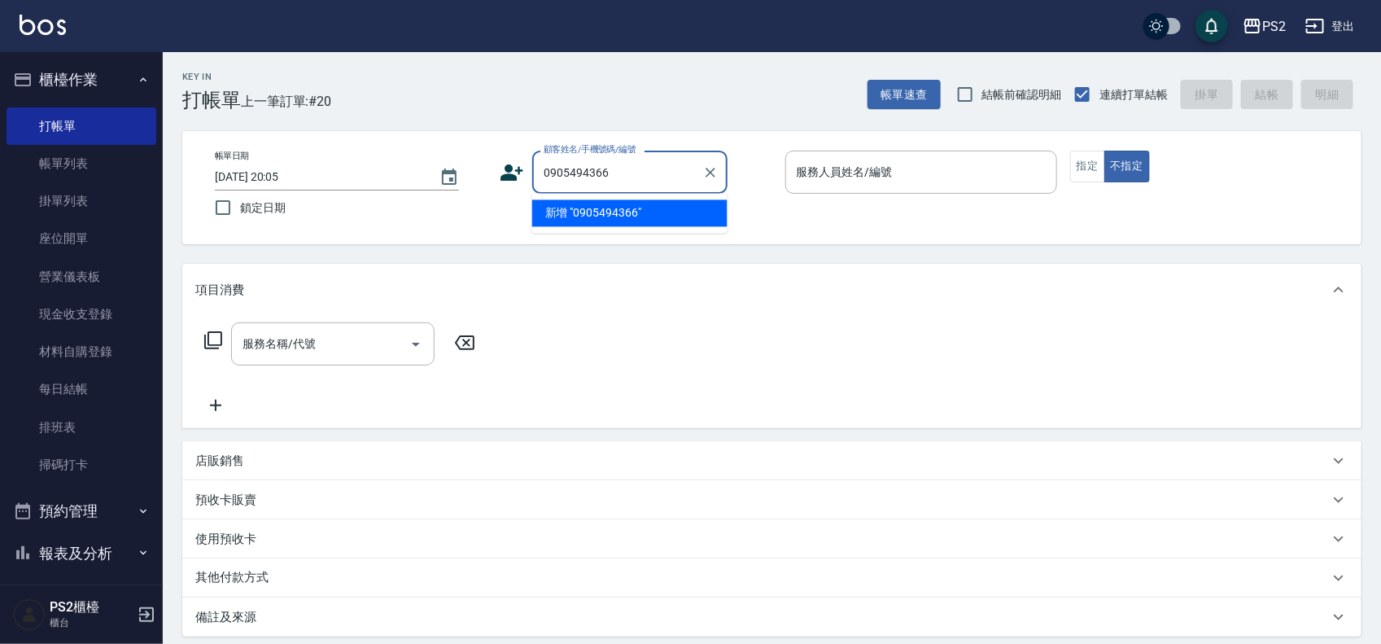
type input "0905494366"
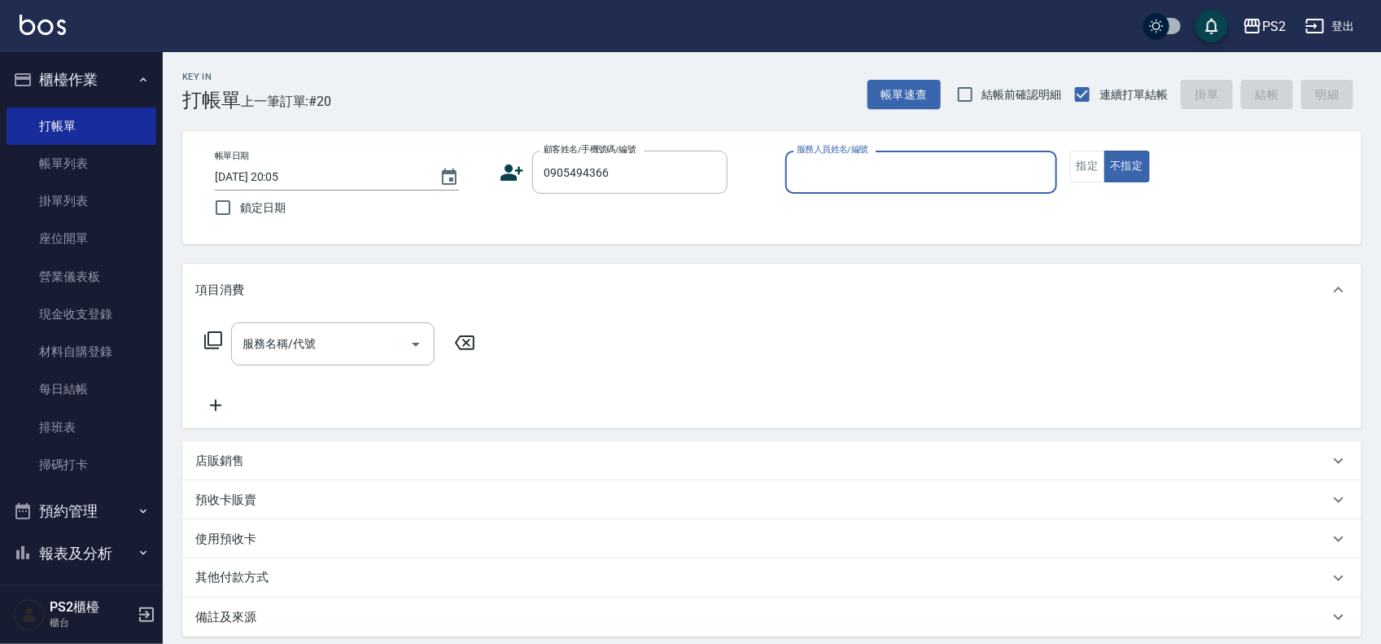
type input "8"
type input "鄭齊惓/0905494366/13499"
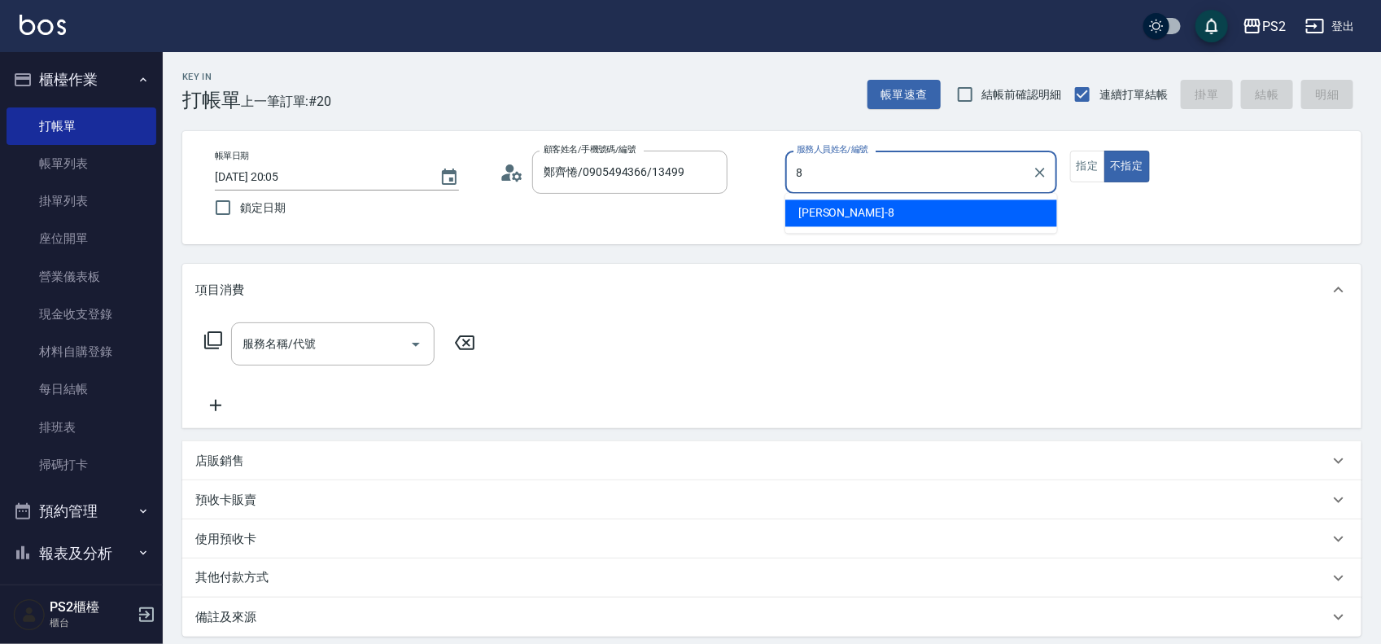
type input "Lori-8"
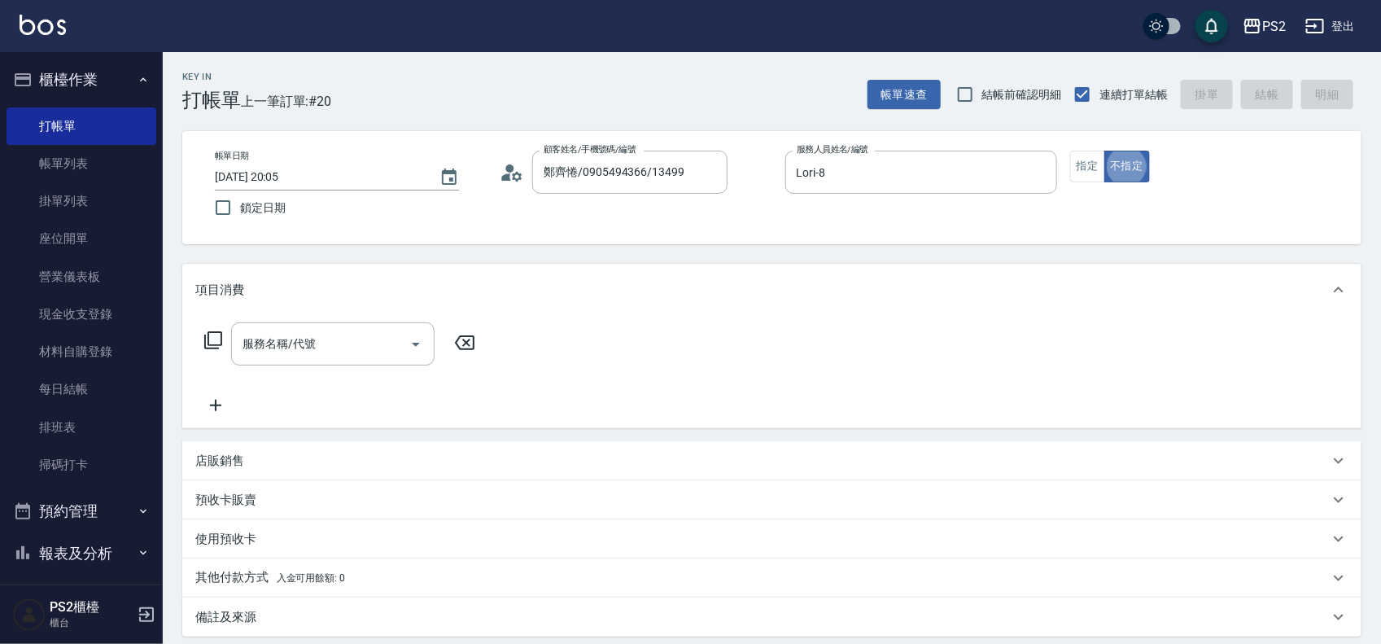
type button "false"
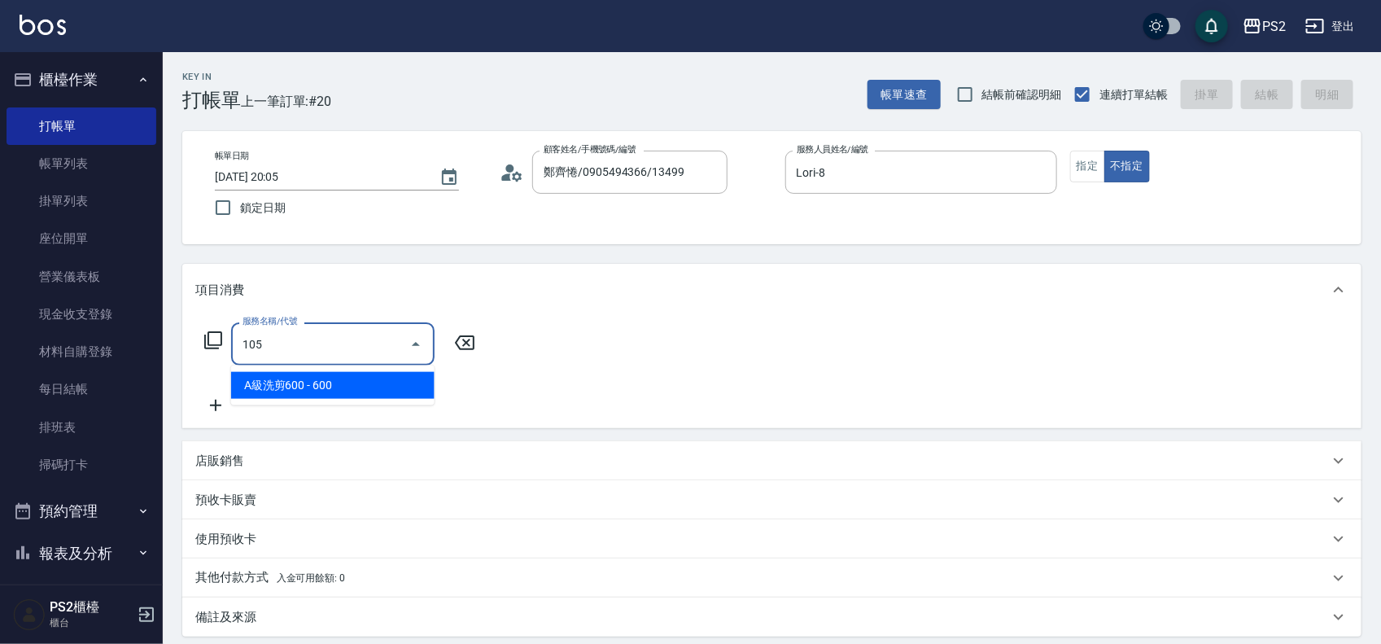
type input "A級洗剪600(105)"
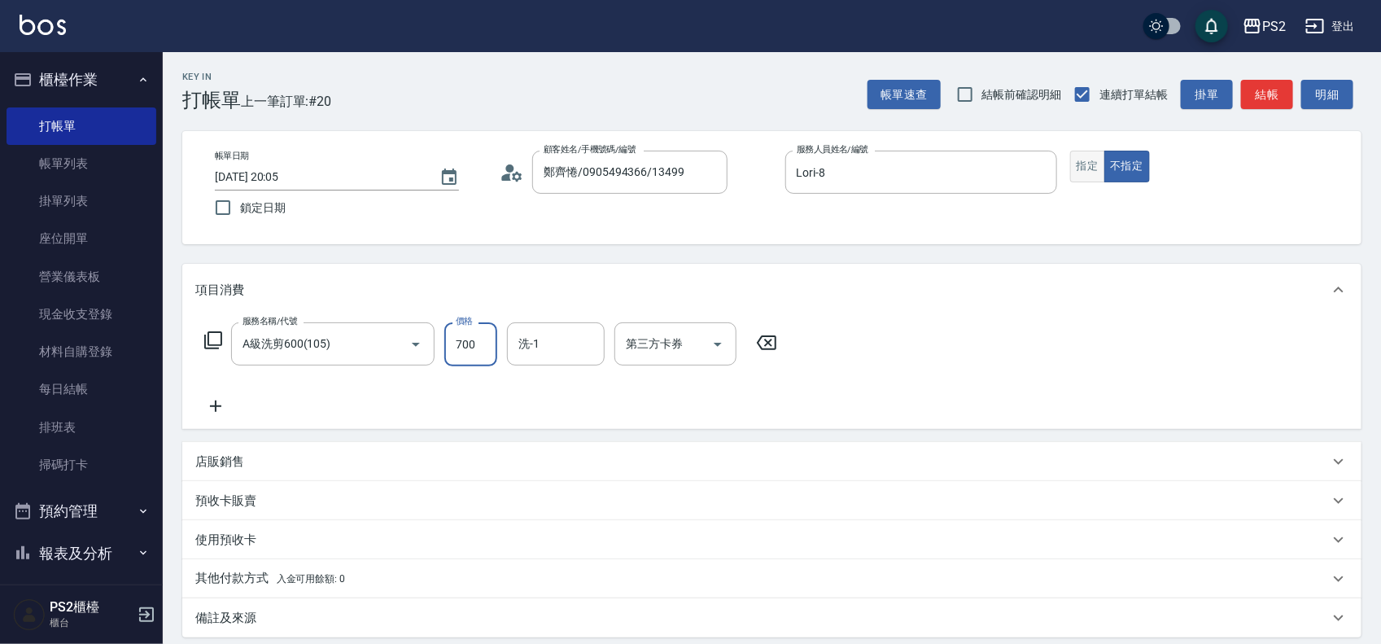
type input "700"
click at [1099, 159] on button "指定" at bounding box center [1087, 167] width 35 height 32
click at [1275, 92] on button "結帳" at bounding box center [1267, 95] width 52 height 30
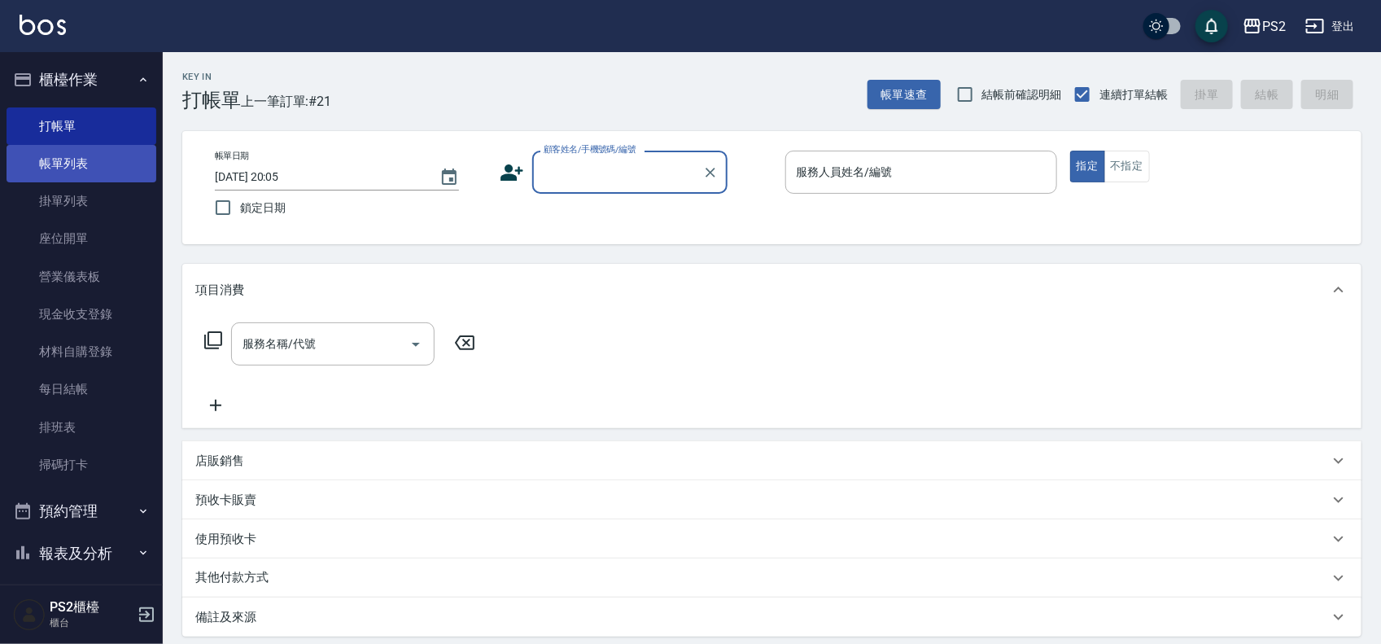
drag, startPoint x: 55, startPoint y: 160, endPoint x: 67, endPoint y: 160, distance: 11.4
click at [55, 160] on link "帳單列表" at bounding box center [82, 163] width 150 height 37
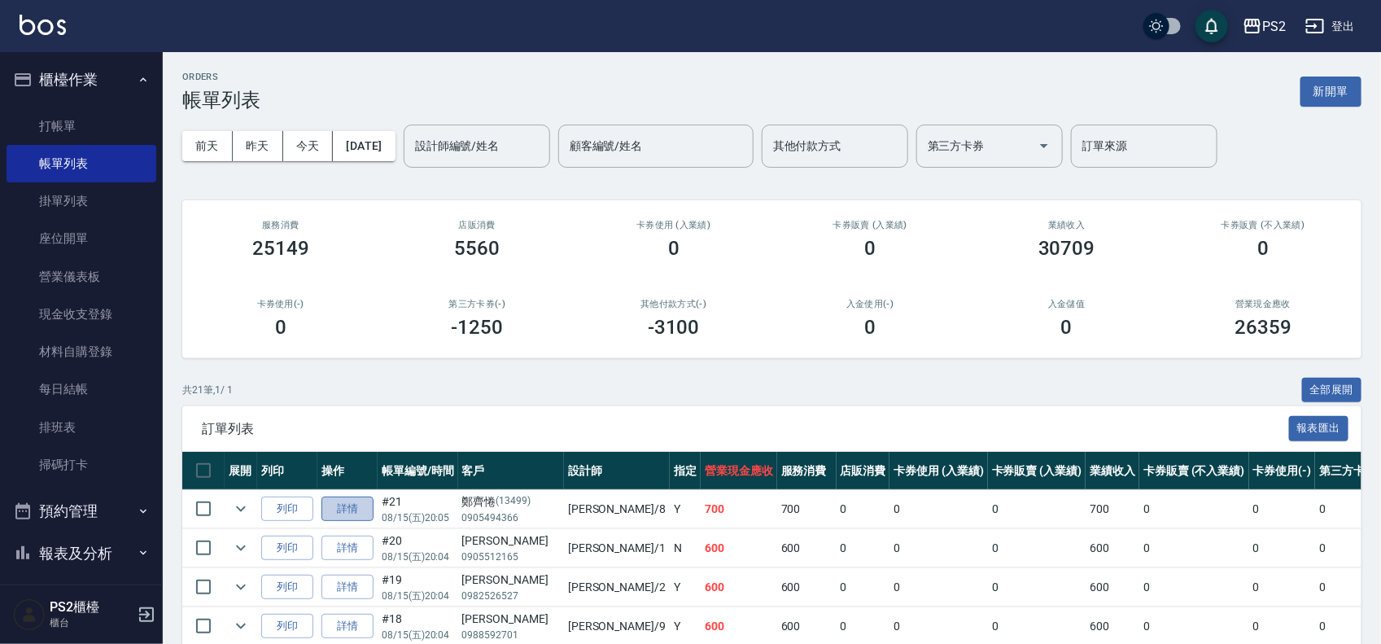
click at [348, 518] on link "詳情" at bounding box center [348, 509] width 52 height 25
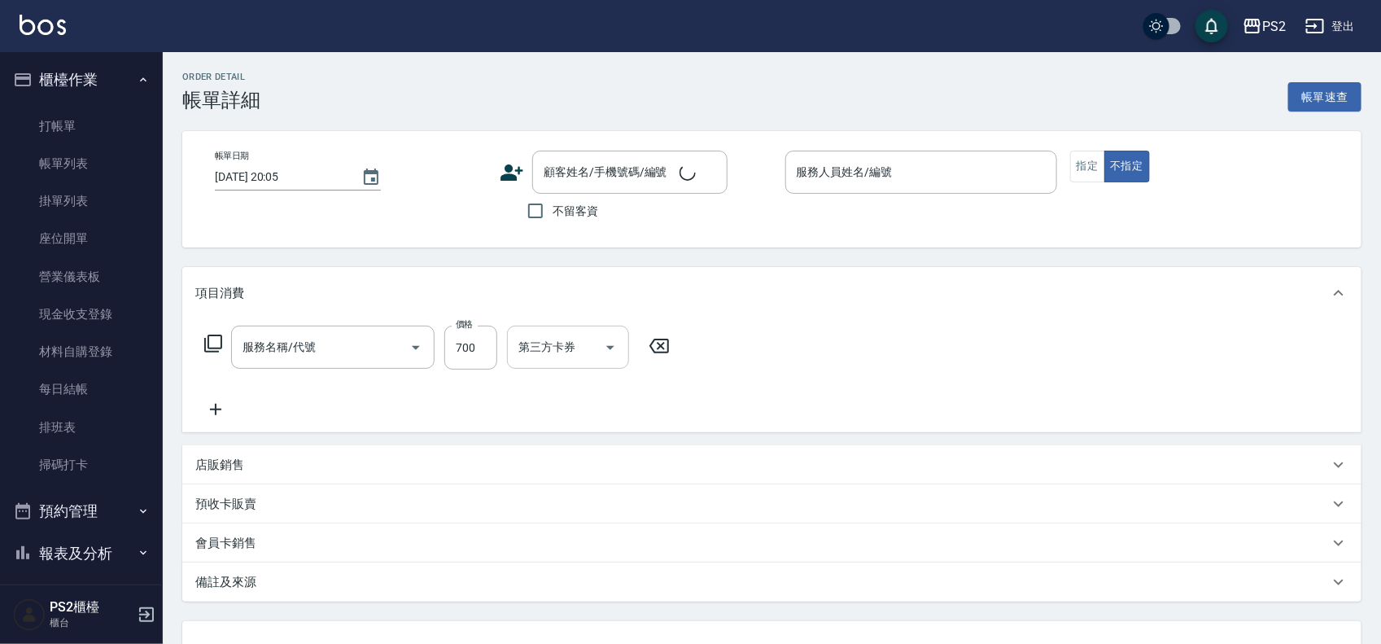
type input "A級洗剪600(105)"
type input "Lori-8"
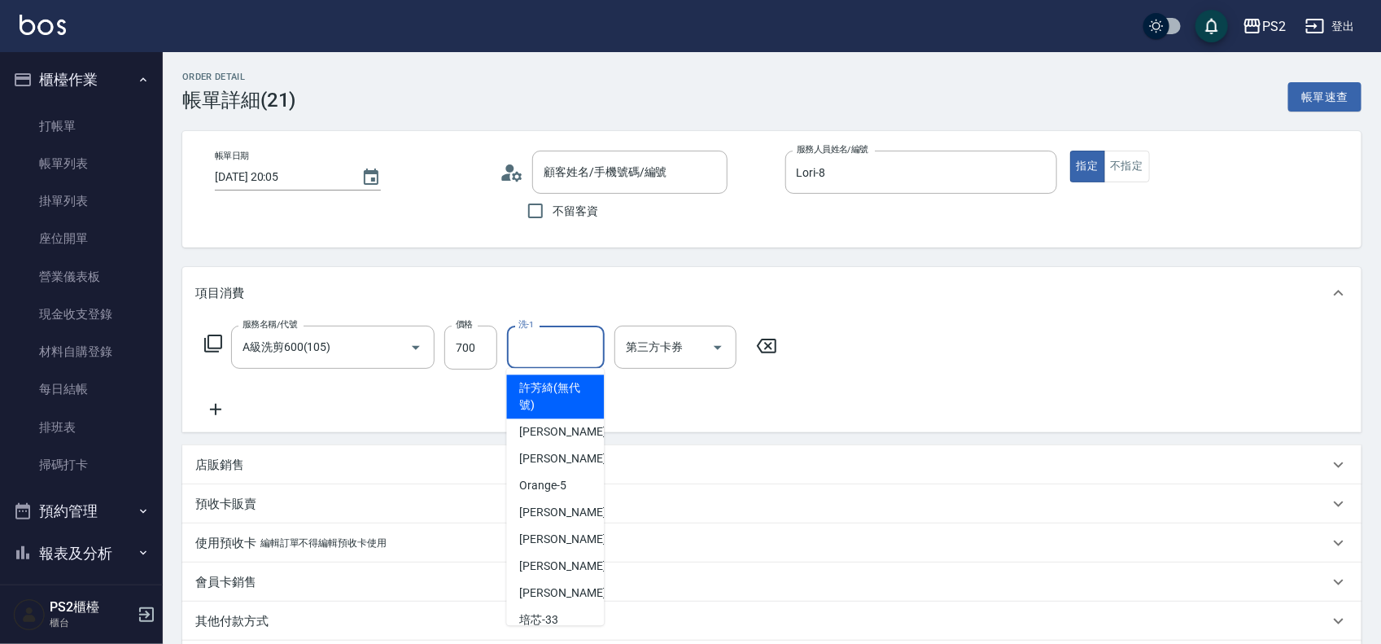
type input "鄭齊惓/0905494366/13499"
click at [534, 343] on div "洗-1 洗-1" at bounding box center [556, 347] width 98 height 43
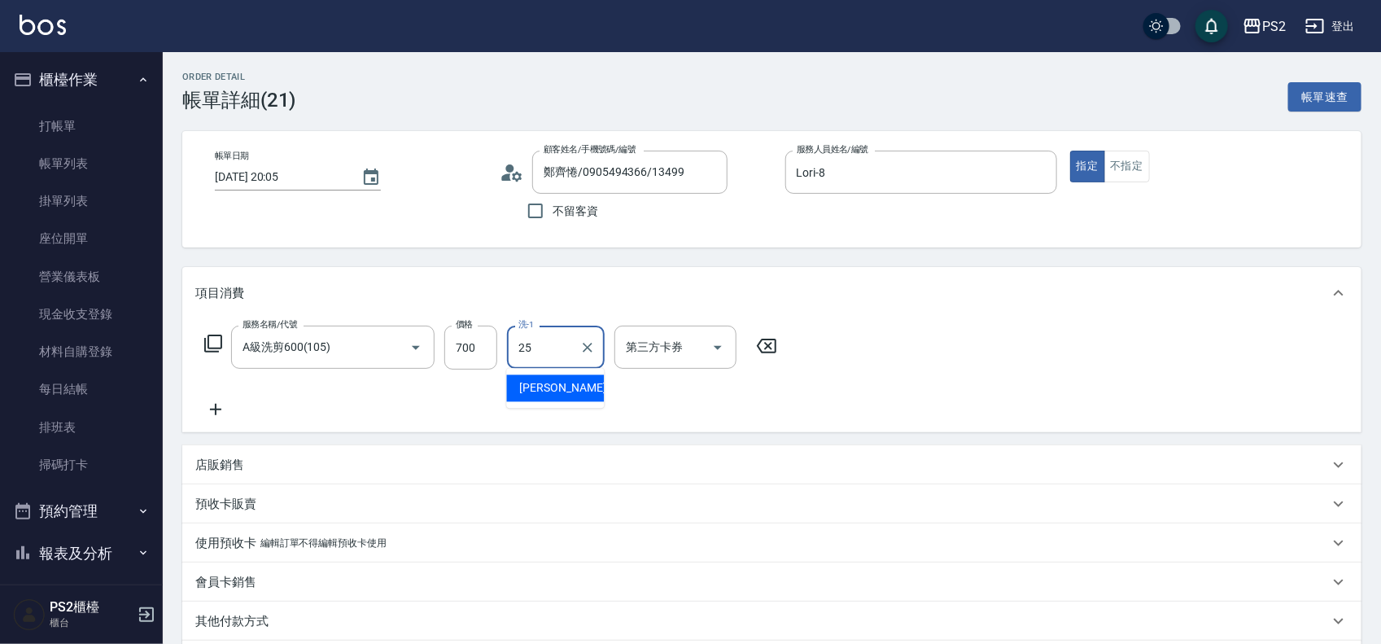
type input "[PERSON_NAME]-25"
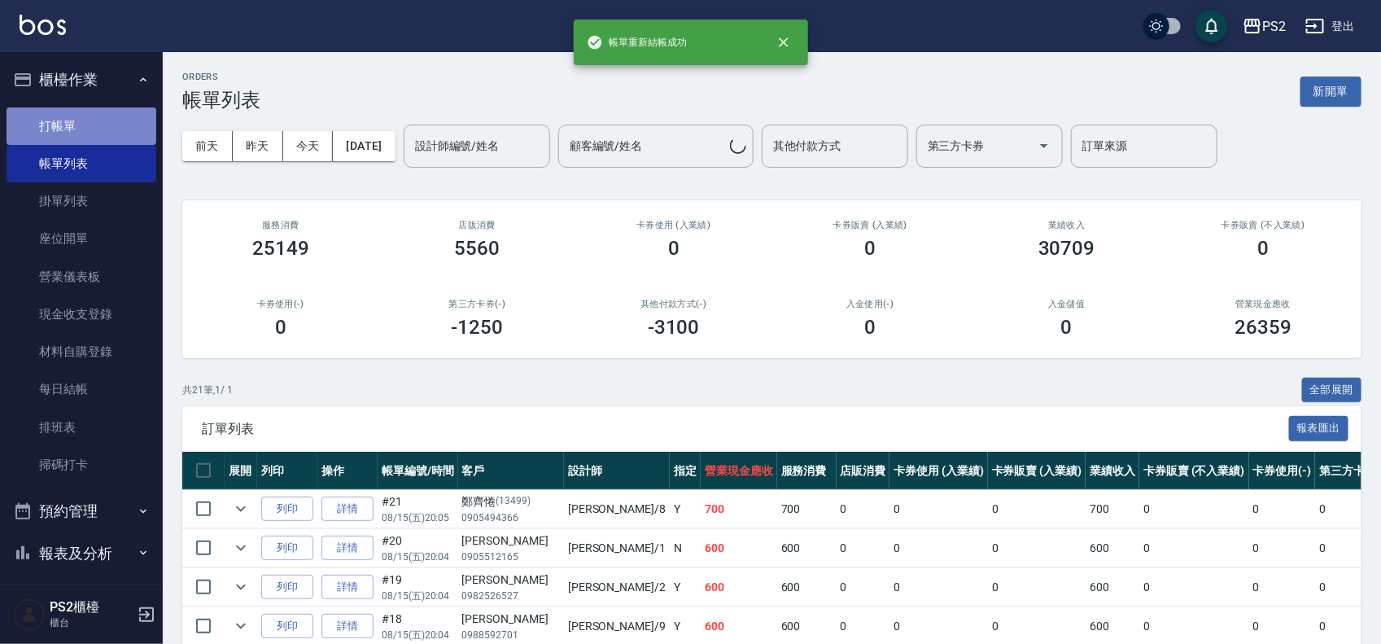
click at [99, 120] on link "打帳單" at bounding box center [82, 125] width 150 height 37
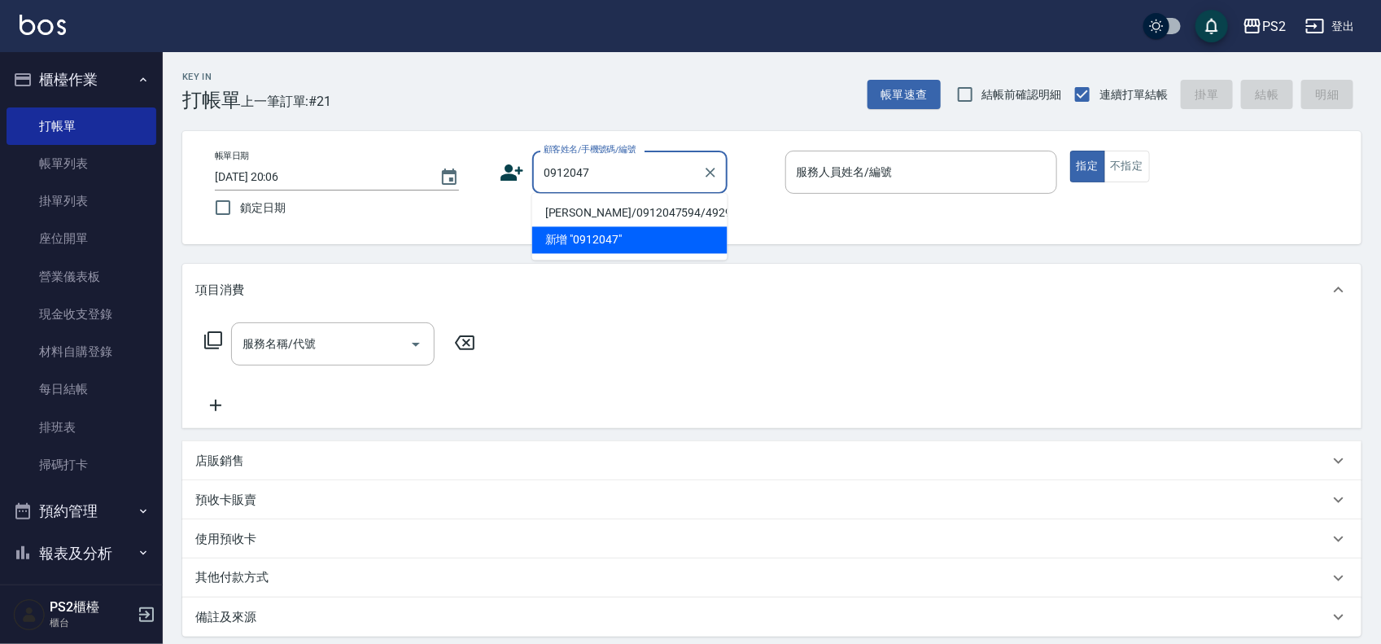
click at [589, 213] on li "林仕泯/0912047594/4929" at bounding box center [629, 213] width 195 height 27
type input "林仕泯/0912047594/4929"
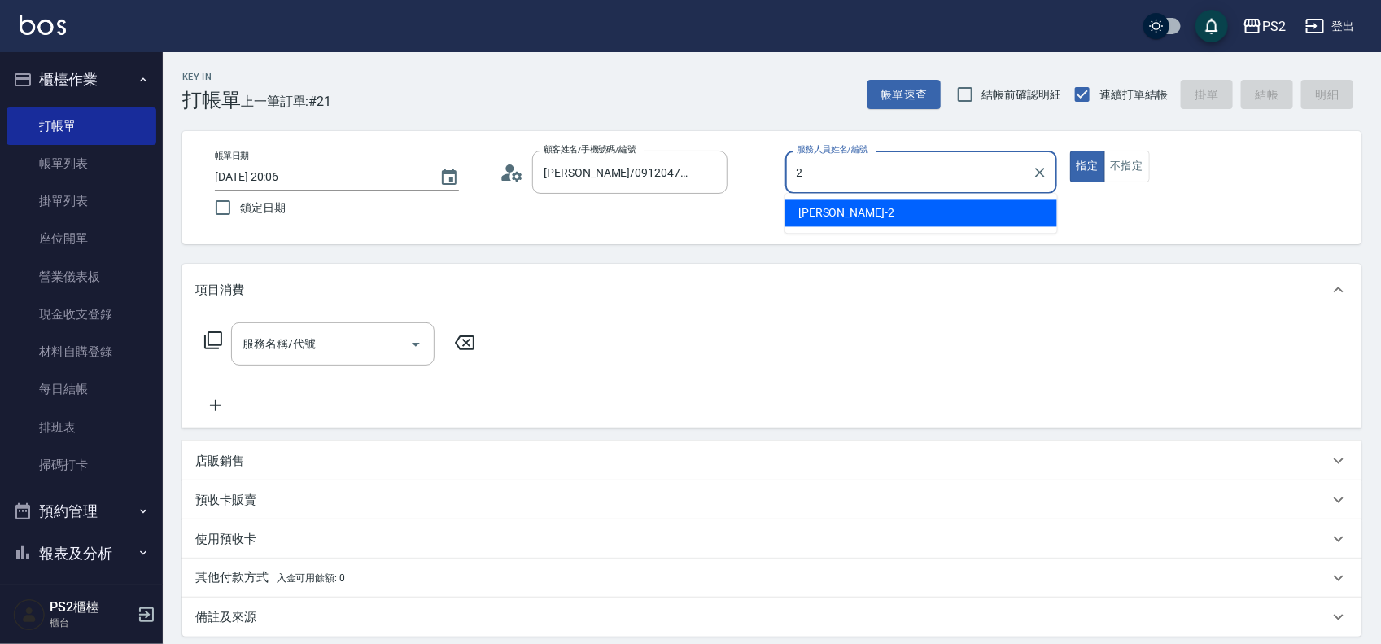
type input "Jason-2"
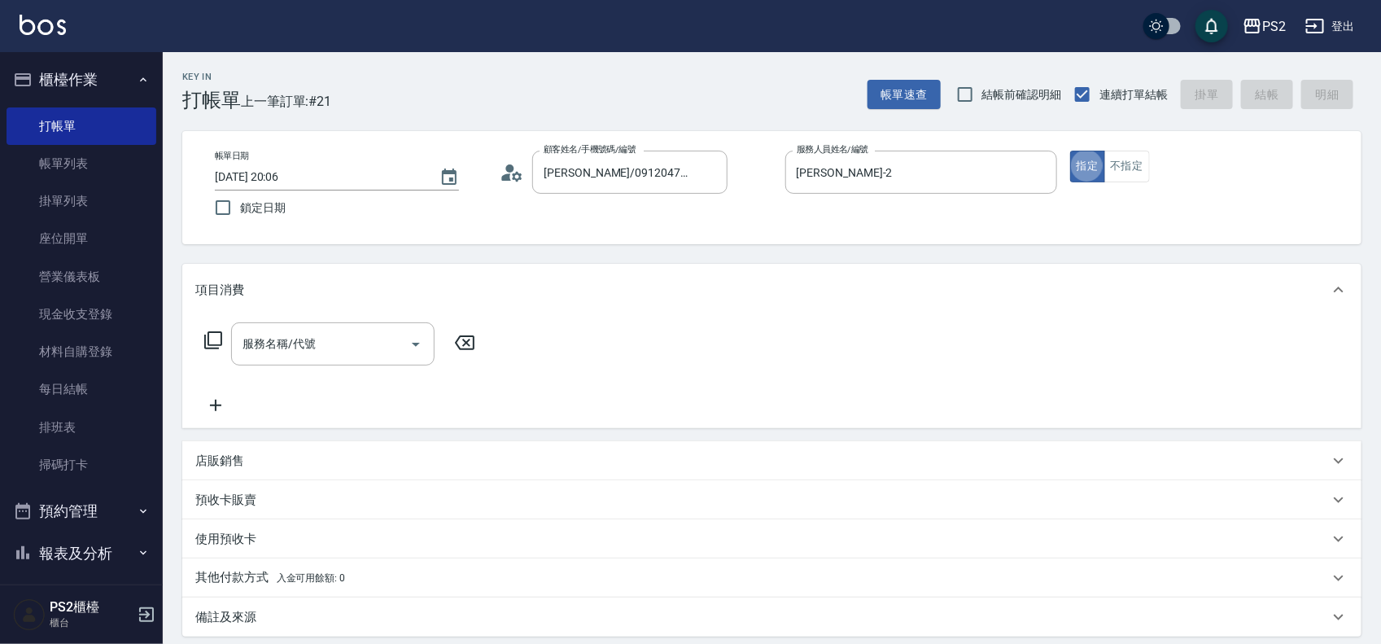
type button "true"
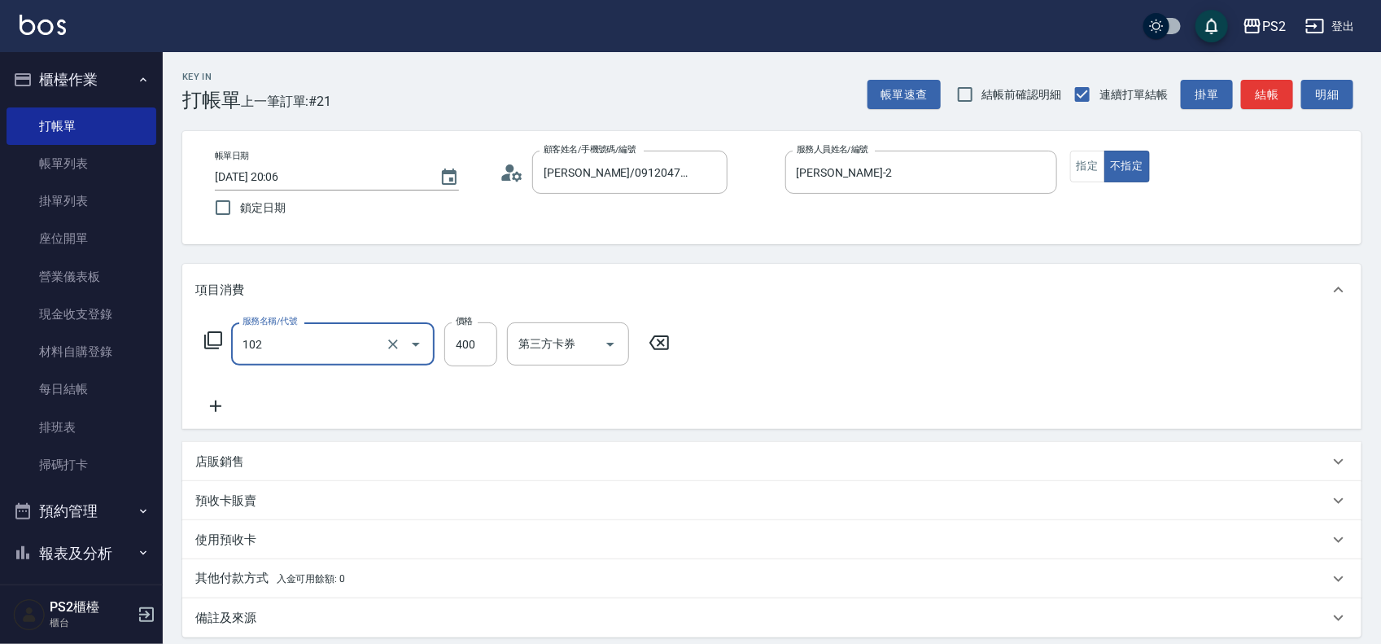
type input "精油洗髮(102)"
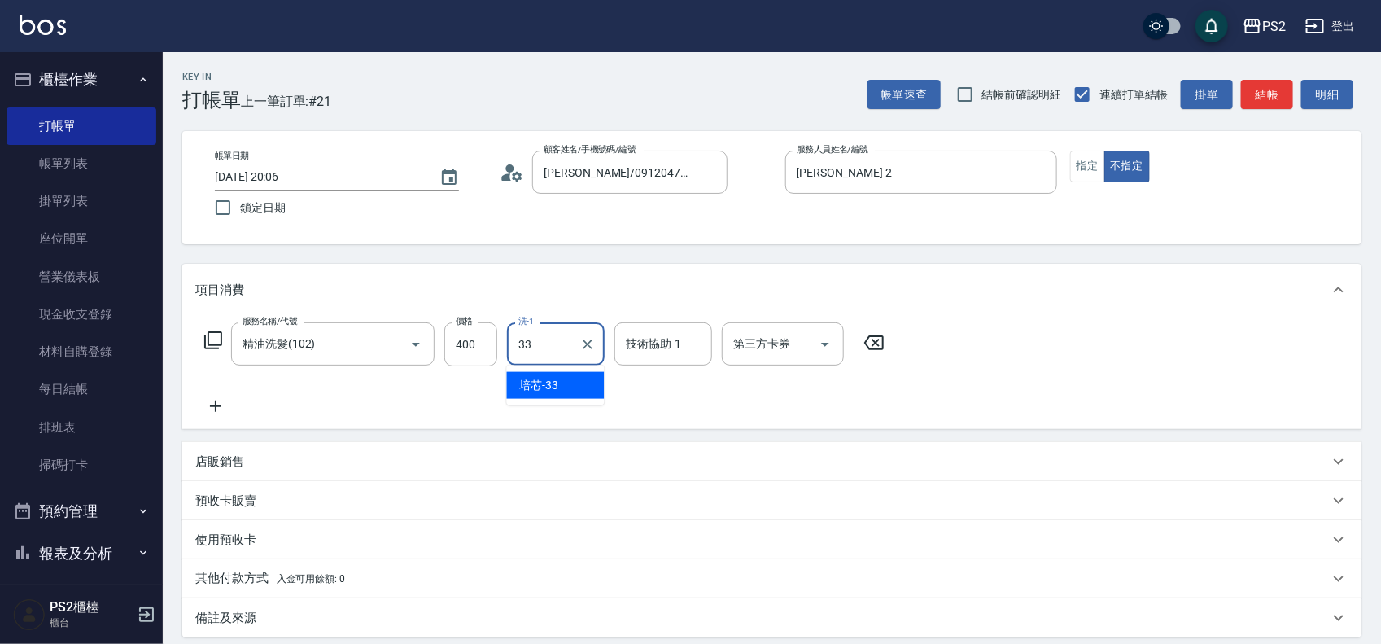
type input "培芯-33"
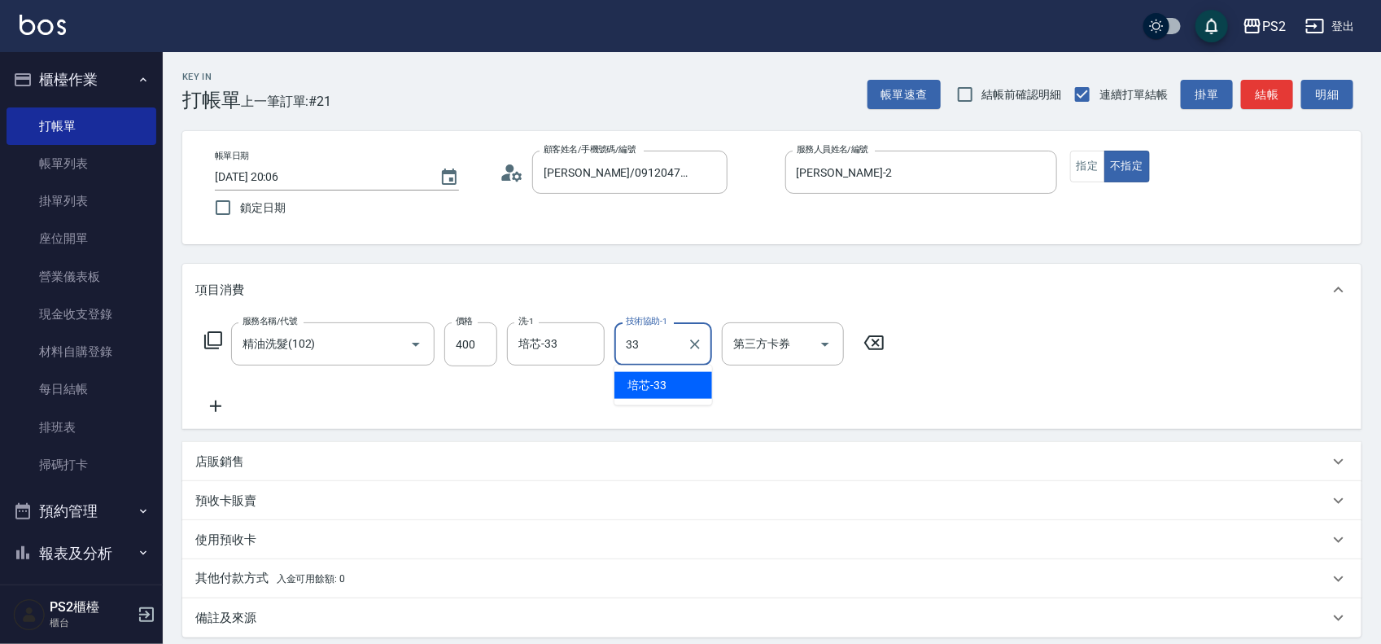
type input "培芯-33"
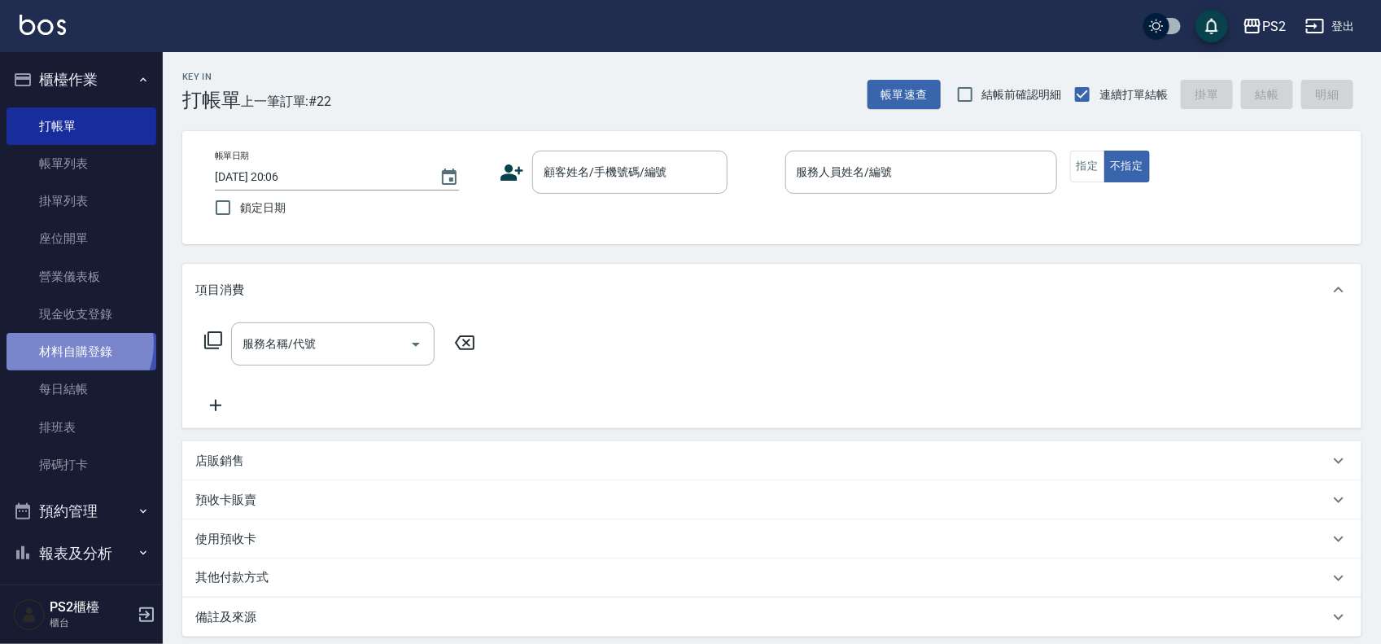
click at [70, 344] on link "材料自購登錄" at bounding box center [82, 351] width 150 height 37
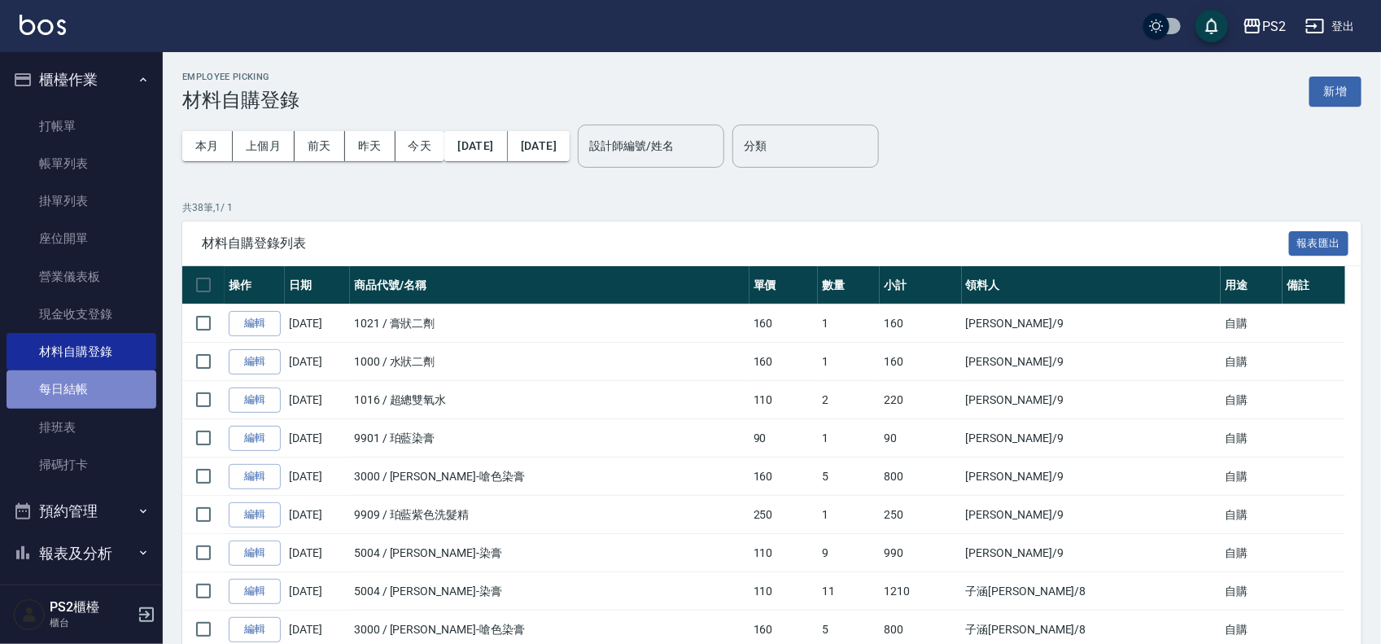
click at [122, 380] on link "每日結帳" at bounding box center [82, 388] width 150 height 37
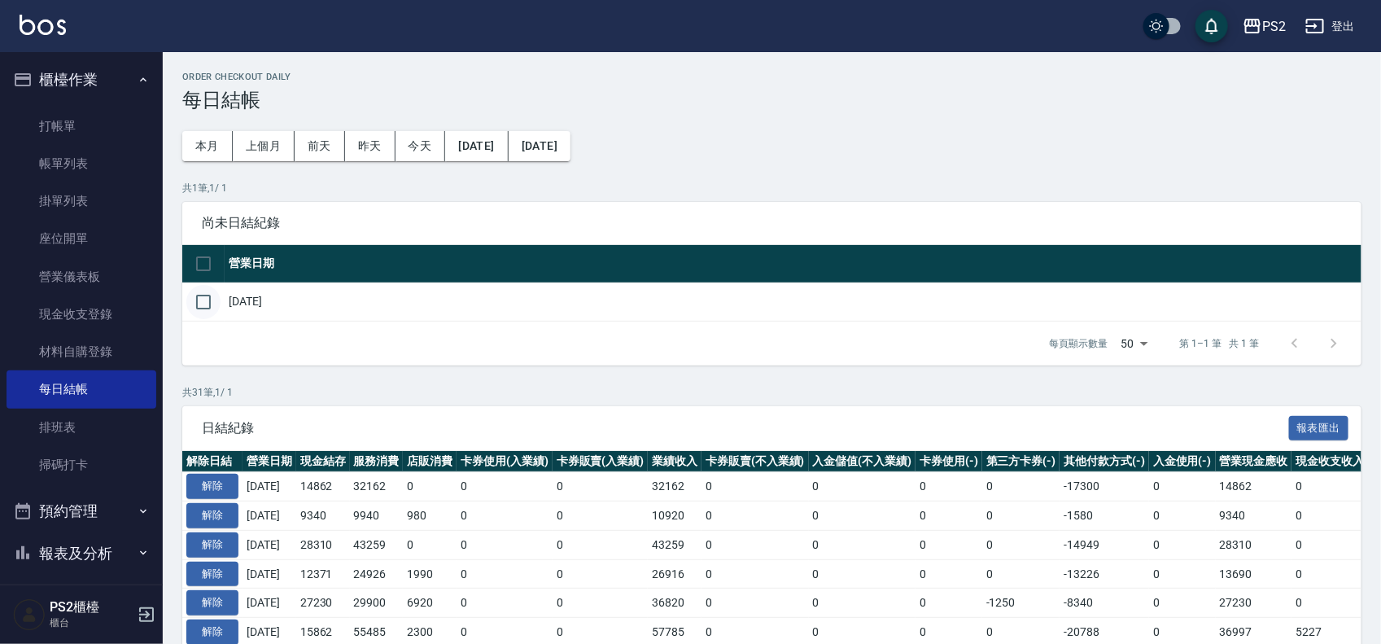
click at [198, 306] on input "checkbox" at bounding box center [203, 302] width 34 height 34
checkbox input "true"
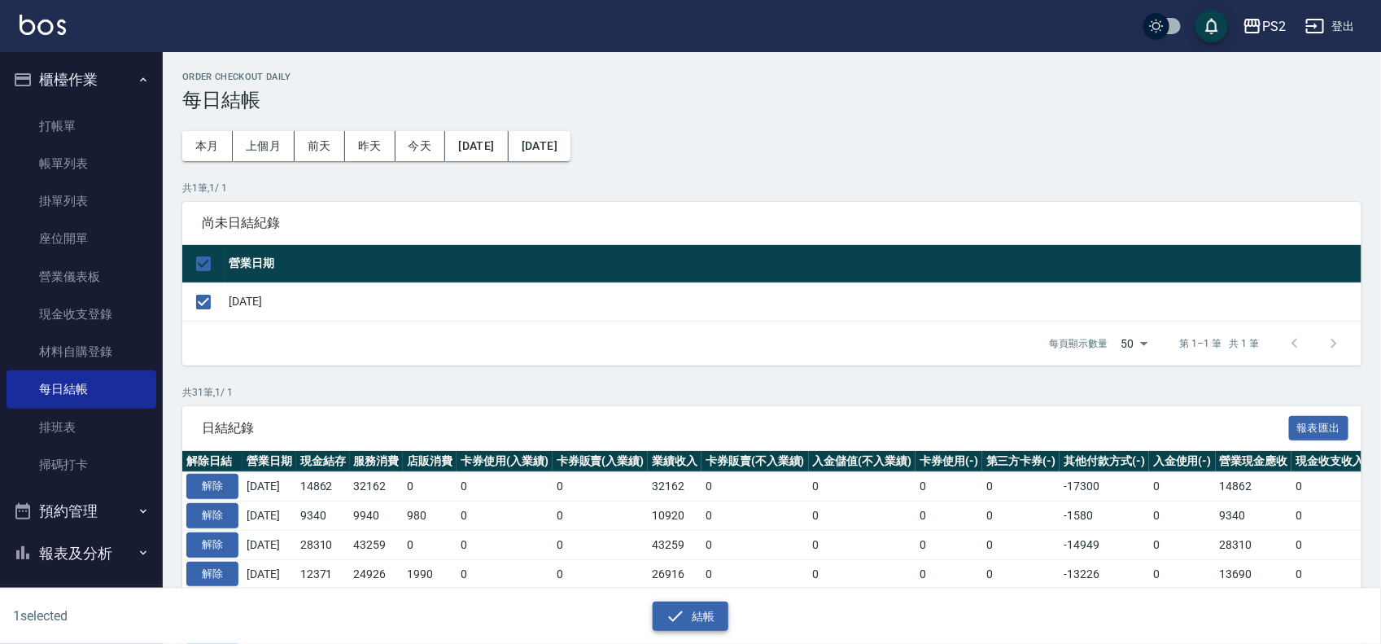
click at [720, 628] on button "結帳" at bounding box center [691, 617] width 76 height 30
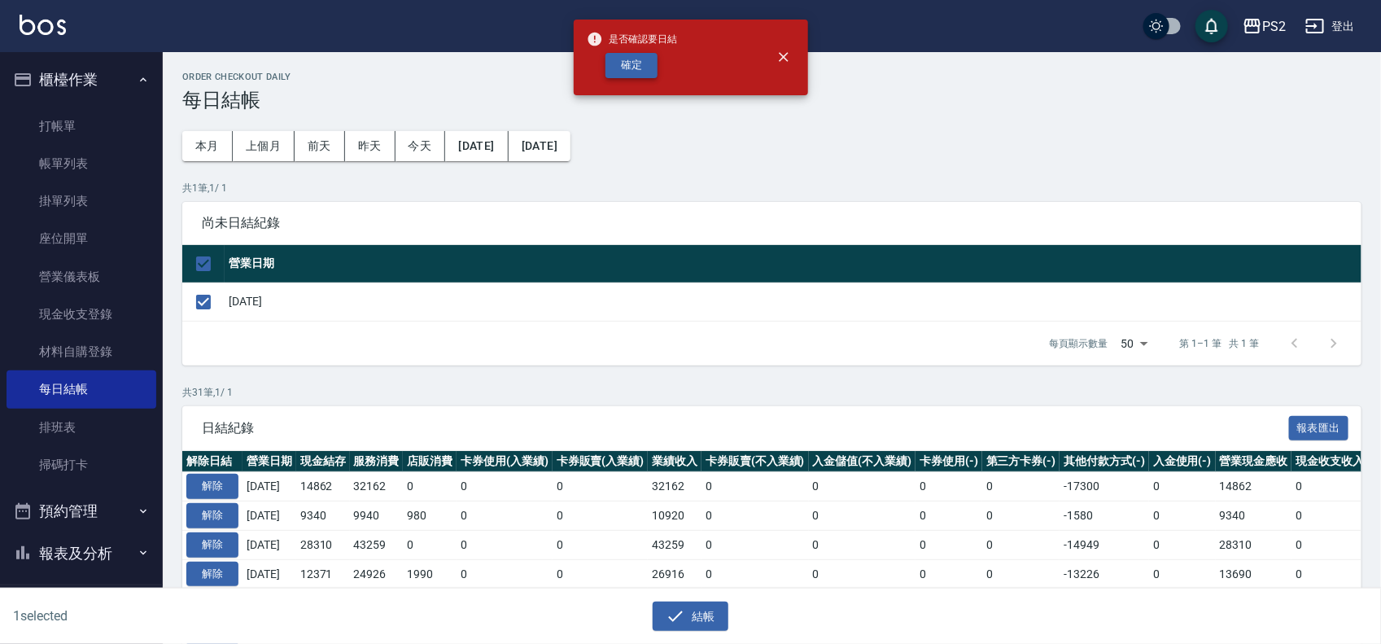
click at [631, 63] on button "確定" at bounding box center [632, 65] width 52 height 25
checkbox input "false"
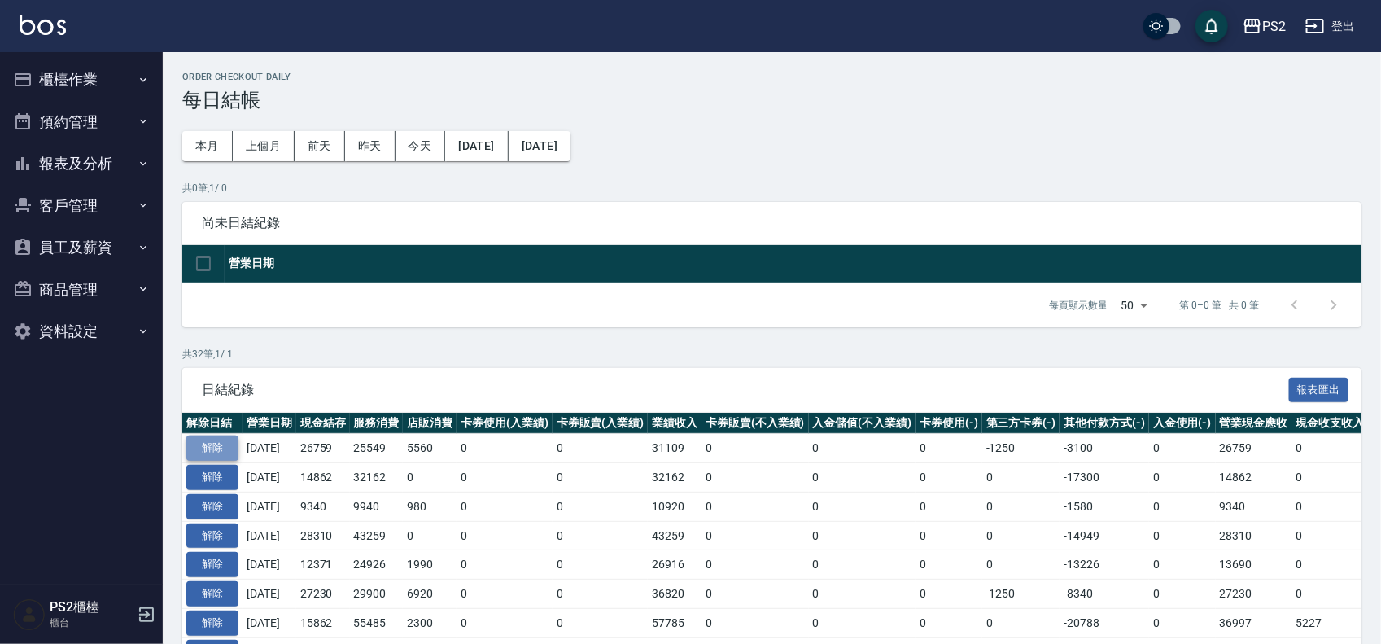
click at [218, 444] on button "解除" at bounding box center [212, 448] width 52 height 25
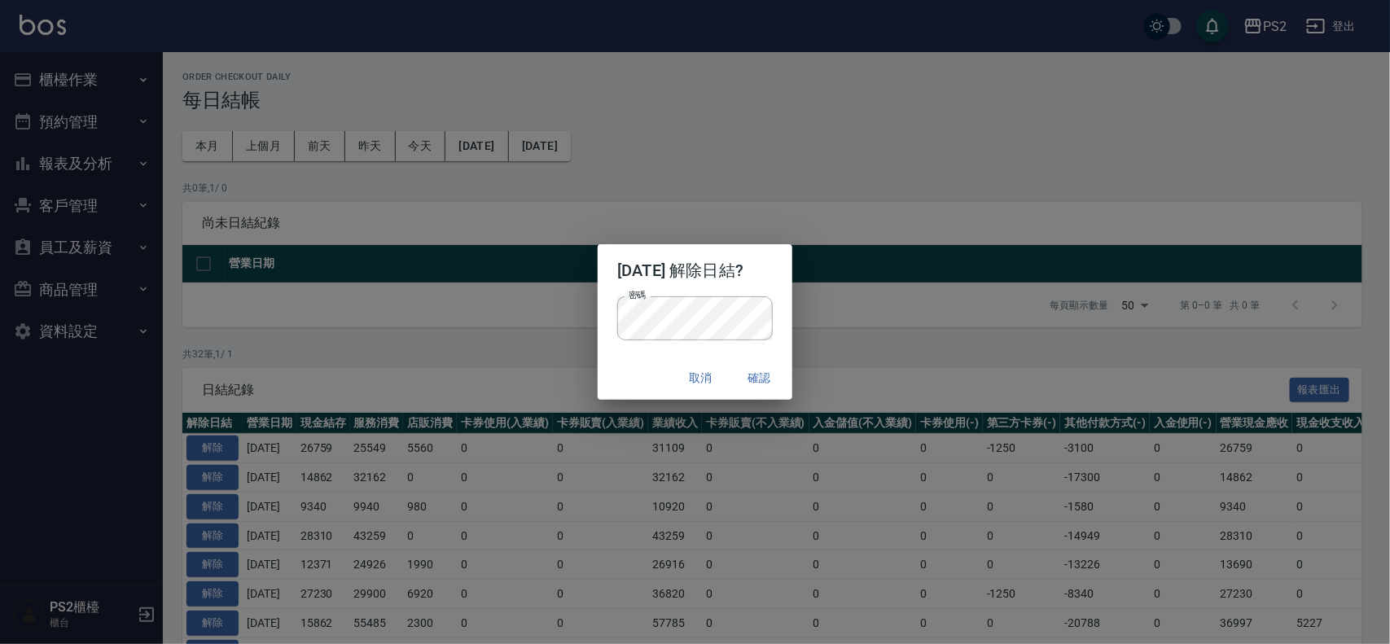
click at [656, 369] on div "取消 確認" at bounding box center [695, 378] width 194 height 43
click at [763, 371] on button "確認" at bounding box center [759, 378] width 52 height 30
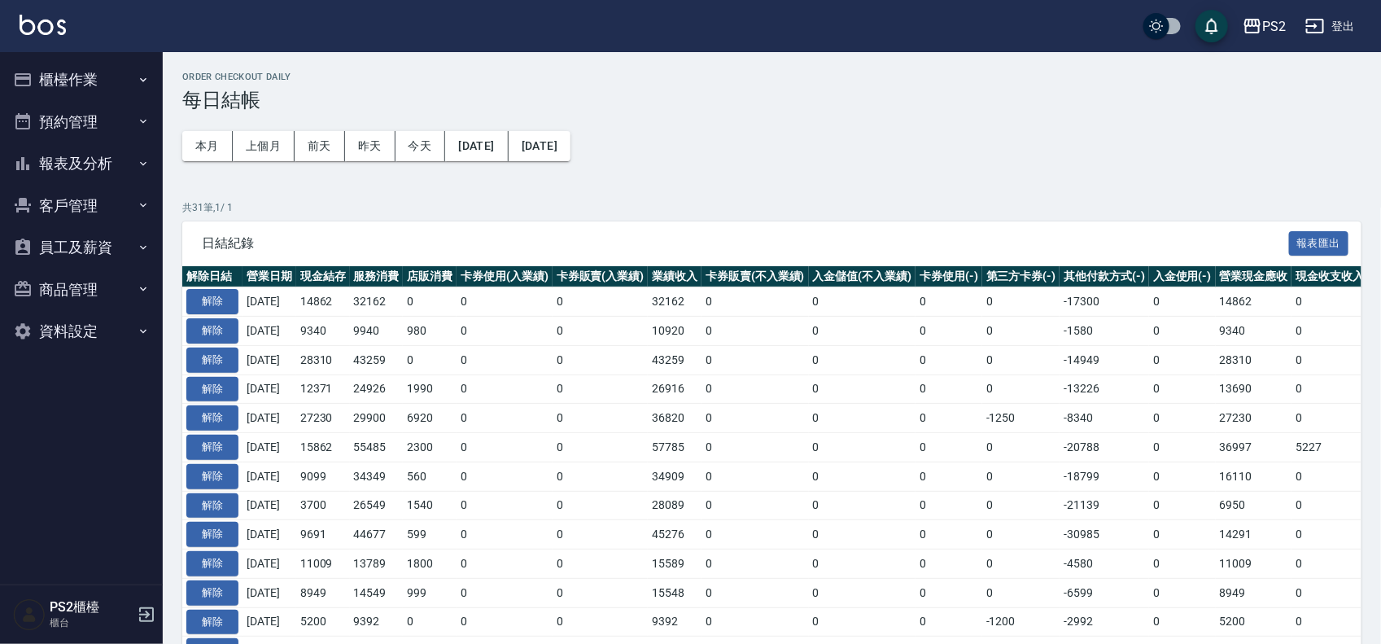
click at [94, 84] on button "櫃檯作業" at bounding box center [82, 80] width 150 height 42
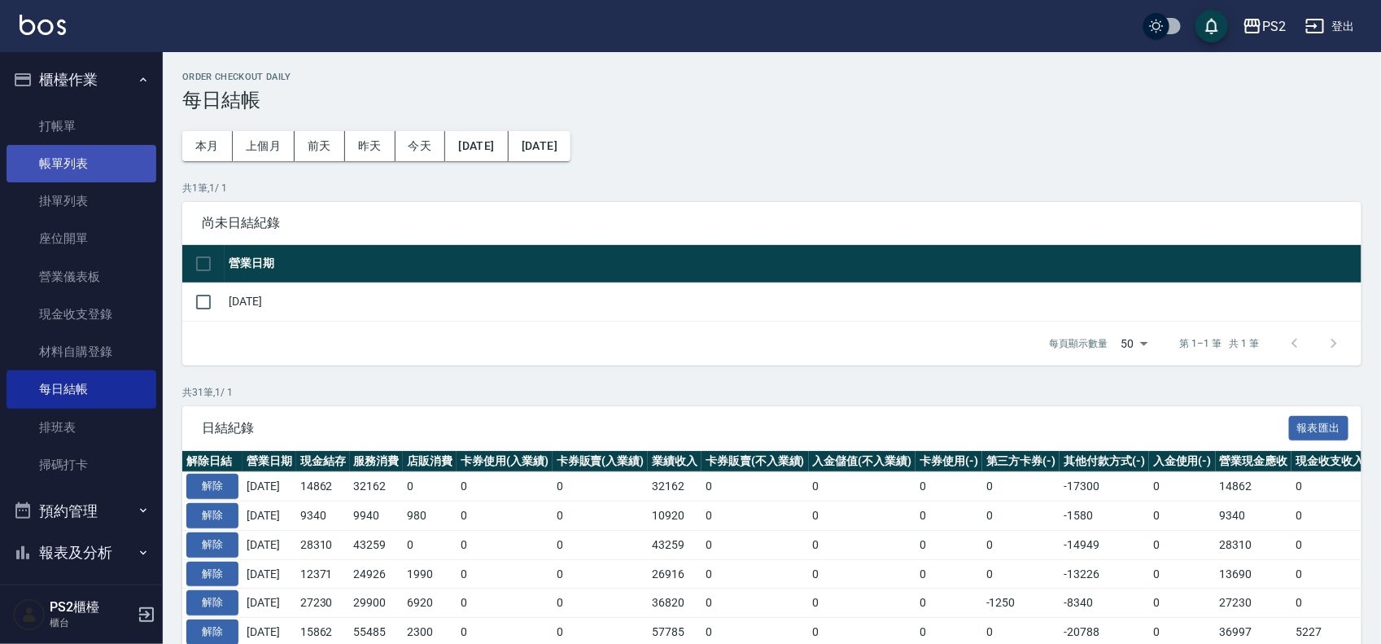
click at [79, 157] on link "帳單列表" at bounding box center [82, 163] width 150 height 37
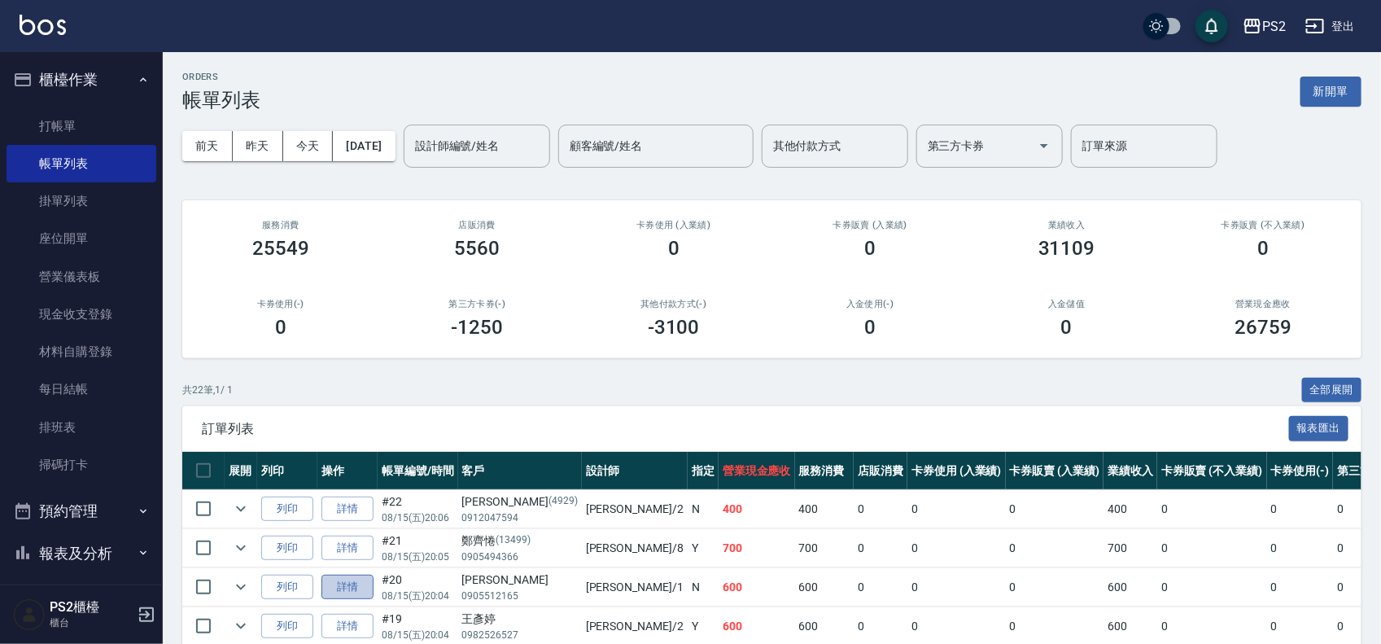
click at [361, 586] on link "詳情" at bounding box center [348, 587] width 52 height 25
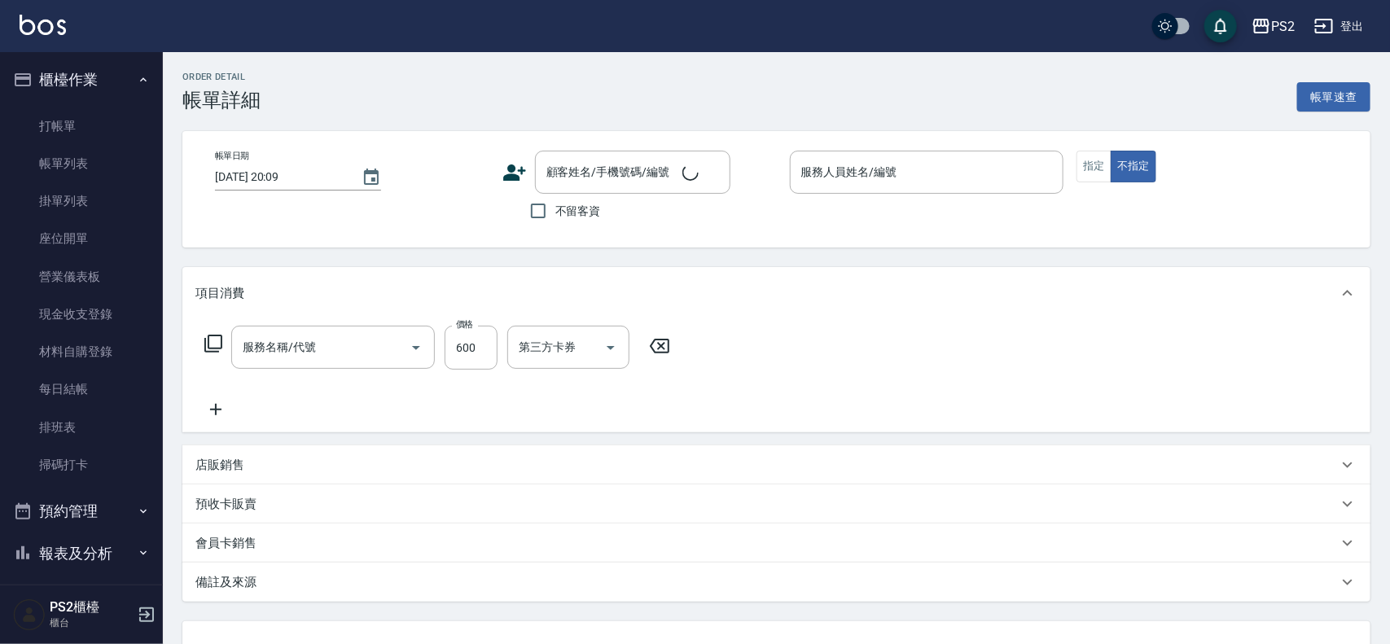
type input "洗+水解護髮600(512)"
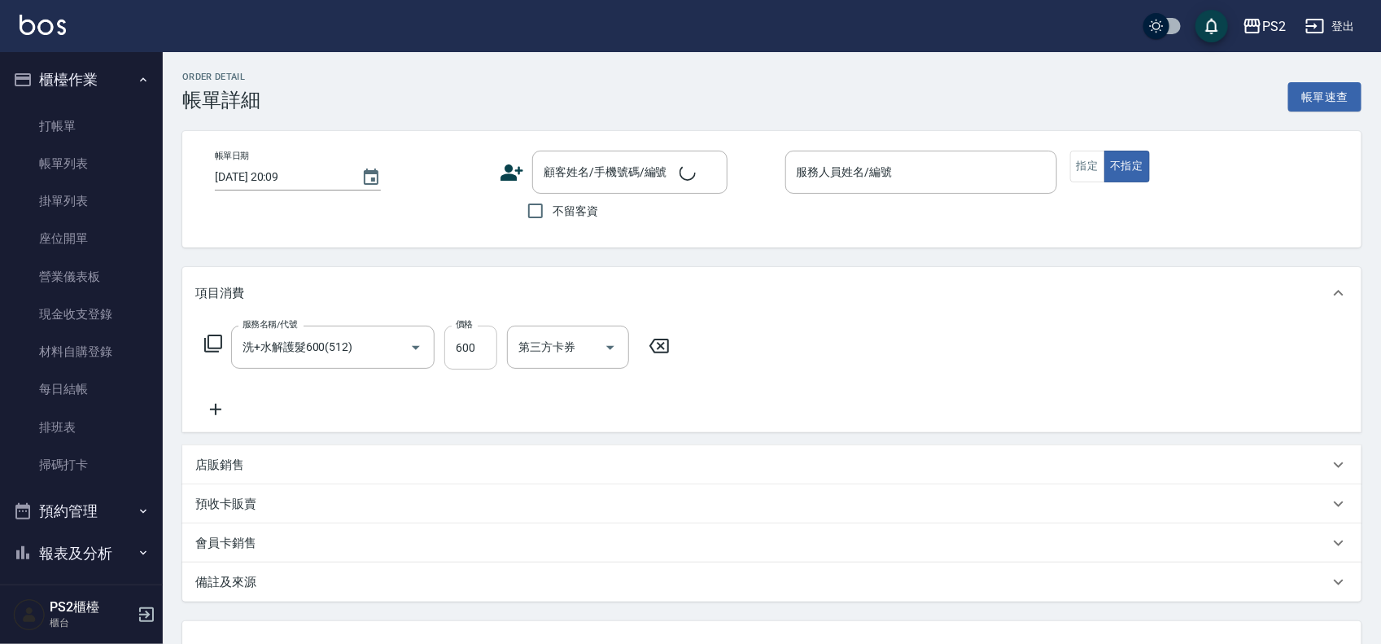
click at [485, 339] on input "600" at bounding box center [470, 348] width 53 height 44
type input "[DATE] 20:04"
type input "[PERSON_NAME]-1"
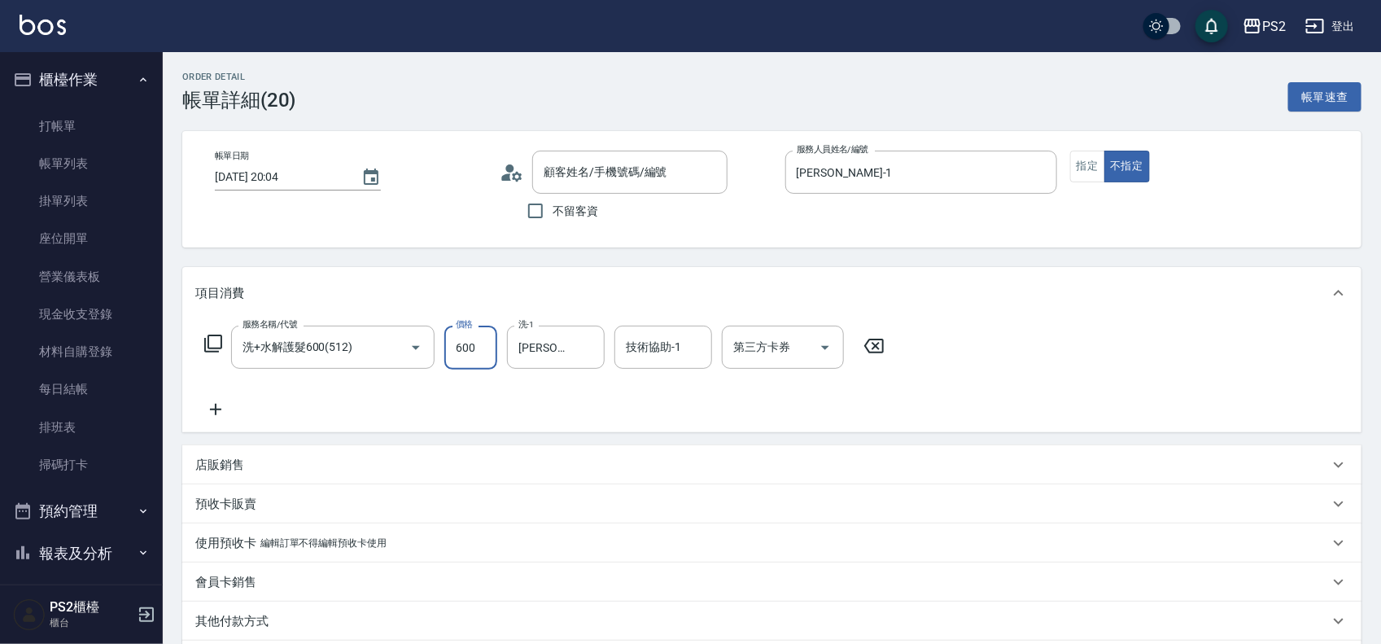
type input "[PERSON_NAME]/0905512165/"
type input "700"
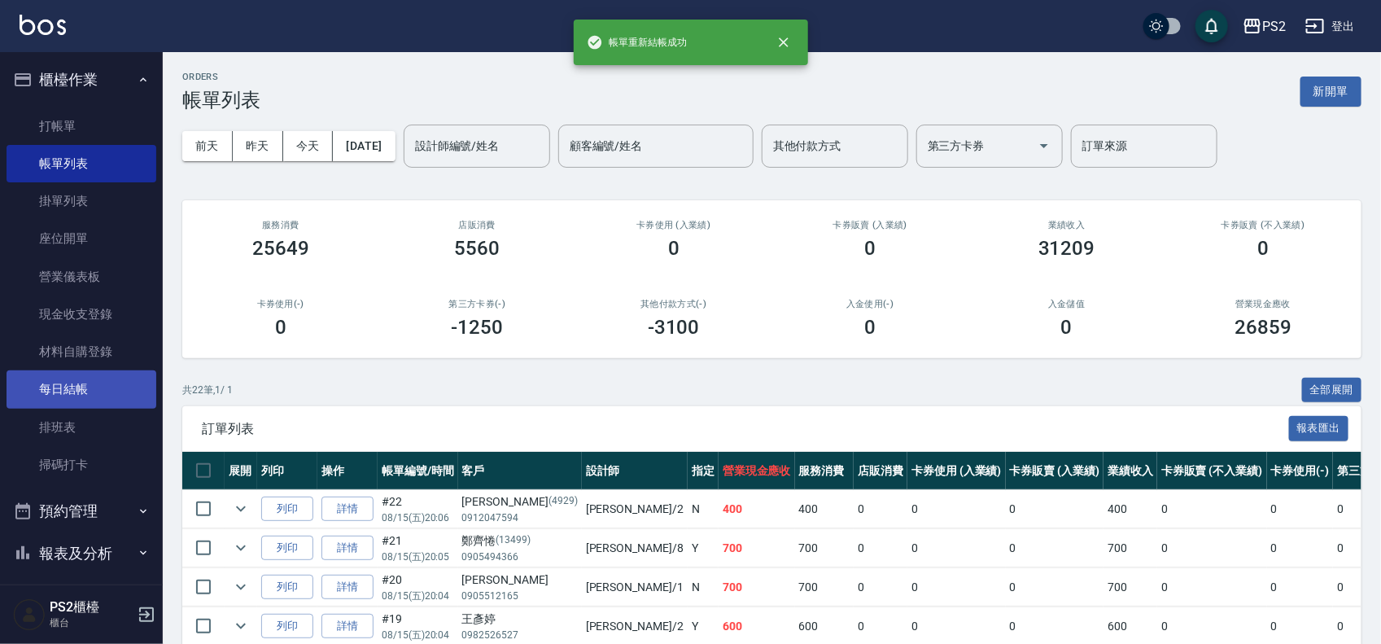
click at [106, 387] on link "每日結帳" at bounding box center [82, 388] width 150 height 37
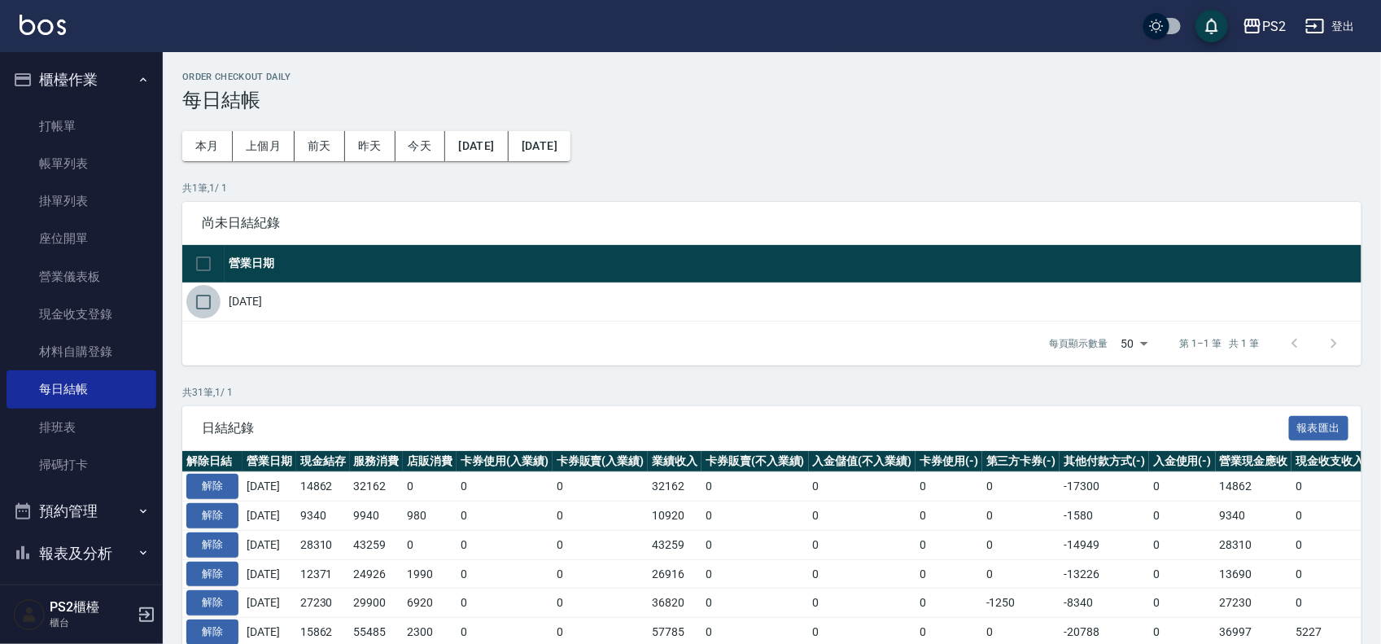
click at [204, 300] on input "checkbox" at bounding box center [203, 302] width 34 height 34
checkbox input "true"
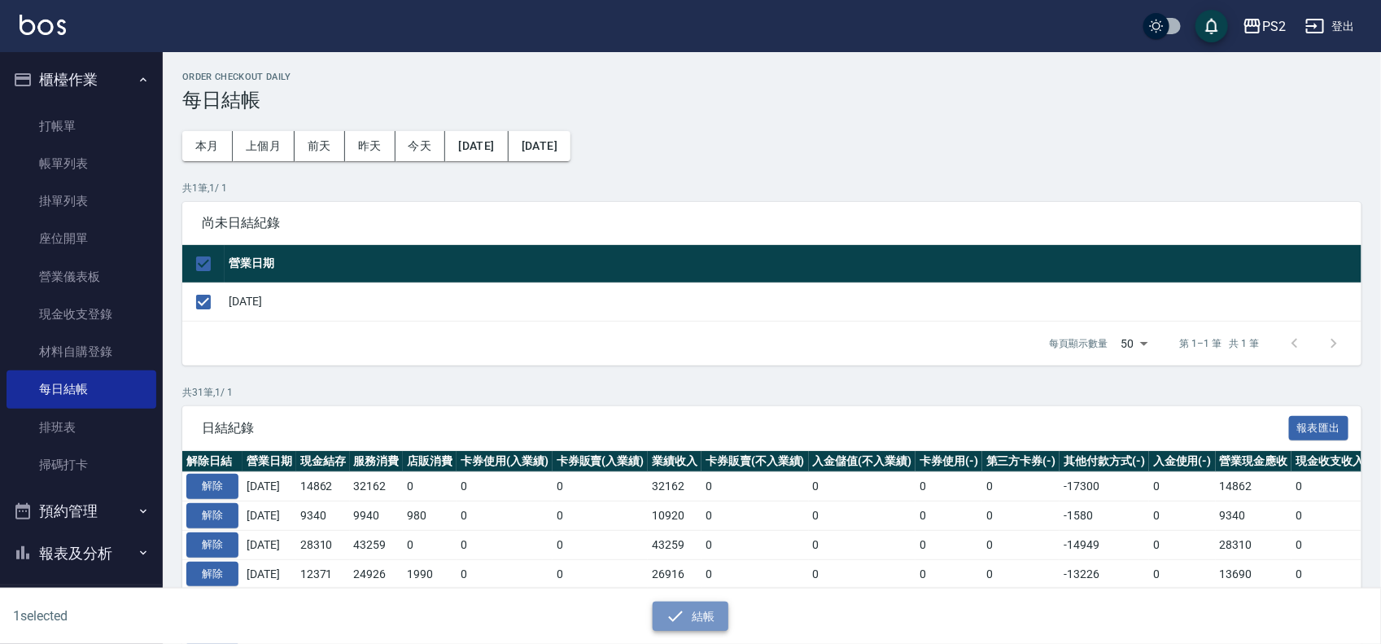
click at [715, 615] on button "結帳" at bounding box center [691, 617] width 76 height 30
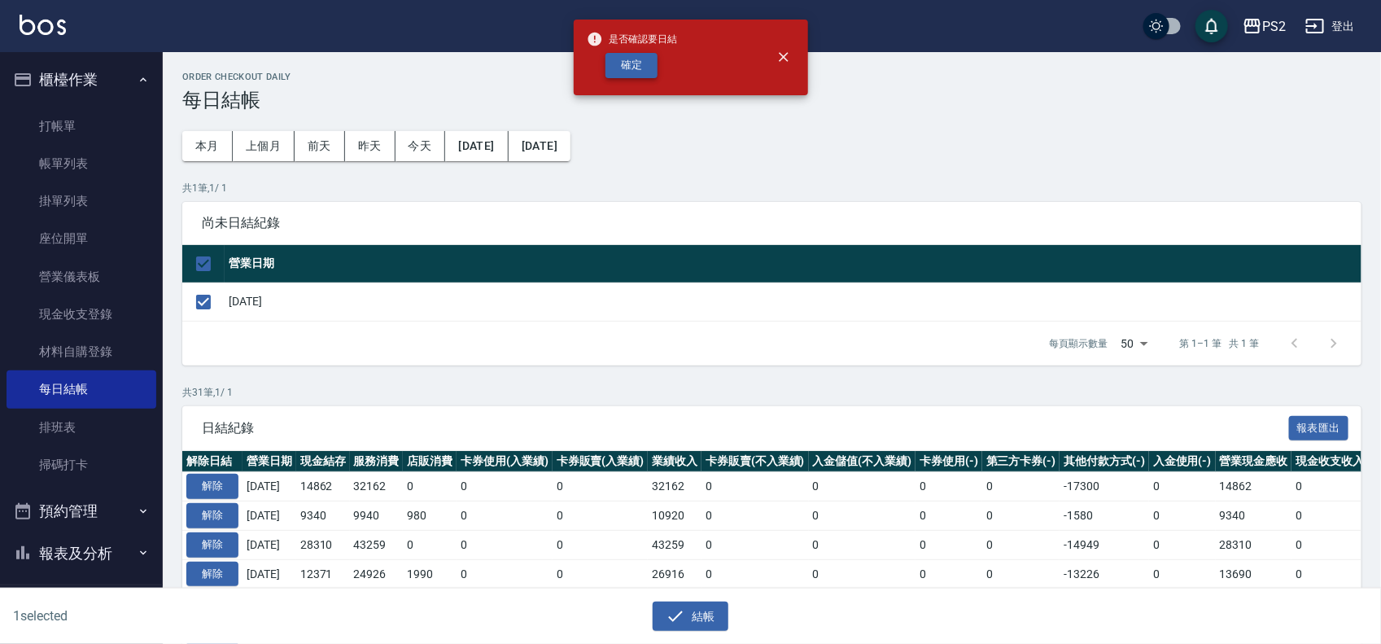
click at [623, 67] on button "確定" at bounding box center [632, 65] width 52 height 25
checkbox input "false"
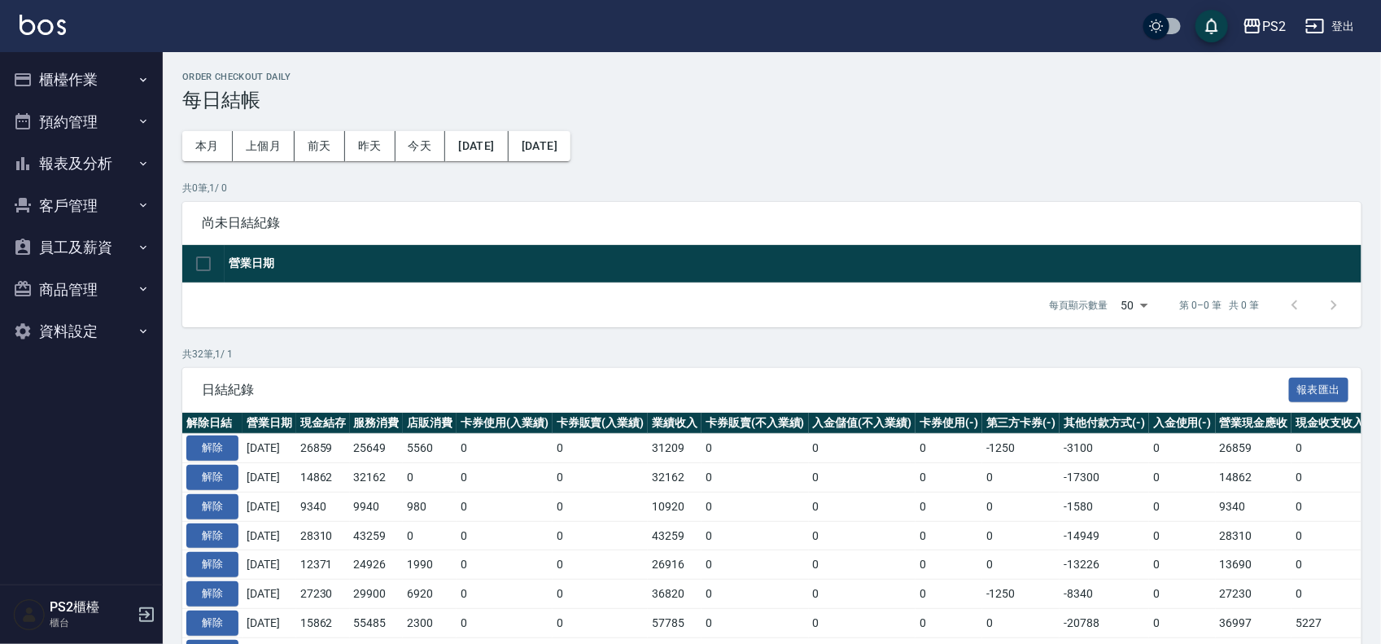
click at [125, 161] on button "報表及分析" at bounding box center [82, 163] width 150 height 42
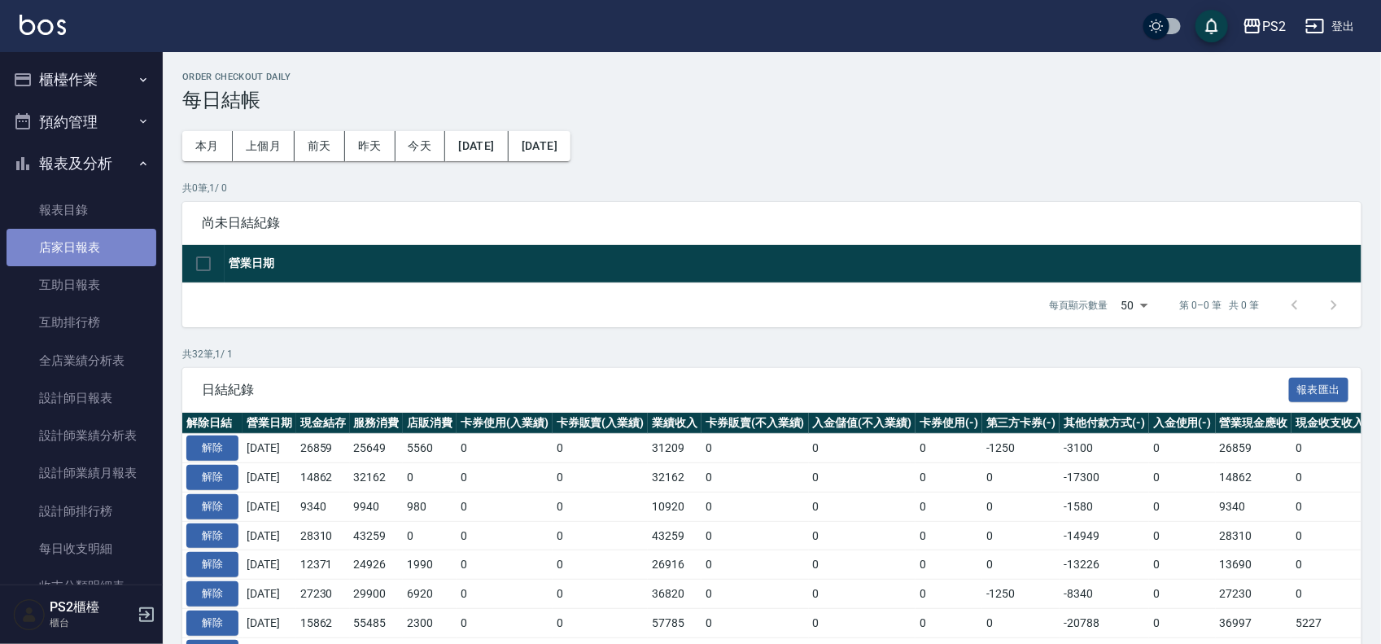
click at [88, 247] on link "店家日報表" at bounding box center [82, 247] width 150 height 37
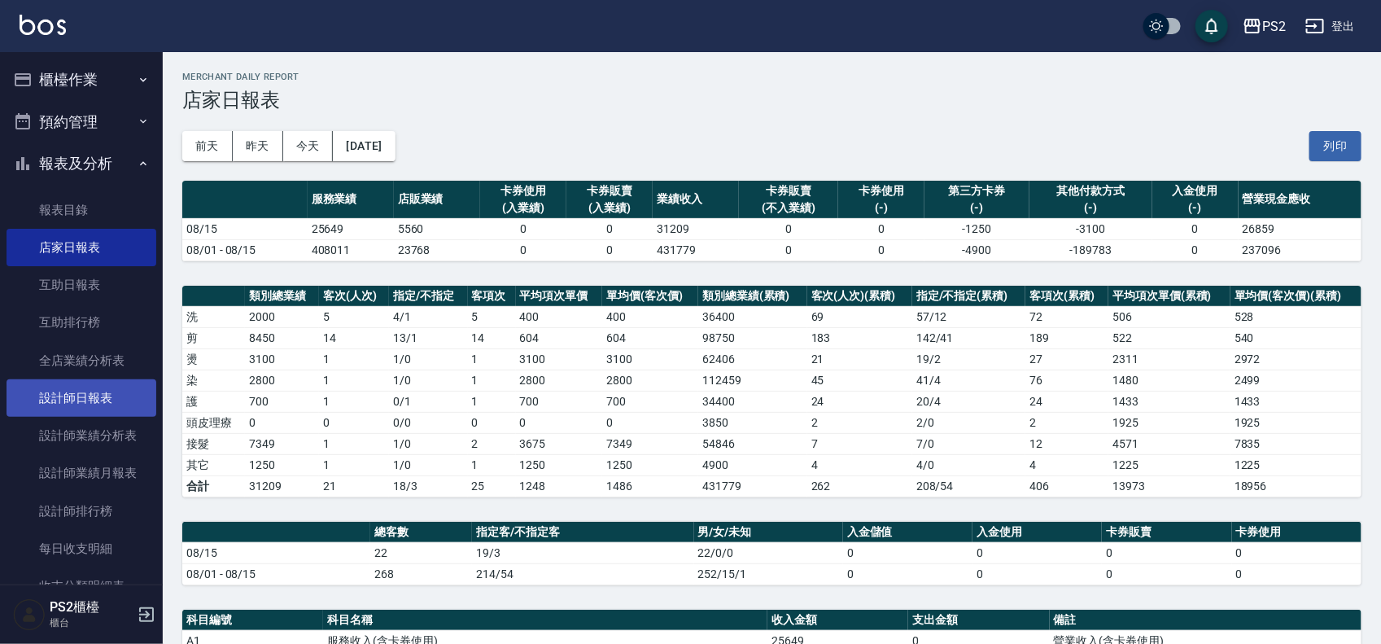
click at [58, 395] on link "設計師日報表" at bounding box center [82, 397] width 150 height 37
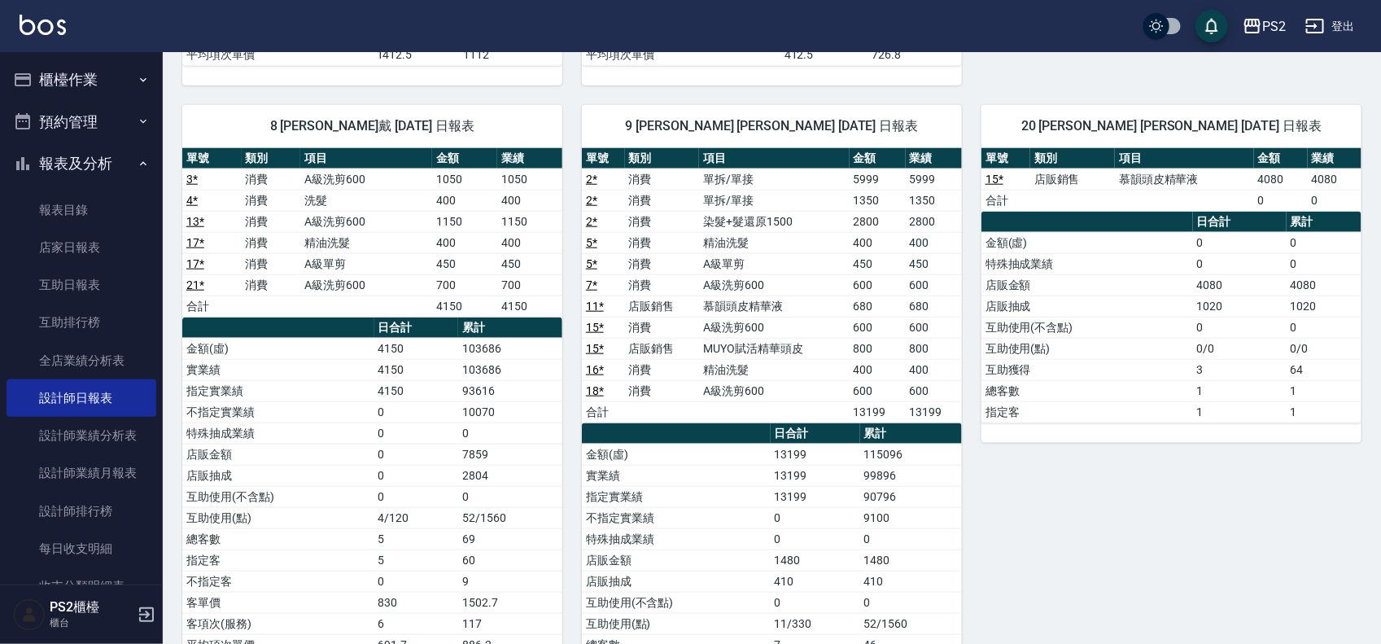
scroll to position [712, 0]
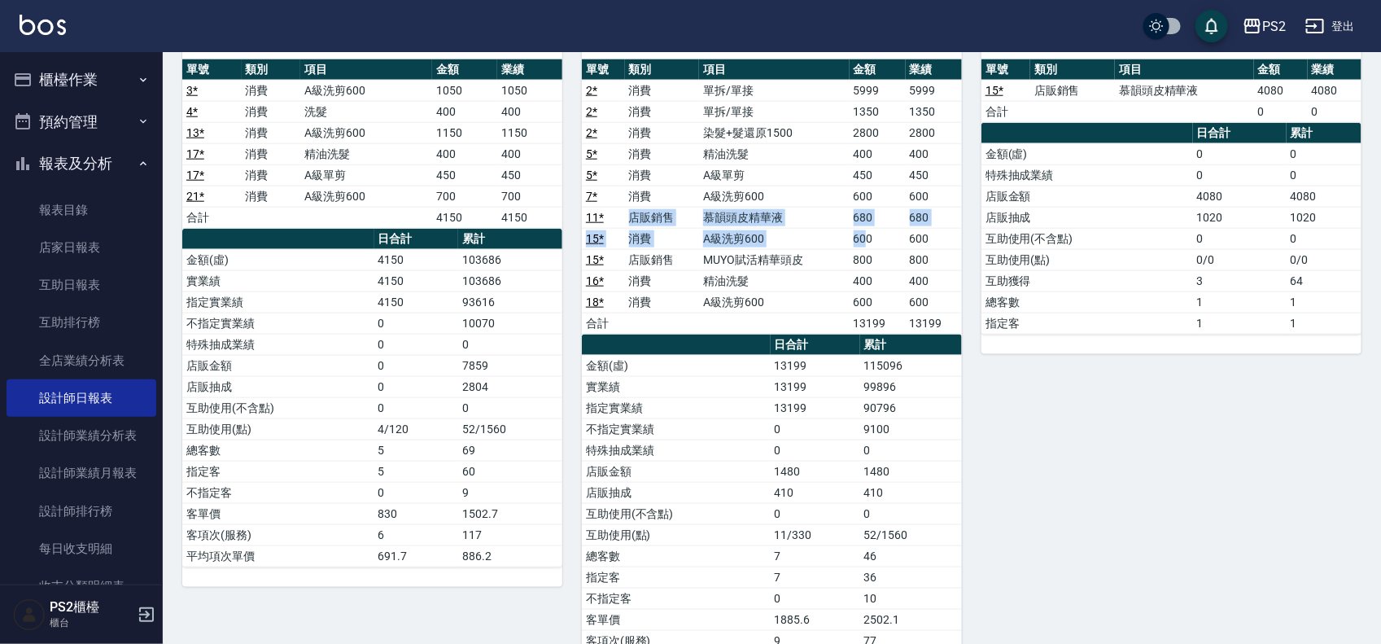
drag, startPoint x: 644, startPoint y: 224, endPoint x: 893, endPoint y: 234, distance: 249.3
click at [873, 245] on tbody "2 * 消費 單拆/單接 5999 5999 2 * 消費 單拆/單接 1350 1350 2 * 消費 染髮+髮還原1500 2800 2800 5 * 消…" at bounding box center [772, 207] width 380 height 254
click at [954, 450] on td "0" at bounding box center [911, 450] width 102 height 21
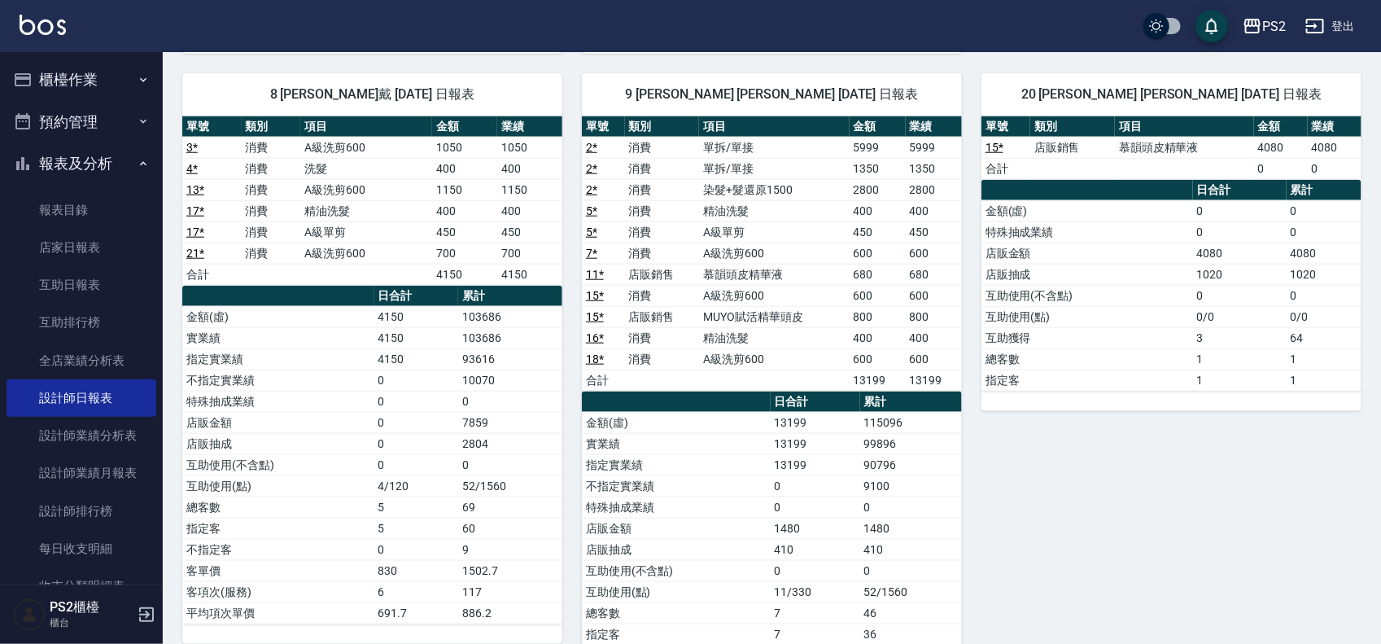
scroll to position [611, 0]
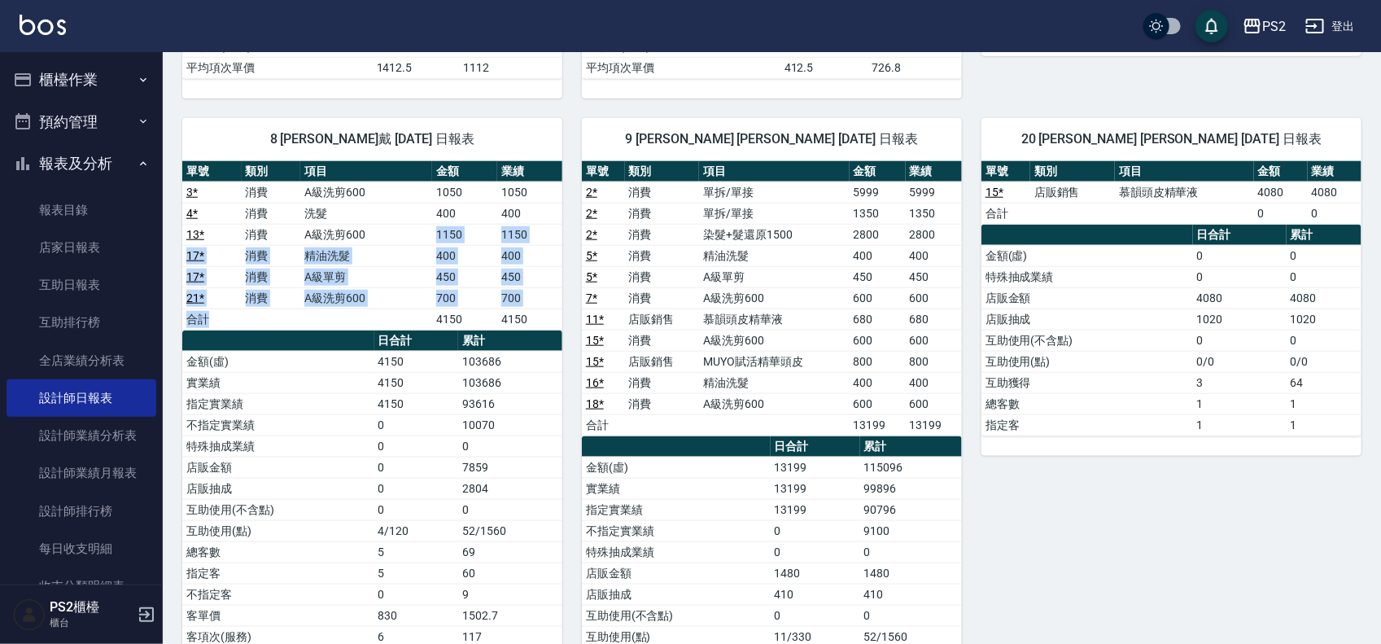
drag, startPoint x: 413, startPoint y: 230, endPoint x: 427, endPoint y: 331, distance: 102.0
click at [427, 330] on tbody "3 * 消費 A級洗剪600 1050 1050 4 * 消費 洗髮 400 400 13 * 消費 A級洗剪600 1150 1150 17 * 消費 精油…" at bounding box center [372, 256] width 380 height 148
click at [427, 330] on td "a dense table" at bounding box center [366, 319] width 132 height 21
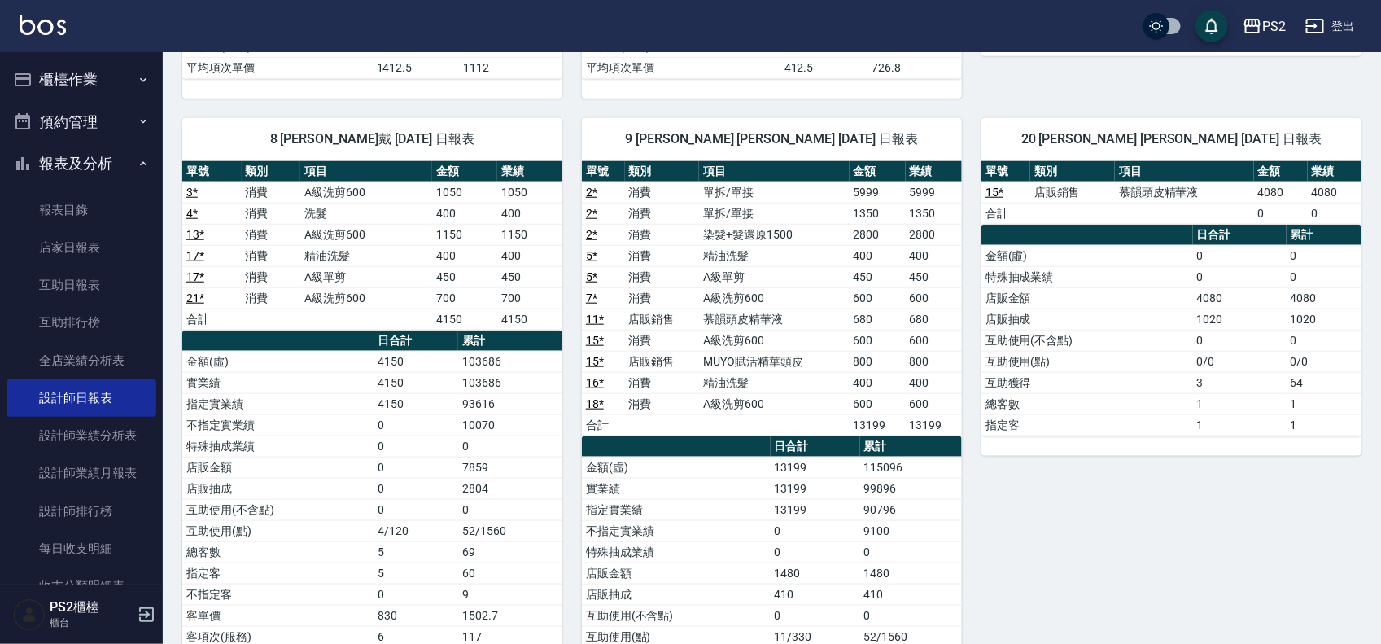
click at [506, 339] on th "累計" at bounding box center [510, 341] width 104 height 21
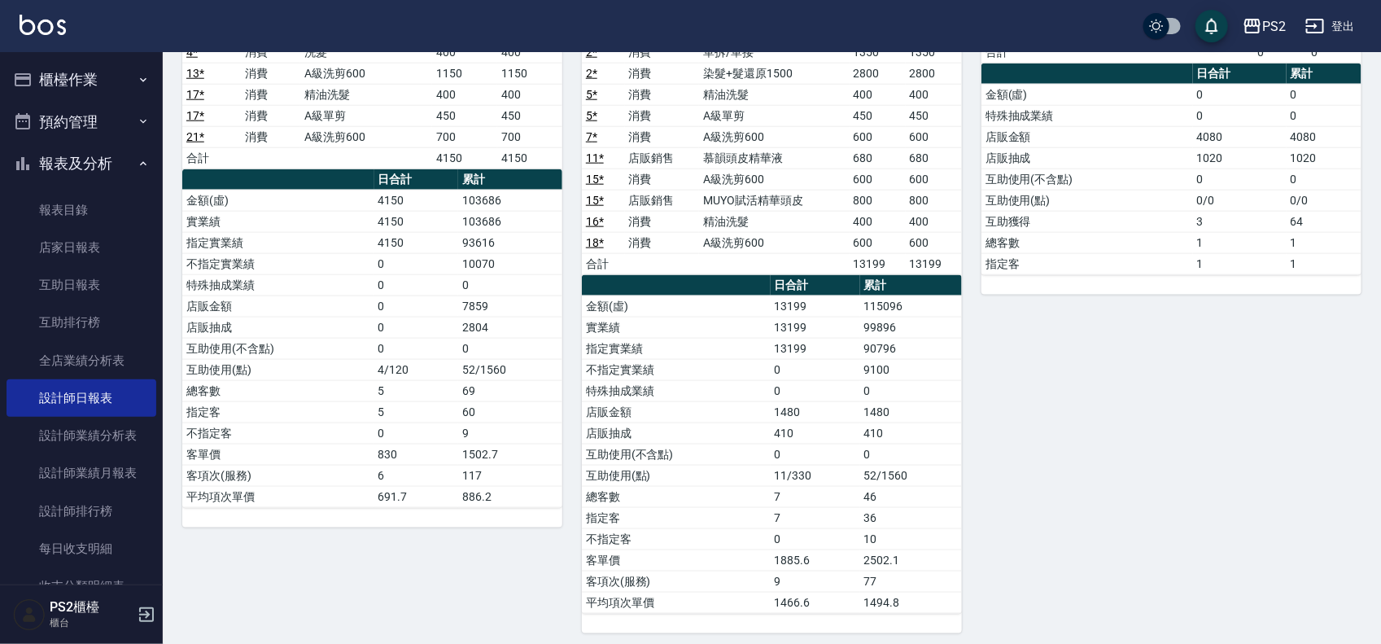
scroll to position [790, 0]
